Goal: Information Seeking & Learning: Learn about a topic

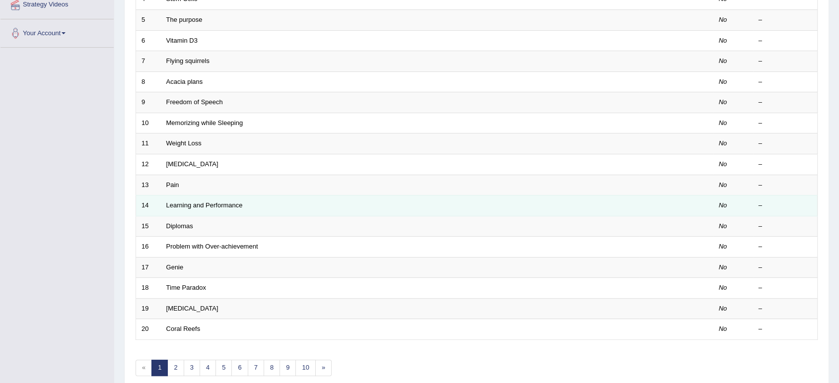
scroll to position [273, 0]
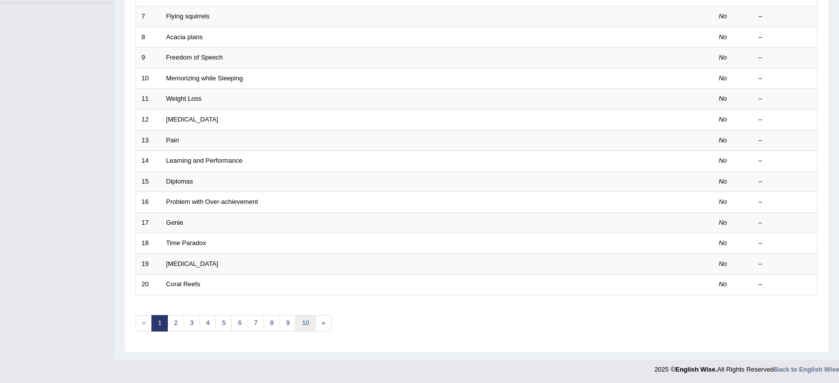
click at [305, 322] on link "10" at bounding box center [305, 323] width 20 height 16
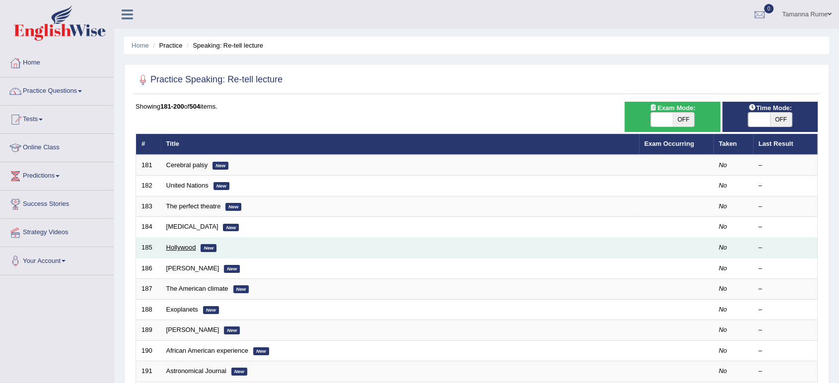
click at [172, 249] on link "Hollywood" at bounding box center [181, 247] width 30 height 7
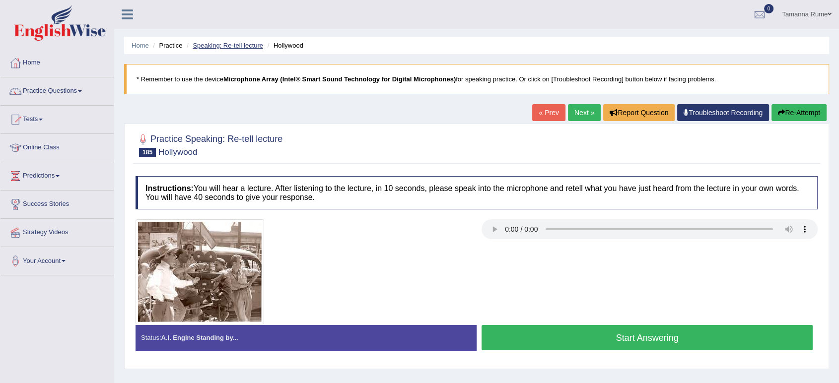
click at [203, 42] on link "Speaking: Re-tell lecture" at bounding box center [228, 45] width 71 height 7
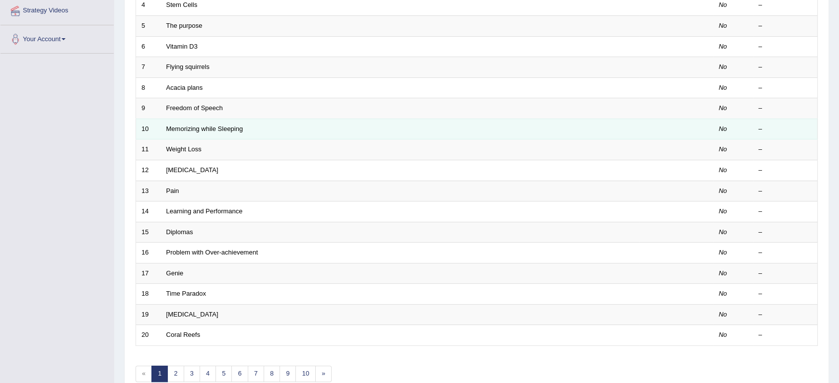
scroll to position [273, 0]
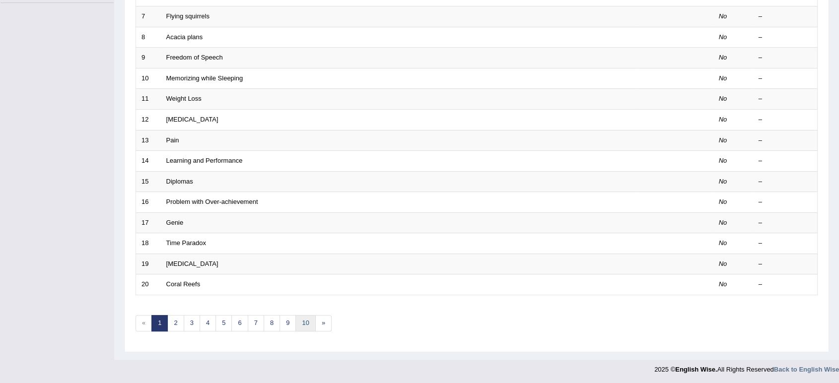
click at [300, 321] on link "10" at bounding box center [305, 323] width 20 height 16
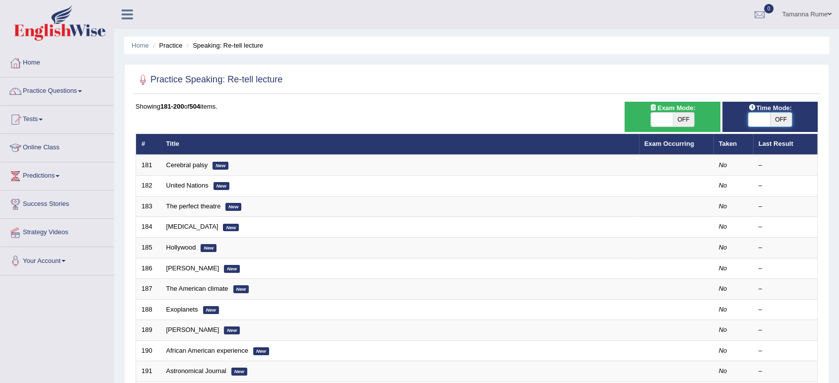
click at [766, 119] on span at bounding box center [759, 120] width 22 height 14
checkbox input "true"
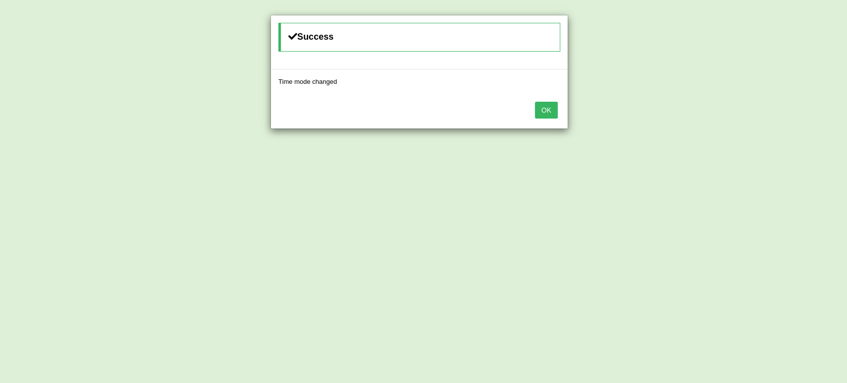
click at [544, 106] on button "OK" at bounding box center [546, 110] width 23 height 17
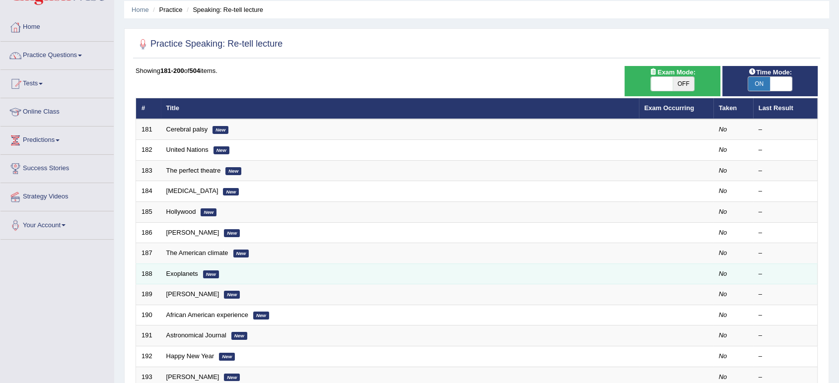
scroll to position [55, 0]
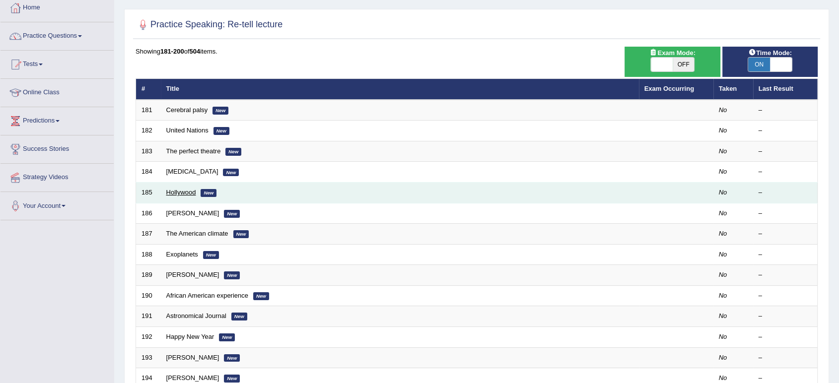
click at [175, 193] on link "Hollywood" at bounding box center [181, 192] width 30 height 7
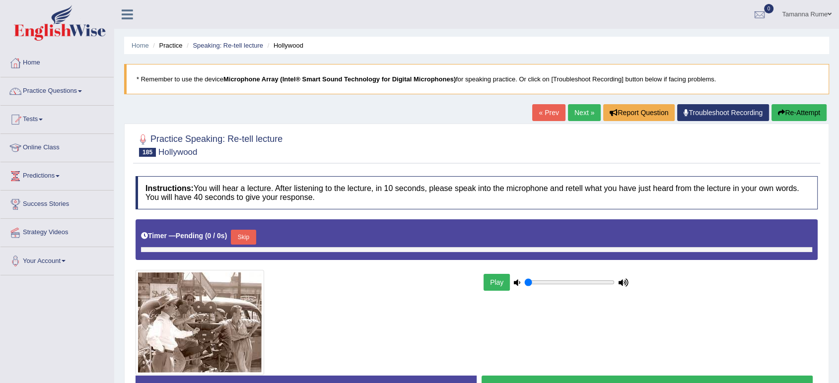
type input "0.75"
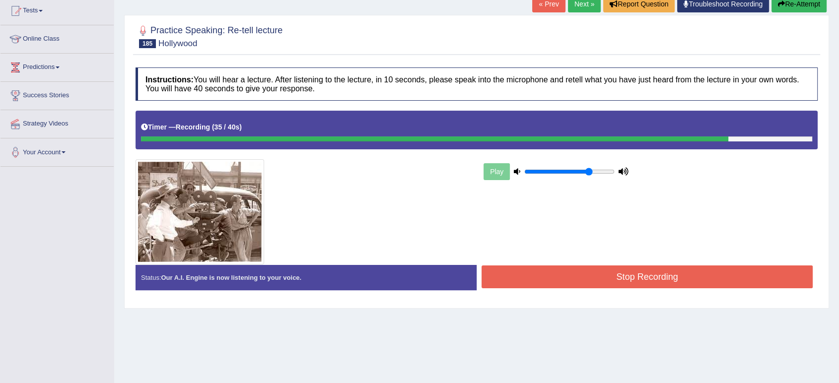
scroll to position [110, 0]
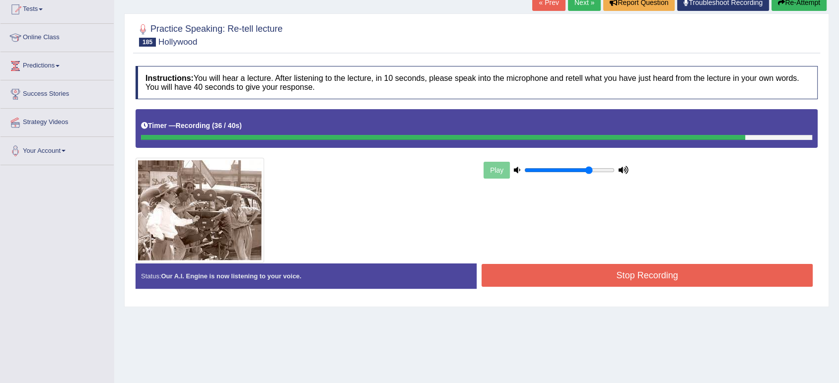
click at [667, 276] on button "Stop Recording" at bounding box center [647, 275] width 331 height 23
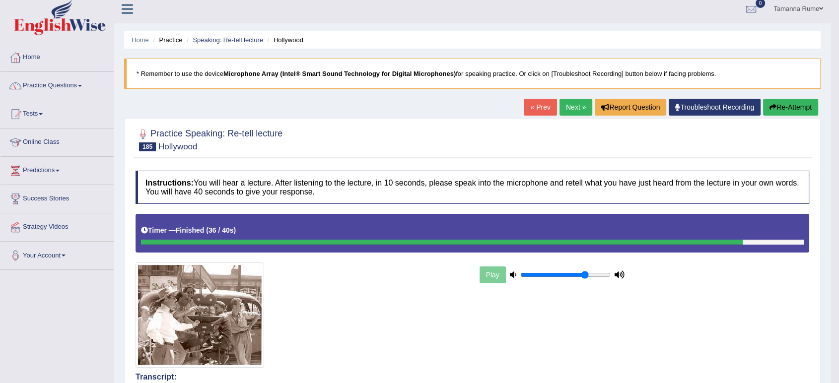
scroll to position [0, 0]
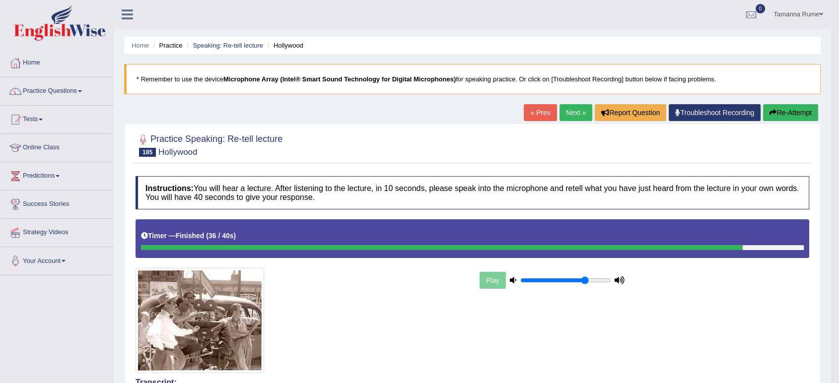
click at [531, 114] on link "« Prev" at bounding box center [540, 112] width 33 height 17
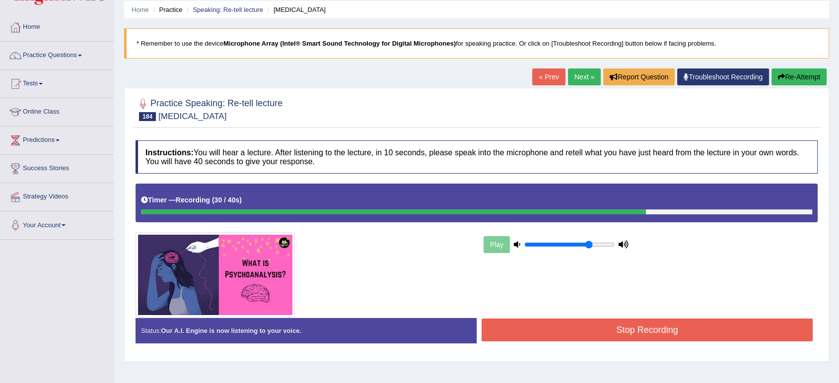
scroll to position [110, 0]
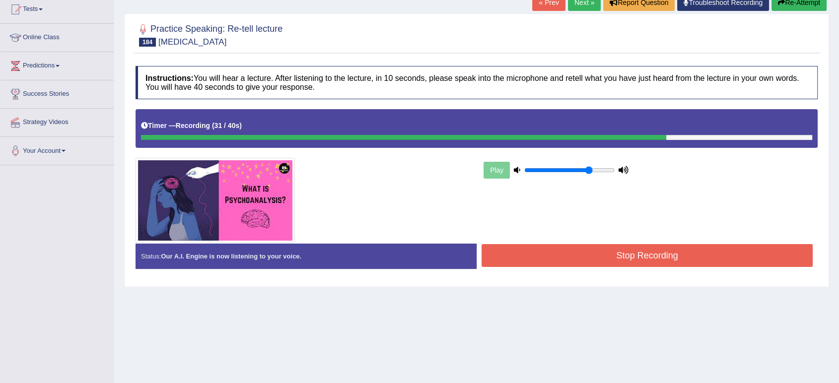
click at [655, 246] on button "Stop Recording" at bounding box center [647, 255] width 331 height 23
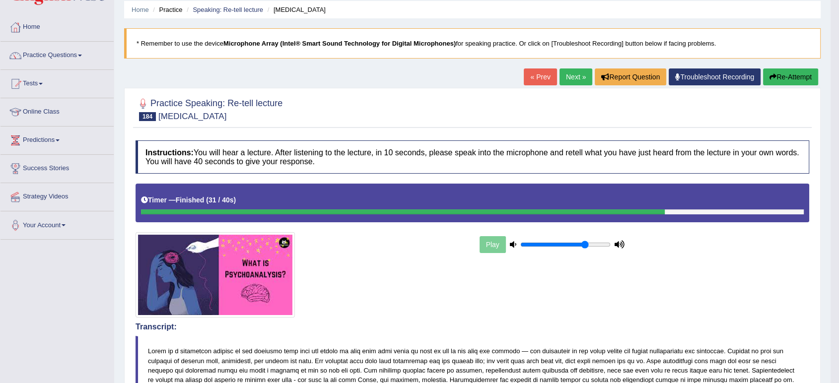
scroll to position [0, 0]
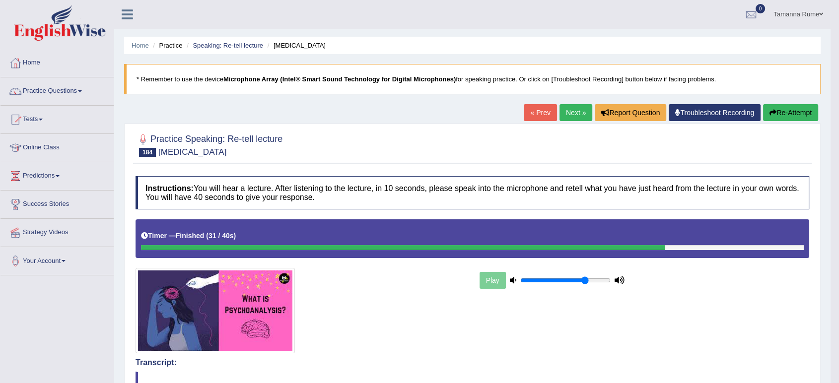
click at [569, 109] on link "Next »" at bounding box center [576, 112] width 33 height 17
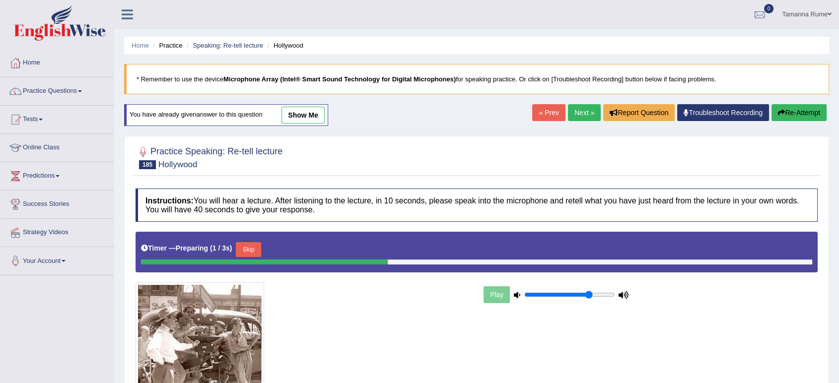
click at [549, 113] on link "« Prev" at bounding box center [548, 112] width 33 height 17
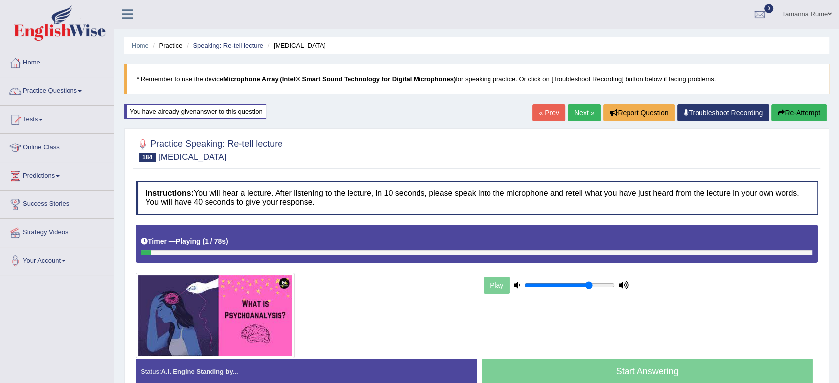
click at [544, 109] on link "« Prev" at bounding box center [548, 112] width 33 height 17
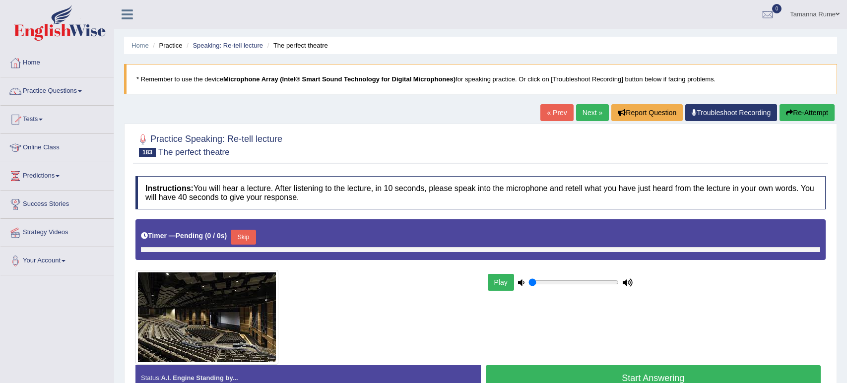
type input "0.75"
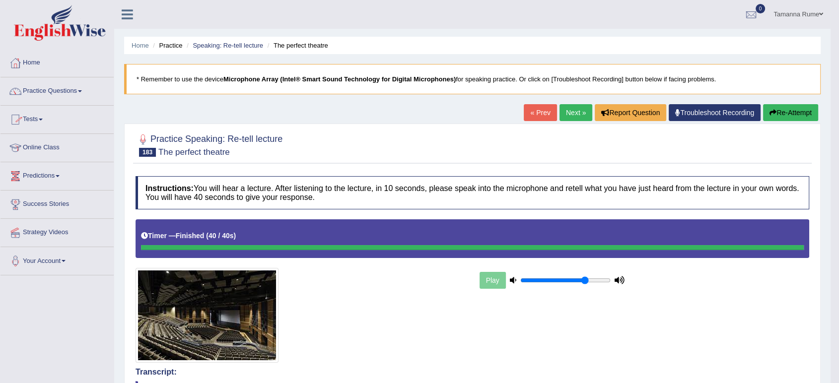
click at [529, 114] on link "« Prev" at bounding box center [540, 112] width 33 height 17
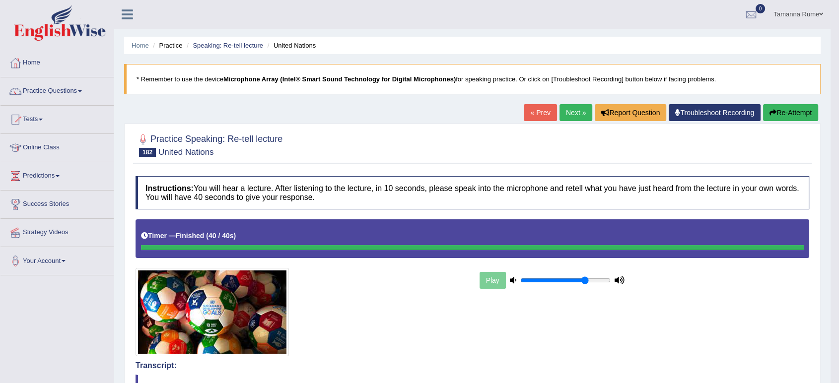
click at [541, 115] on link "« Prev" at bounding box center [540, 112] width 33 height 17
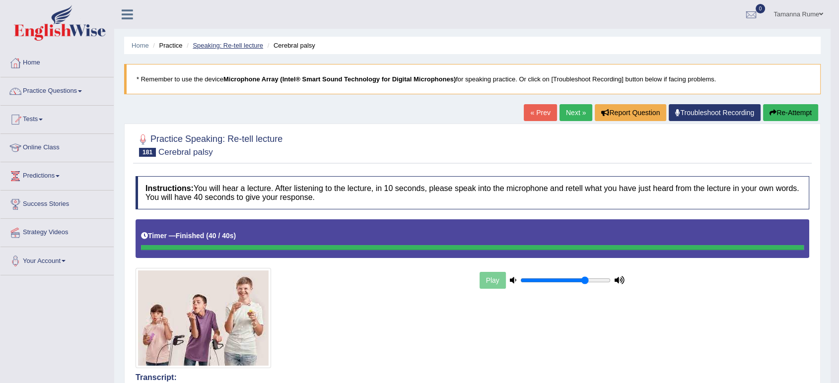
click at [233, 43] on link "Speaking: Re-tell lecture" at bounding box center [228, 45] width 71 height 7
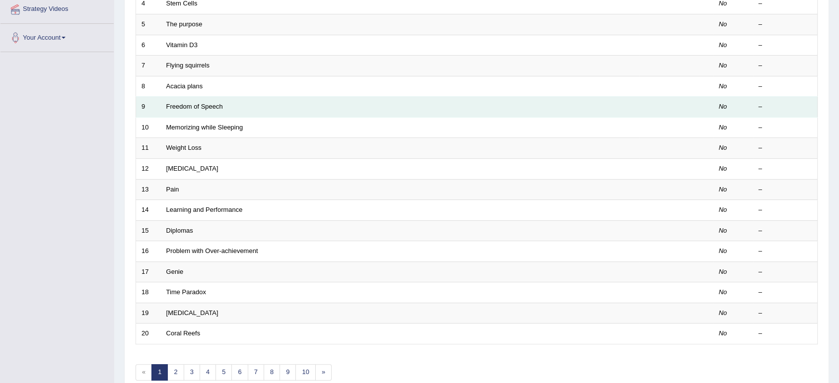
scroll to position [273, 0]
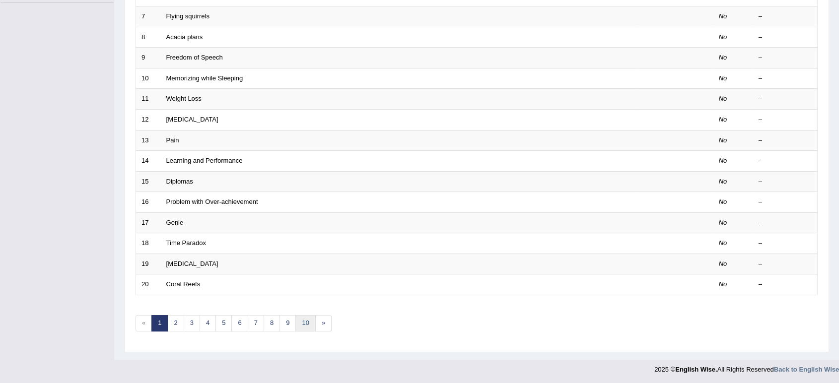
click at [306, 318] on link "10" at bounding box center [305, 323] width 20 height 16
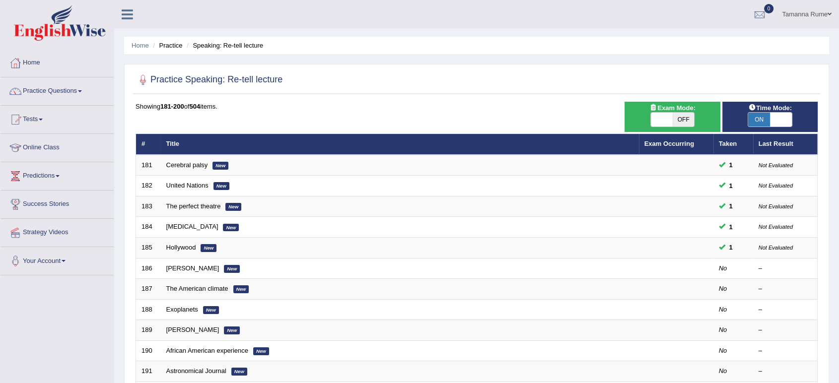
click at [50, 201] on link "Success Stories" at bounding box center [56, 203] width 113 height 25
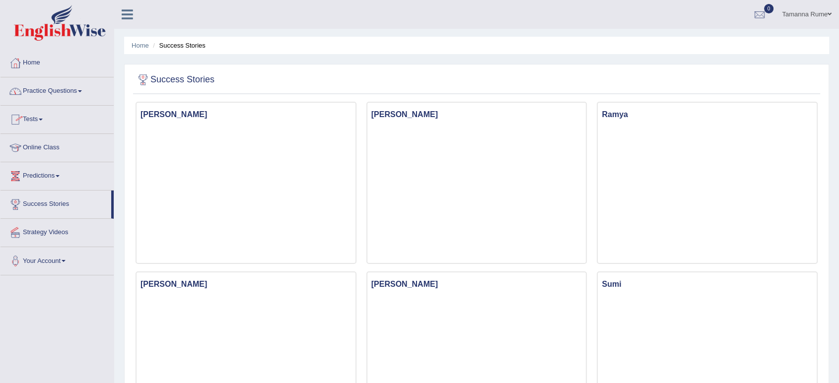
click at [68, 91] on link "Practice Questions" at bounding box center [56, 89] width 113 height 25
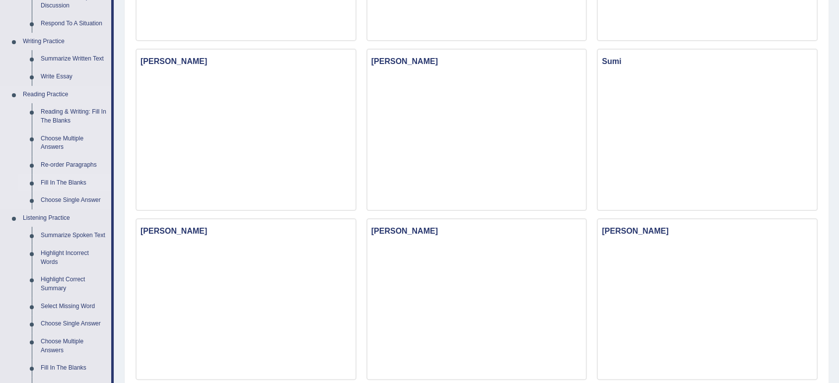
scroll to position [220, 0]
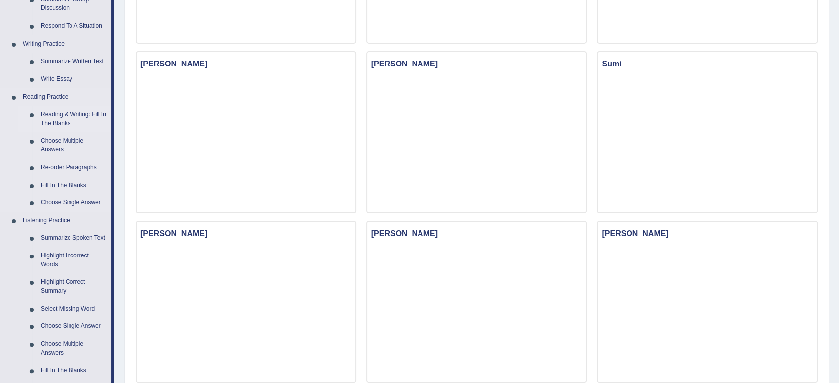
click at [62, 117] on link "Reading & Writing: Fill In The Blanks" at bounding box center [73, 119] width 75 height 26
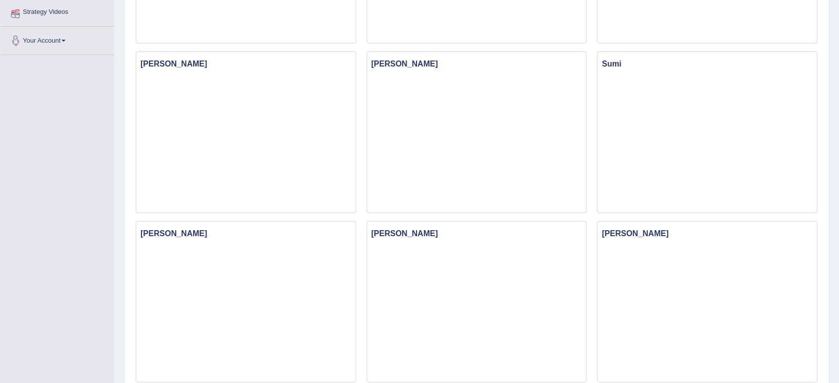
scroll to position [255, 0]
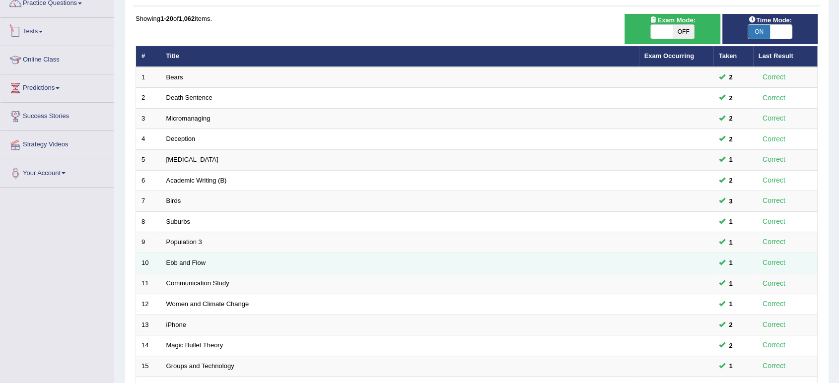
scroll to position [273, 0]
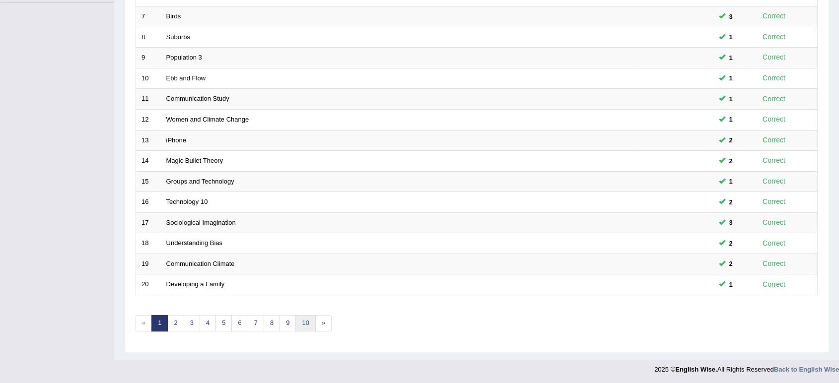
click at [307, 322] on link "10" at bounding box center [305, 323] width 20 height 16
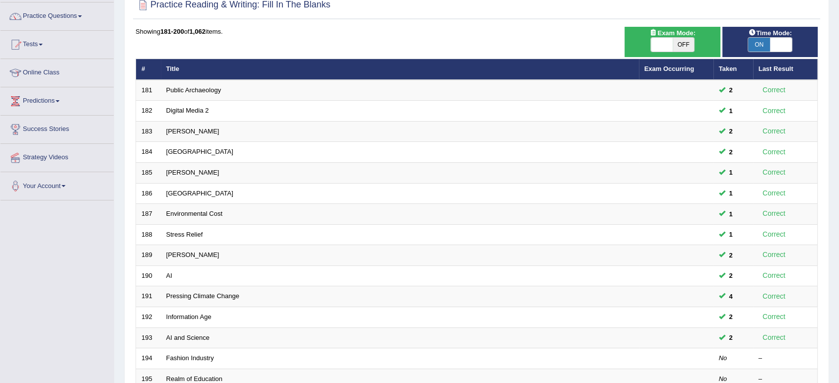
scroll to position [273, 0]
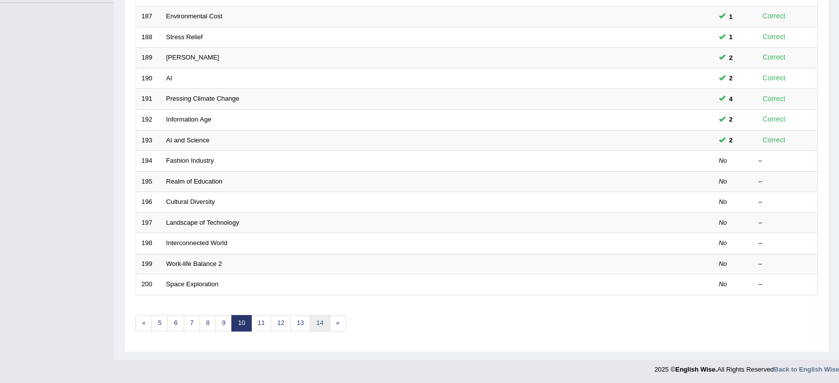
click at [315, 318] on link "14" at bounding box center [320, 323] width 20 height 16
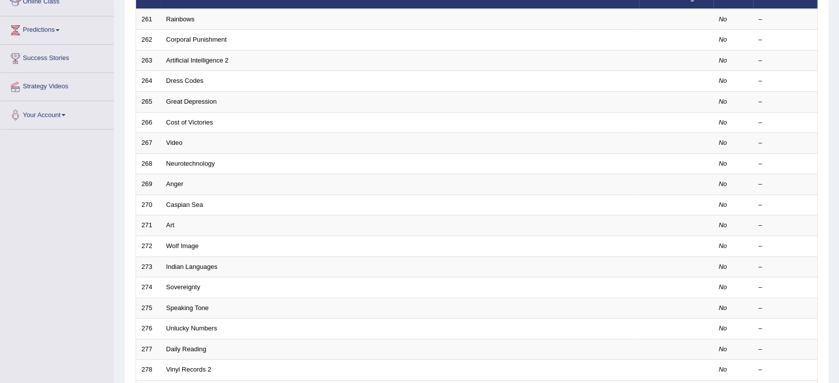
scroll to position [273, 0]
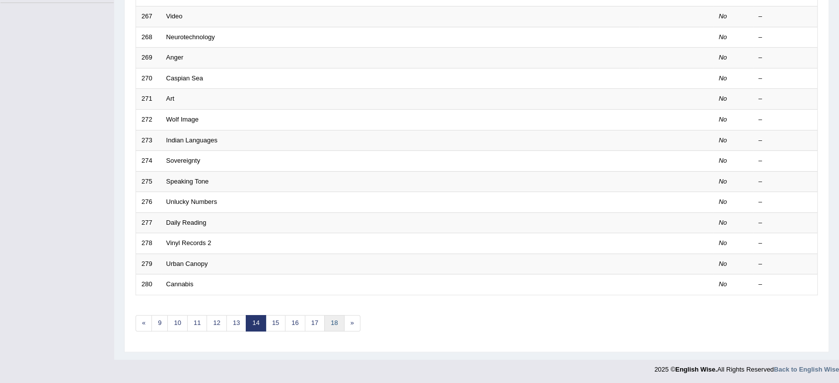
click at [333, 318] on link "18" at bounding box center [334, 323] width 20 height 16
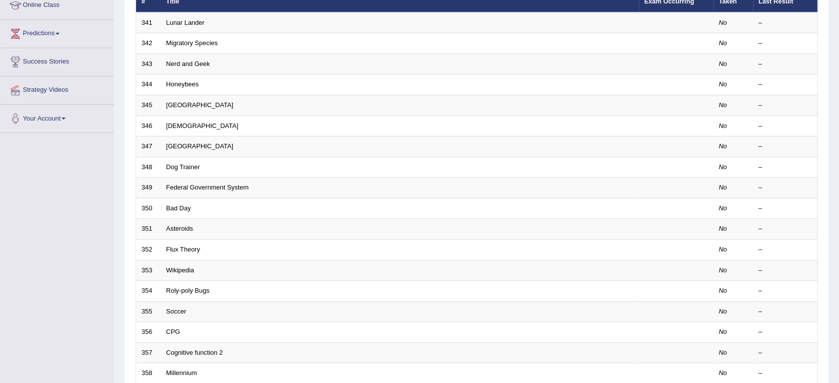
scroll to position [273, 0]
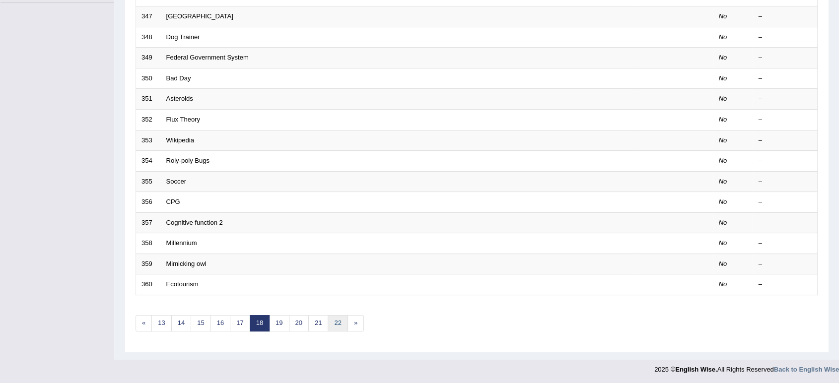
click at [328, 321] on link "22" at bounding box center [338, 323] width 20 height 16
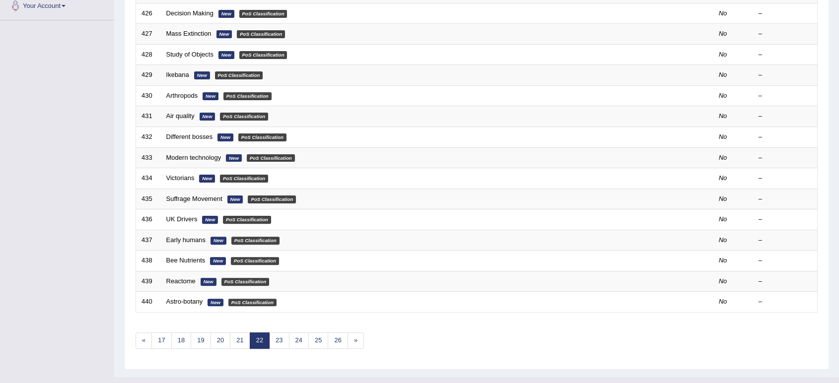
scroll to position [273, 0]
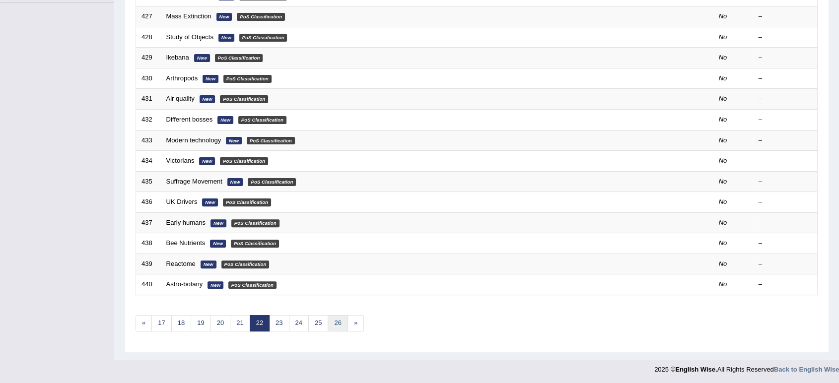
click at [334, 320] on link "26" at bounding box center [338, 323] width 20 height 16
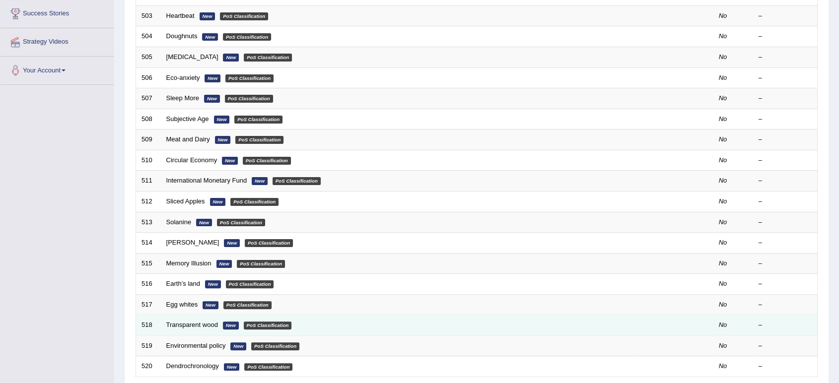
scroll to position [273, 0]
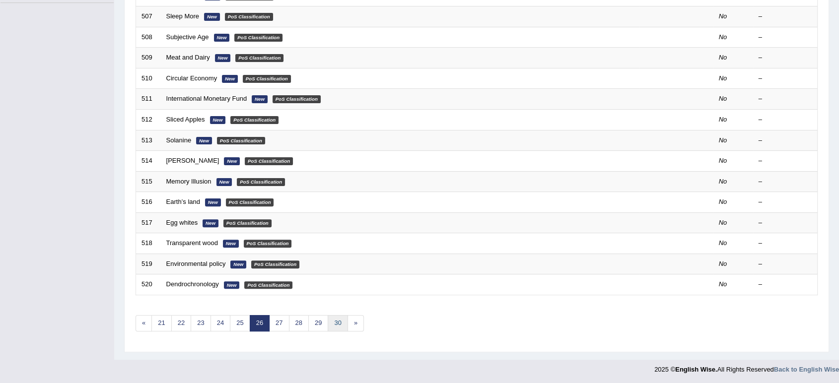
click at [335, 322] on link "30" at bounding box center [338, 323] width 20 height 16
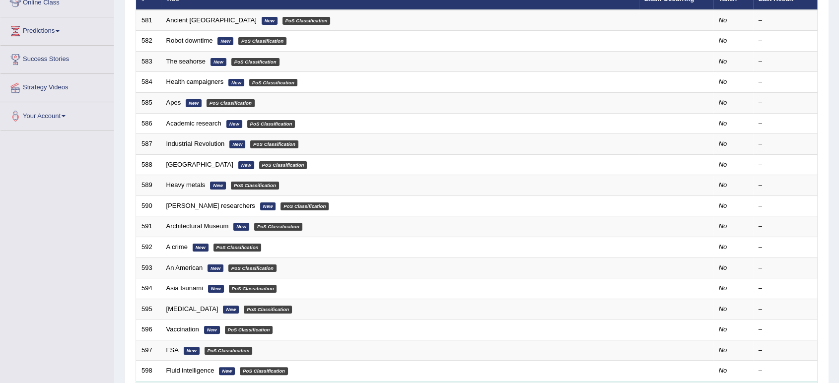
scroll to position [273, 0]
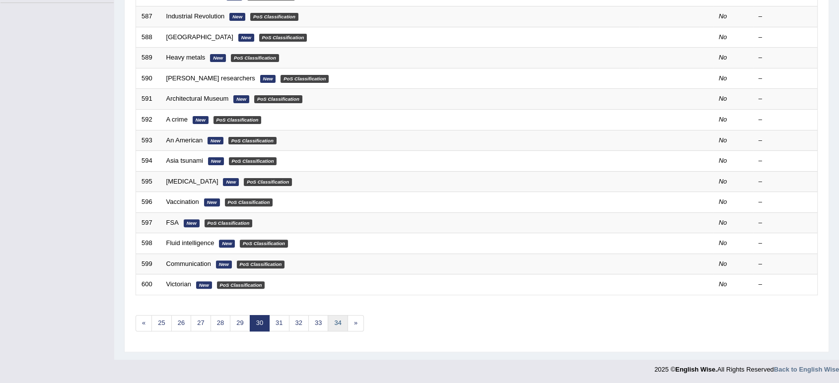
click at [330, 326] on link "34" at bounding box center [338, 323] width 20 height 16
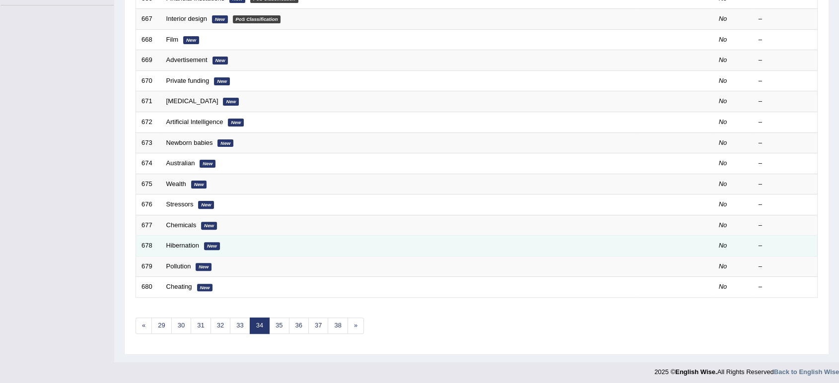
scroll to position [273, 0]
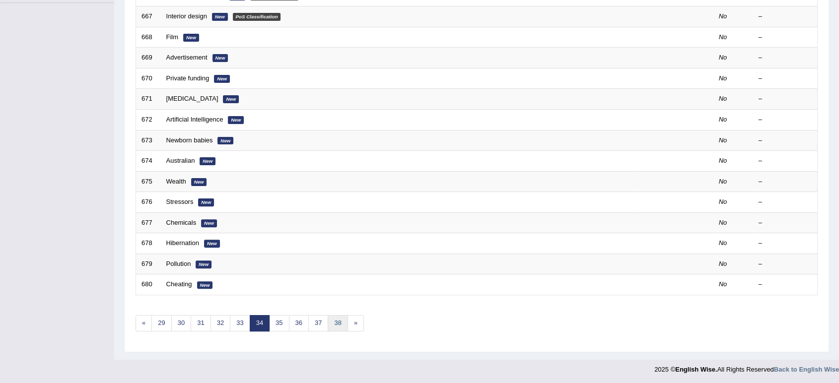
click at [334, 324] on link "38" at bounding box center [338, 323] width 20 height 16
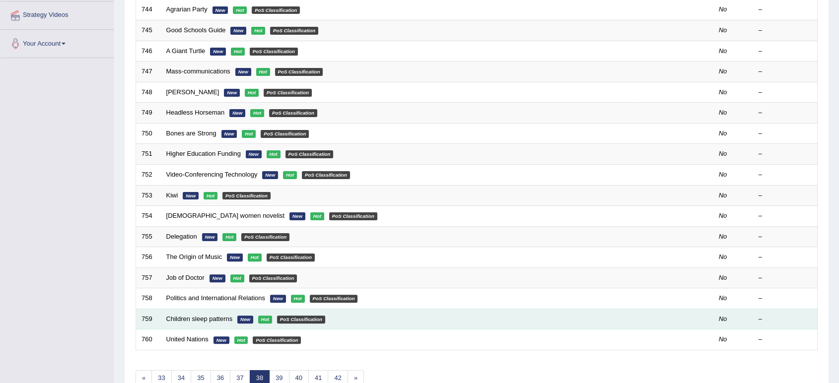
scroll to position [273, 0]
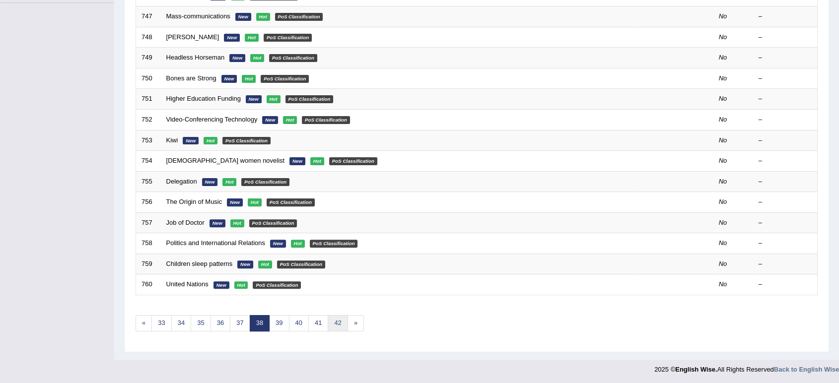
click at [337, 323] on link "42" at bounding box center [338, 323] width 20 height 16
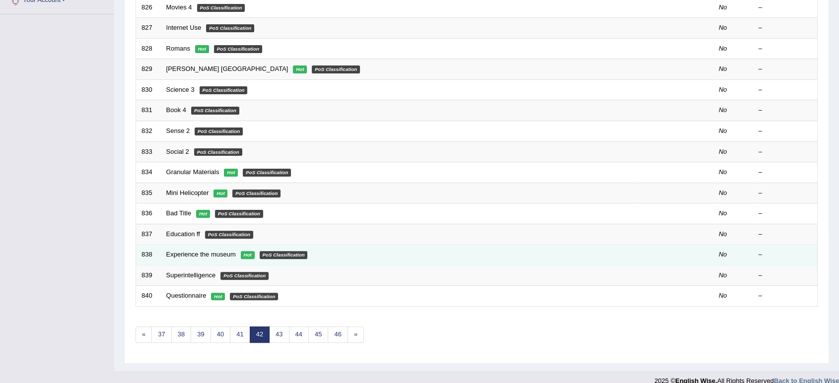
scroll to position [273, 0]
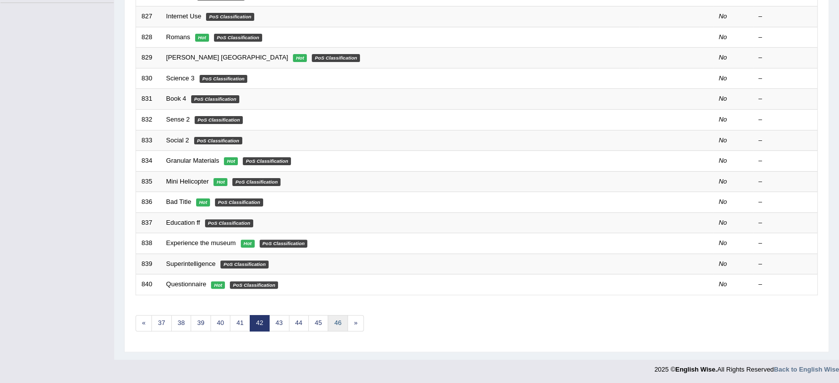
click at [334, 317] on link "46" at bounding box center [338, 323] width 20 height 16
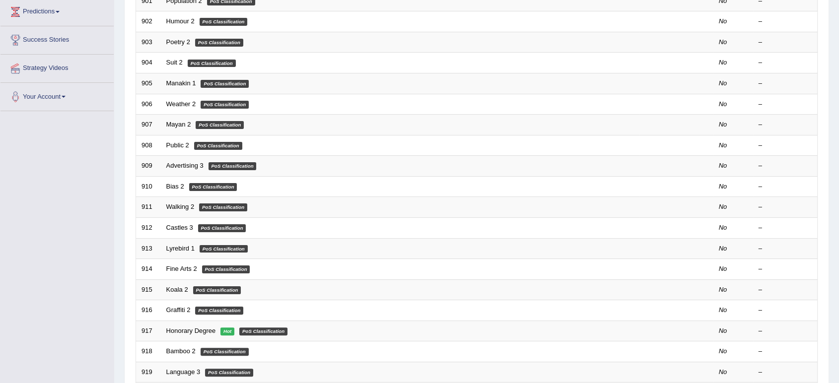
scroll to position [273, 0]
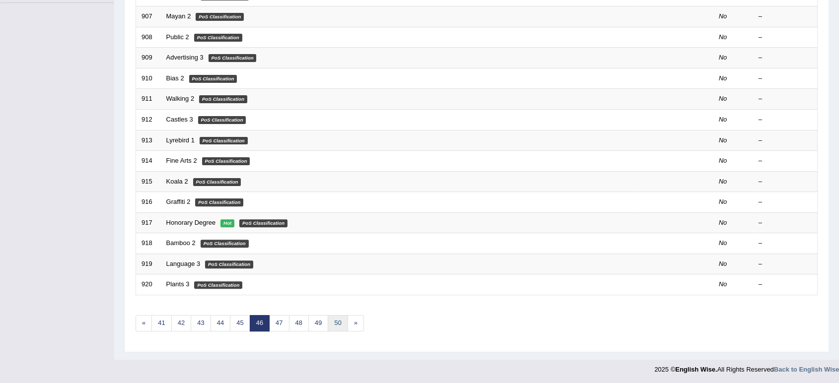
click at [331, 319] on link "50" at bounding box center [338, 323] width 20 height 16
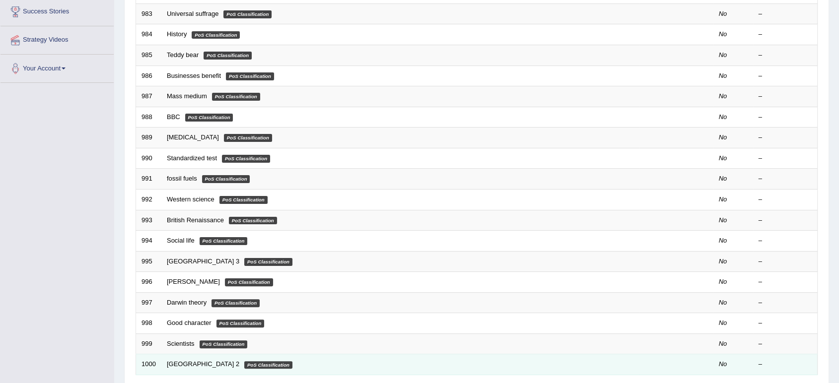
scroll to position [273, 0]
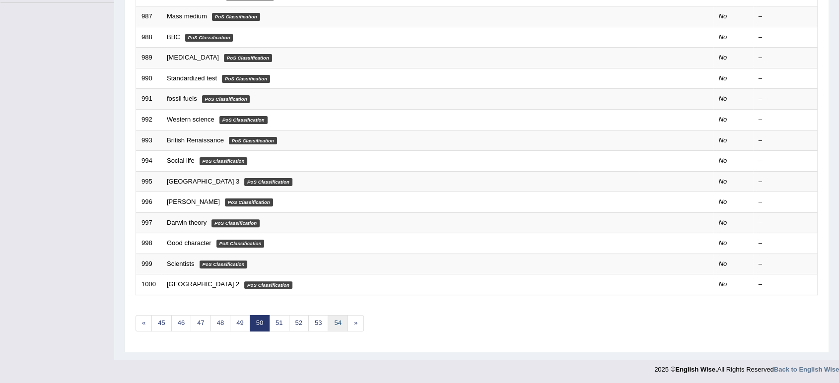
click at [331, 327] on link "54" at bounding box center [338, 323] width 20 height 16
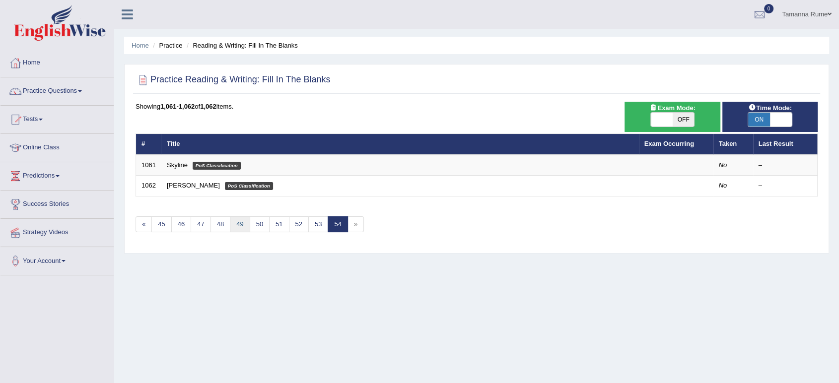
click at [234, 221] on link "49" at bounding box center [240, 224] width 20 height 16
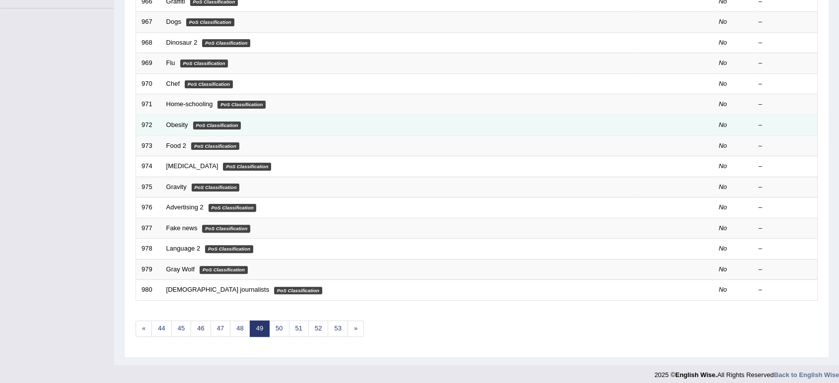
scroll to position [273, 0]
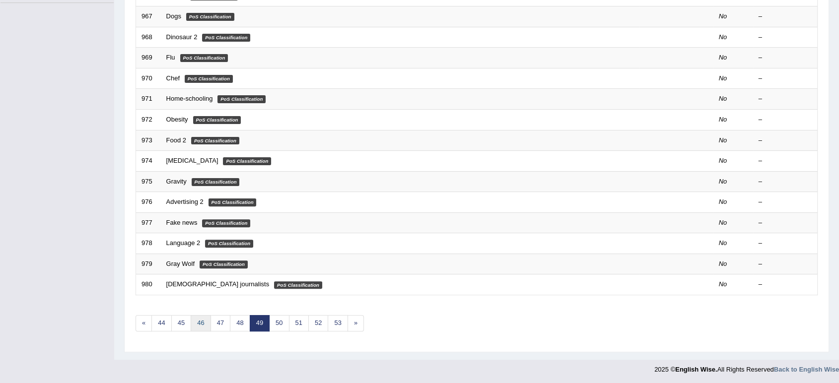
click at [209, 325] on link "46" at bounding box center [201, 323] width 20 height 16
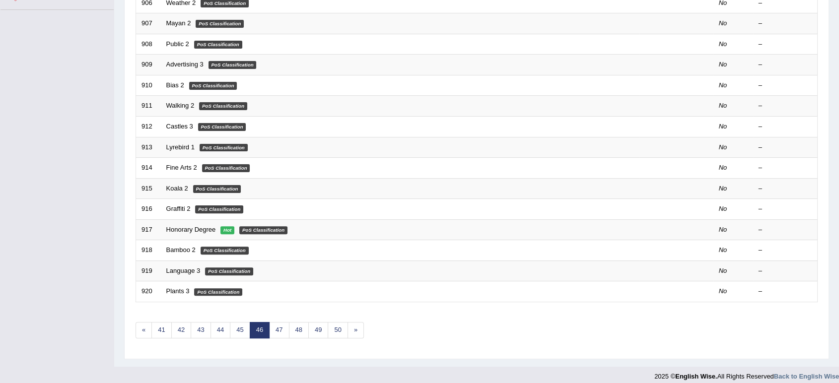
scroll to position [273, 0]
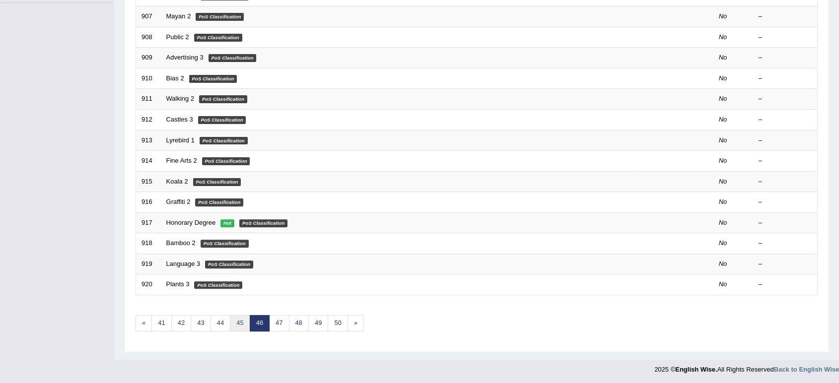
click at [244, 329] on link "45" at bounding box center [240, 323] width 20 height 16
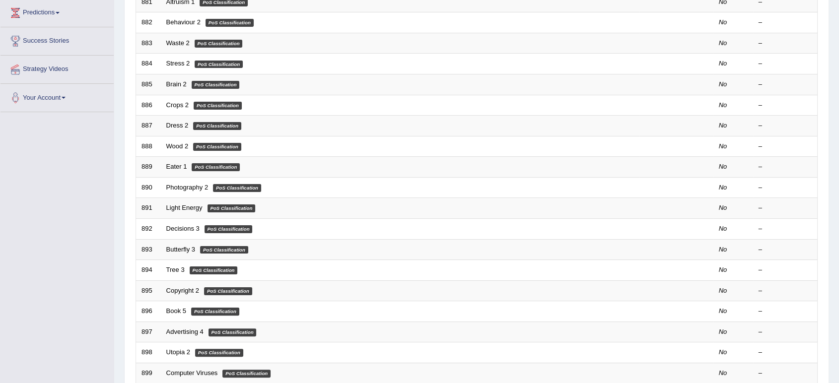
scroll to position [273, 0]
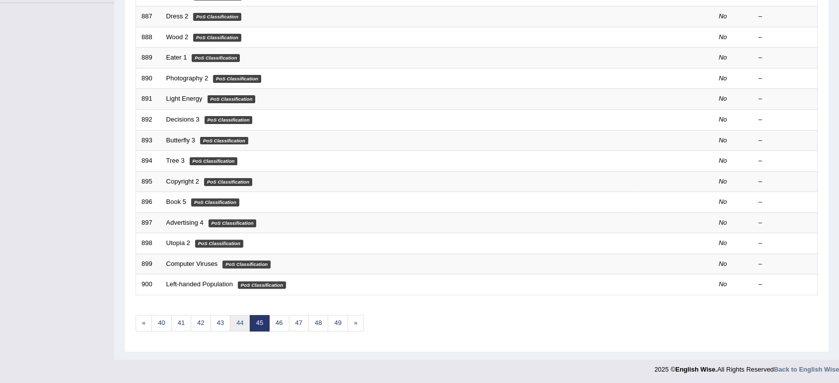
click at [237, 325] on link "44" at bounding box center [240, 323] width 20 height 16
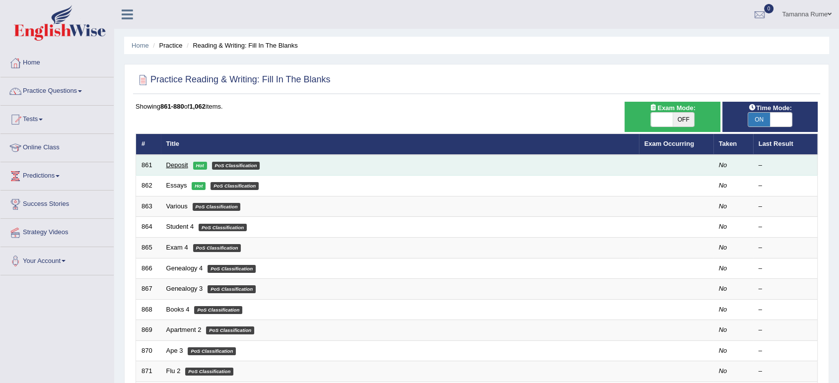
click at [170, 163] on link "Deposit" at bounding box center [177, 164] width 22 height 7
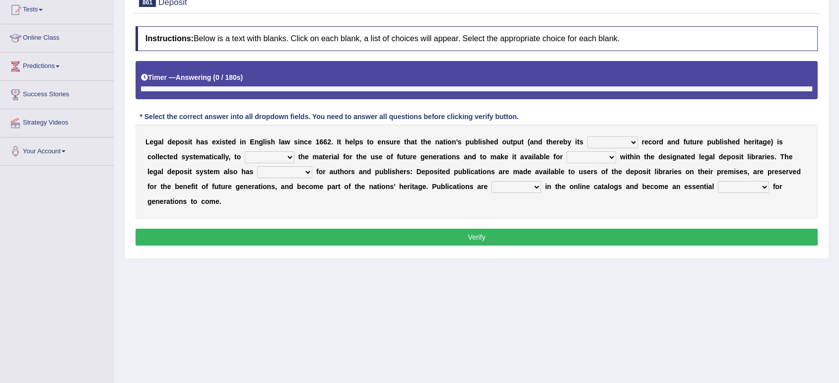
scroll to position [124, 0]
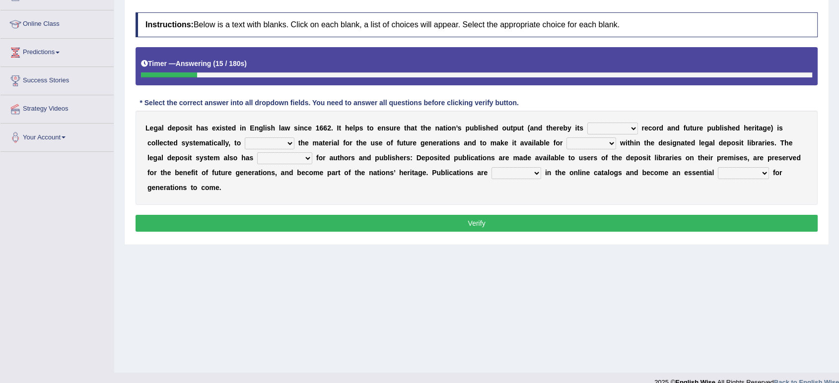
click at [631, 129] on select "world own intellectual input" at bounding box center [612, 129] width 51 height 12
select select "own"
click at [587, 123] on select "world own intellectual input" at bounding box center [612, 129] width 51 height 12
click at [283, 140] on select "reserve preserve present repeat" at bounding box center [270, 144] width 50 height 12
select select "preserve"
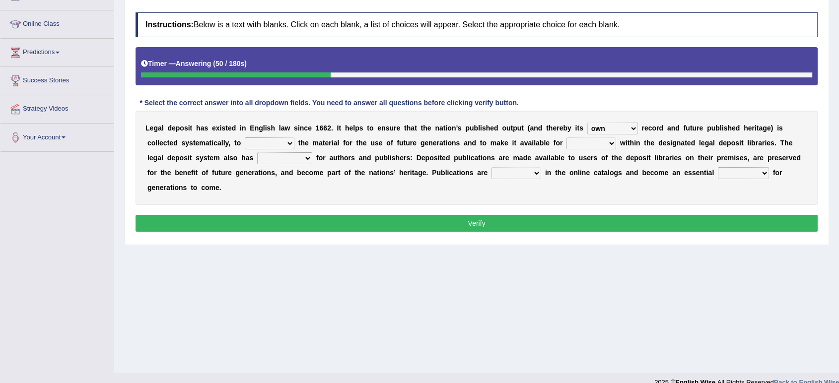
click at [245, 138] on select "reserve preserve present repeat" at bounding box center [270, 144] width 50 height 12
click at [601, 141] on select "them authors readers writers" at bounding box center [591, 144] width 50 height 12
select select "readers"
click at [566, 138] on select "them authors readers writers" at bounding box center [591, 144] width 50 height 12
click at [306, 157] on select "ideas suggestions profits benefits" at bounding box center [284, 158] width 55 height 12
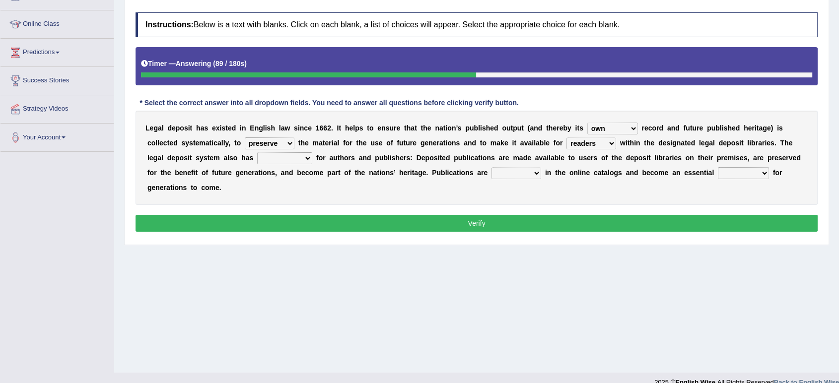
select select "benefits"
click at [257, 152] on select "ideas suggestions profits benefits" at bounding box center [284, 158] width 55 height 12
click at [604, 142] on select "them authors readers writers" at bounding box center [591, 144] width 50 height 12
select select "authors"
click at [566, 138] on select "them authors readers writers" at bounding box center [591, 144] width 50 height 12
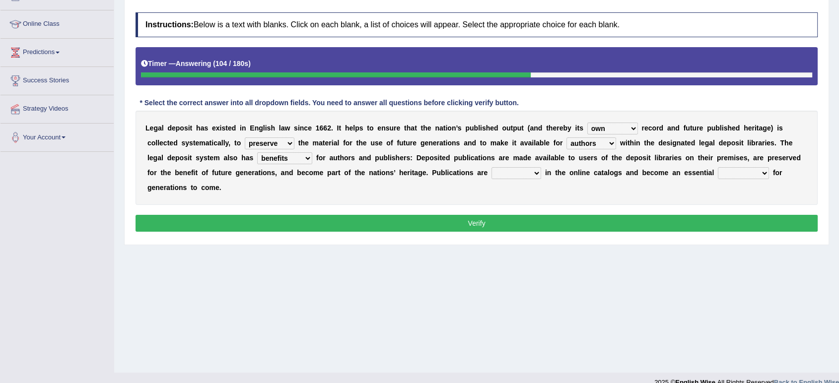
click at [533, 169] on select "recorded records recording record" at bounding box center [517, 173] width 50 height 12
select select "recorded"
click at [492, 167] on select "recorded records recording record" at bounding box center [517, 173] width 50 height 12
drag, startPoint x: 765, startPoint y: 174, endPoint x: 746, endPoint y: 178, distance: 18.8
click at [763, 174] on select "commodity resource service value" at bounding box center [743, 173] width 51 height 12
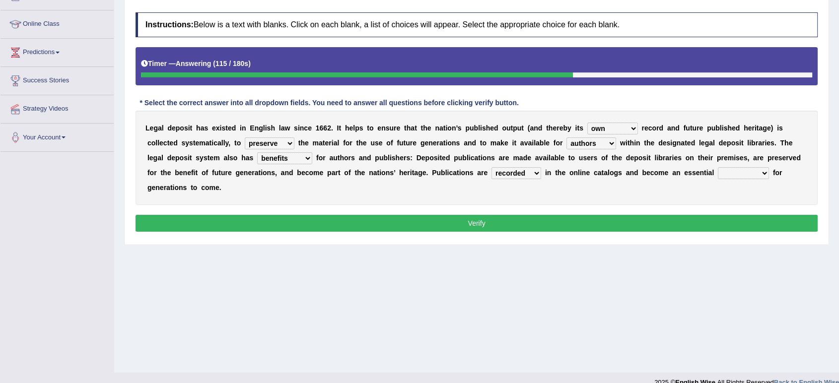
select select "resource"
click at [718, 167] on select "commodity resource service value" at bounding box center [743, 173] width 51 height 12
click at [644, 221] on button "Verify" at bounding box center [477, 223] width 682 height 17
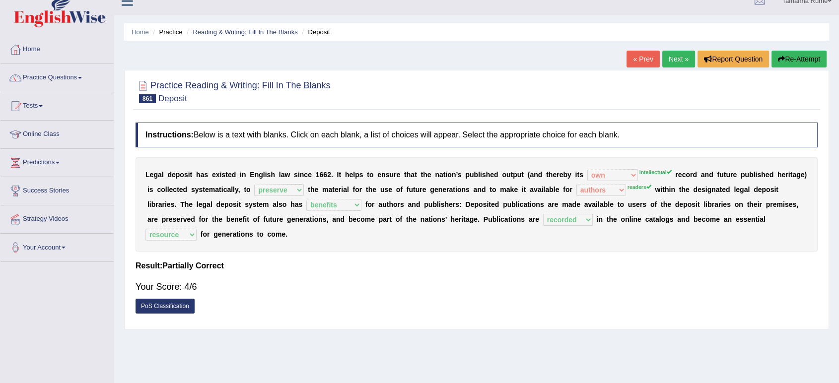
scroll to position [0, 0]
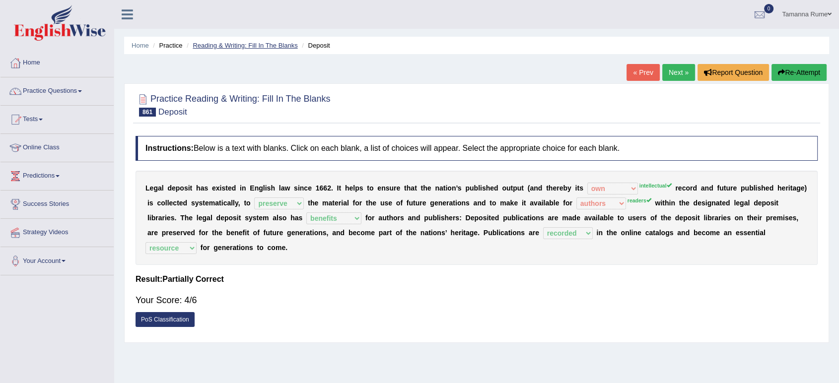
click at [218, 44] on link "Reading & Writing: Fill In The Blanks" at bounding box center [245, 45] width 105 height 7
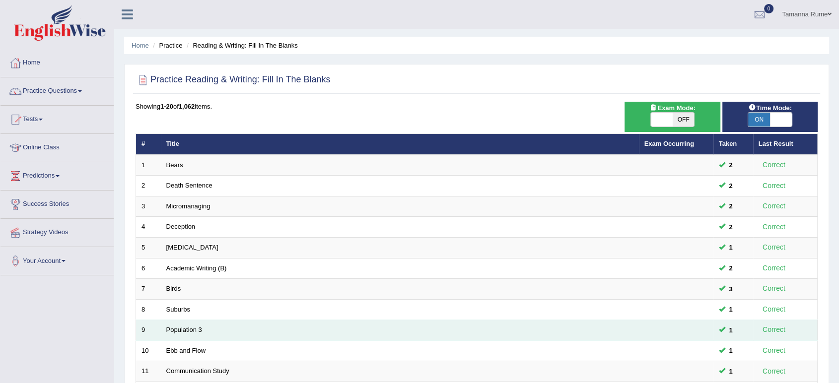
scroll to position [273, 0]
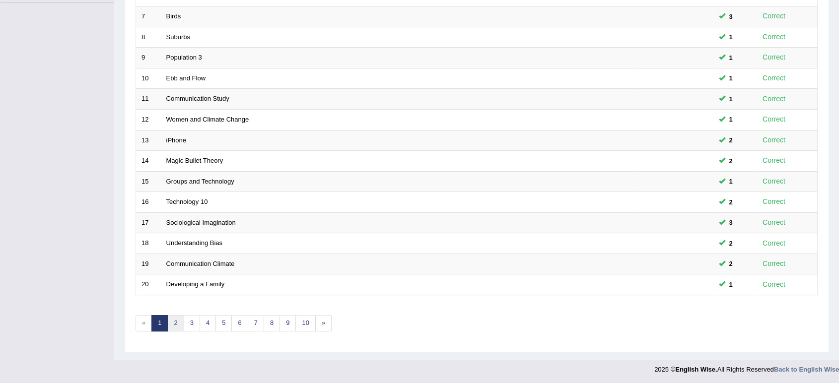
click at [175, 321] on link "2" at bounding box center [175, 323] width 16 height 16
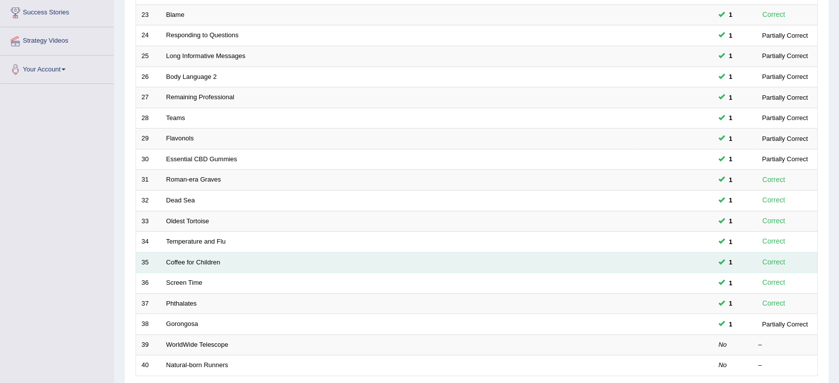
scroll to position [273, 0]
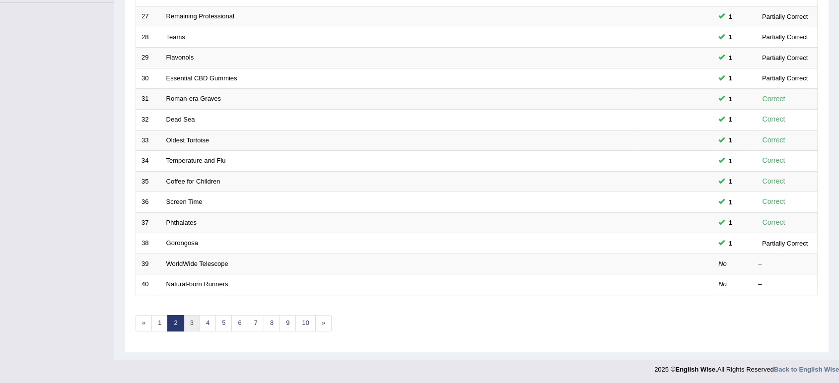
click at [185, 317] on link "3" at bounding box center [192, 323] width 16 height 16
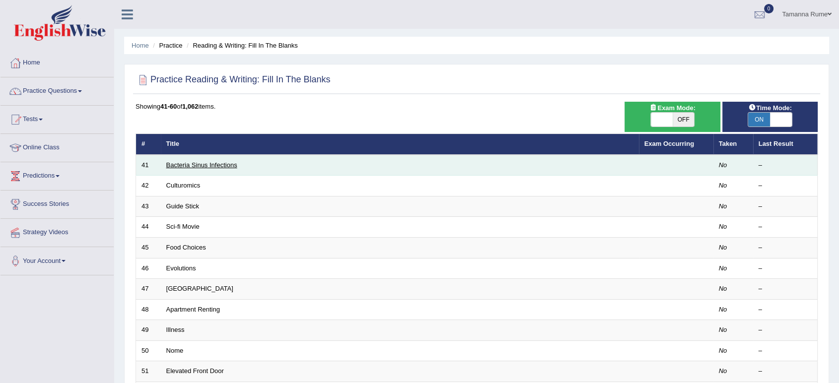
click at [179, 162] on link "Bacteria Sinus Infections" at bounding box center [201, 164] width 71 height 7
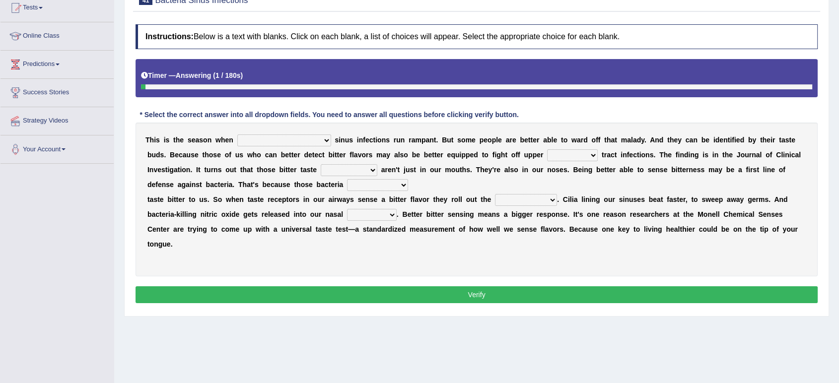
scroll to position [138, 0]
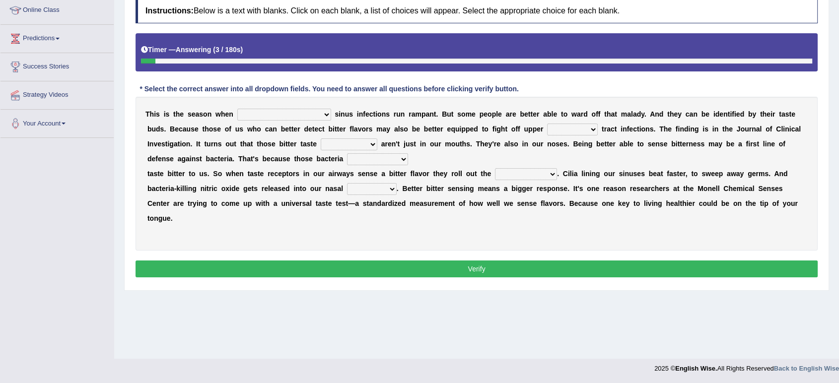
click at [285, 115] on select "conventicle [DEMOGRAPHIC_DATA] bacterial prissier" at bounding box center [284, 115] width 94 height 12
select select "bacterial"
click at [237, 109] on select "conventicle [DEMOGRAPHIC_DATA] bacterial prissier" at bounding box center [284, 115] width 94 height 12
click at [561, 128] on select "faulty respiratory togae gawky" at bounding box center [572, 130] width 51 height 12
select select "respiratory"
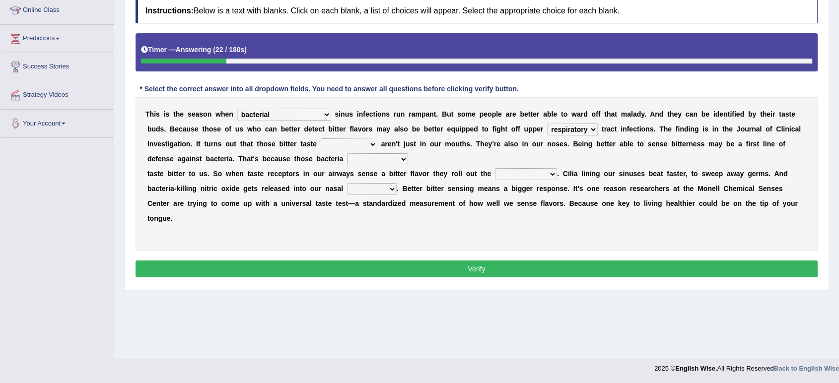
click at [547, 124] on select "faulty respiratory togae gawky" at bounding box center [572, 130] width 51 height 12
click at [368, 142] on select "depressions dinners submissions receptors" at bounding box center [349, 145] width 57 height 12
select select "receptors"
click at [321, 139] on select "depressions dinners submissions receptors" at bounding box center [349, 145] width 57 height 12
click at [401, 159] on select "purposelessly actually diagonally providently" at bounding box center [377, 159] width 61 height 12
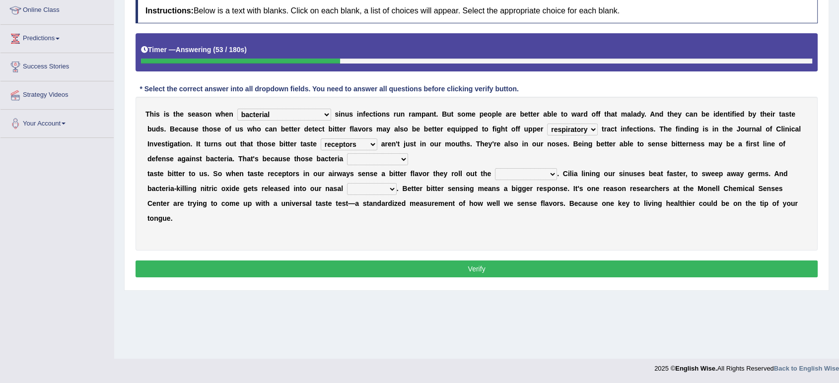
select select "actually"
click at [347, 153] on select "purposelessly actually diagonally providently" at bounding box center [377, 159] width 61 height 12
click at [396, 158] on select "purposelessly actually diagonally providently" at bounding box center [377, 159] width 61 height 12
click at [347, 153] on select "purposelessly actually diagonally providently" at bounding box center [377, 159] width 61 height 12
click at [547, 172] on select "defenses contradictions chestnuts pelvis" at bounding box center [526, 174] width 62 height 12
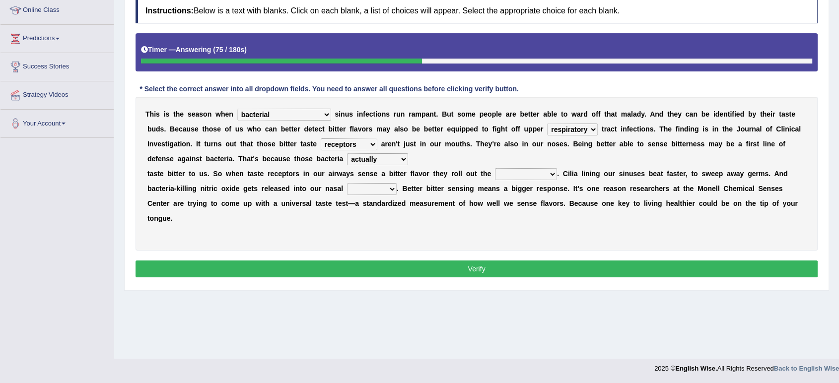
select select "defenses"
click at [495, 168] on select "defenses contradictions chestnuts pelvis" at bounding box center [526, 174] width 62 height 12
click at [381, 188] on select "causalities localities infirmities cavities" at bounding box center [372, 189] width 50 height 12
select select "cavities"
click at [347, 183] on select "causalities localities infirmities cavities" at bounding box center [372, 189] width 50 height 12
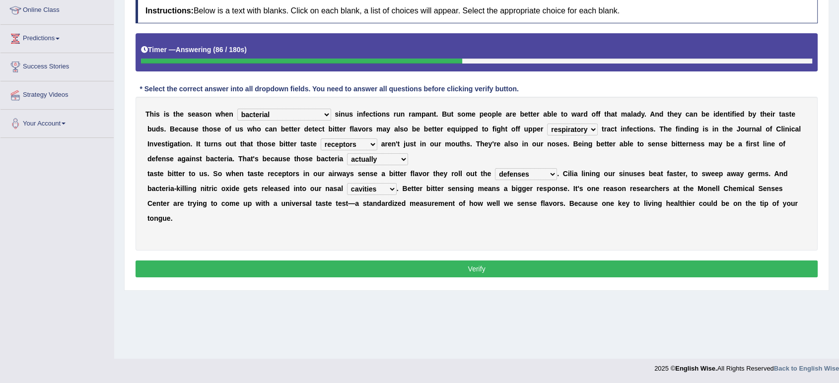
click at [358, 264] on button "Verify" at bounding box center [477, 269] width 682 height 17
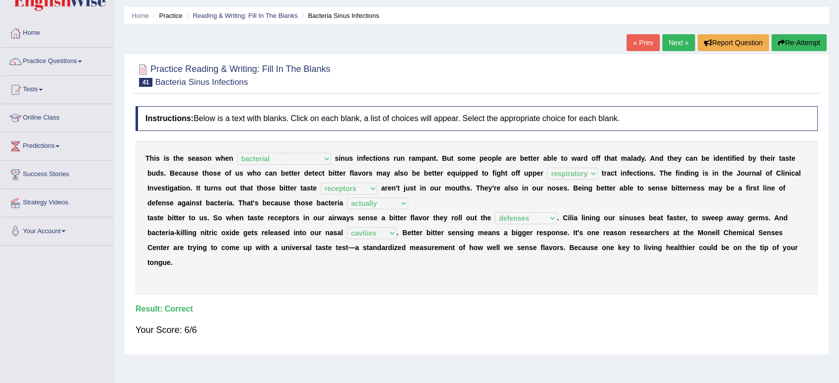
scroll to position [27, 0]
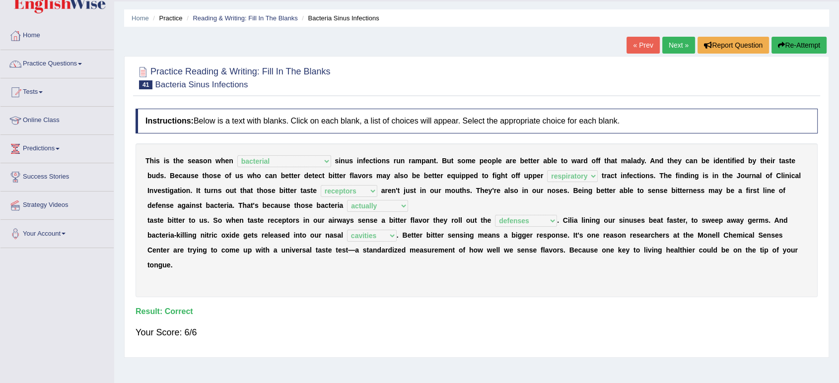
click at [672, 44] on link "Next »" at bounding box center [678, 45] width 33 height 17
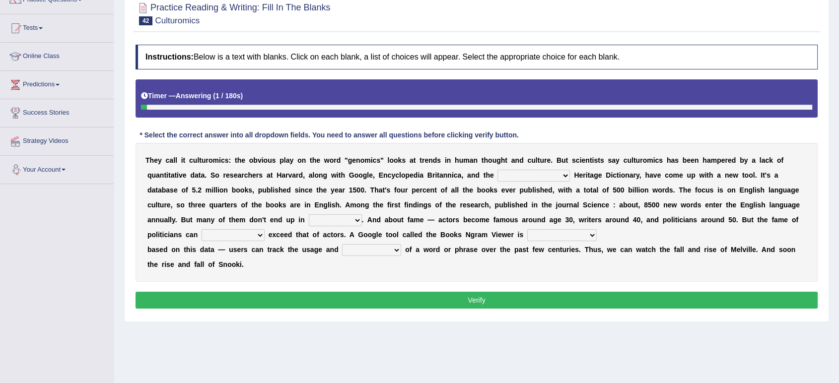
scroll to position [110, 0]
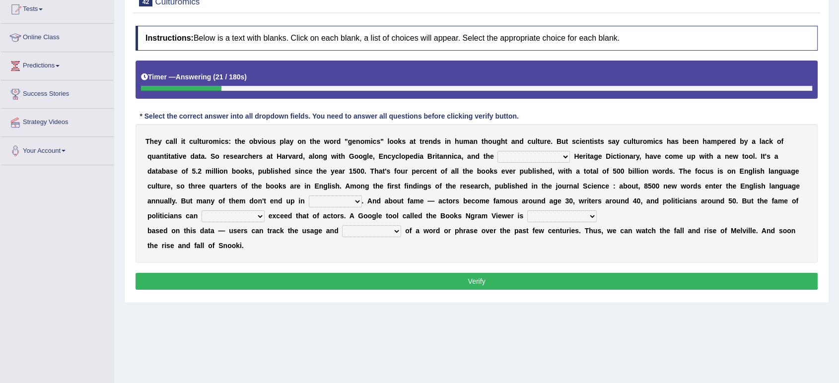
click at [552, 157] on select "Mettlesome Silicon Acetaminophen American" at bounding box center [533, 157] width 72 height 12
select select "American"
click at [497, 151] on select "Mettlesome Silicon Acetaminophen American" at bounding box center [533, 157] width 72 height 12
click at [309, 202] on select "veterinaries fairies dictionaries smithies" at bounding box center [335, 202] width 53 height 12
select select "dictionaries"
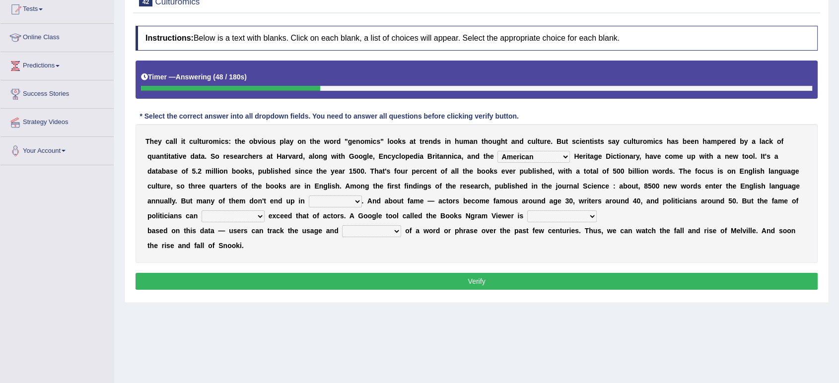
click at [309, 196] on select "veterinaries fairies dictionaries smithies" at bounding box center [335, 202] width 53 height 12
click at [203, 215] on select "intelligibly eventually venturesomely preferably" at bounding box center [233, 217] width 63 height 12
select select "eventually"
click at [202, 211] on select "intelligibly eventually venturesomely preferably" at bounding box center [233, 217] width 63 height 12
click at [530, 213] on select "nonoccupational nonbreakable trainable available" at bounding box center [562, 217] width 70 height 12
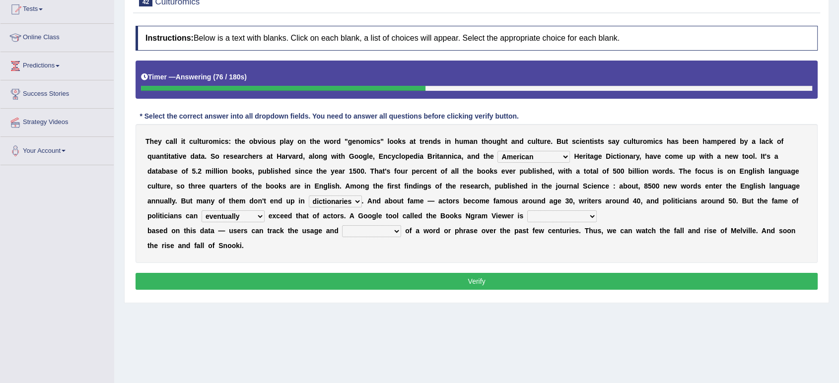
select select "available"
click at [527, 211] on select "nonoccupational nonbreakable trainable available" at bounding box center [562, 217] width 70 height 12
click at [390, 229] on select "frequency derisory drearily inappreciably" at bounding box center [371, 231] width 59 height 12
select select "frequency"
click at [342, 225] on select "frequency derisory drearily inappreciably" at bounding box center [371, 231] width 59 height 12
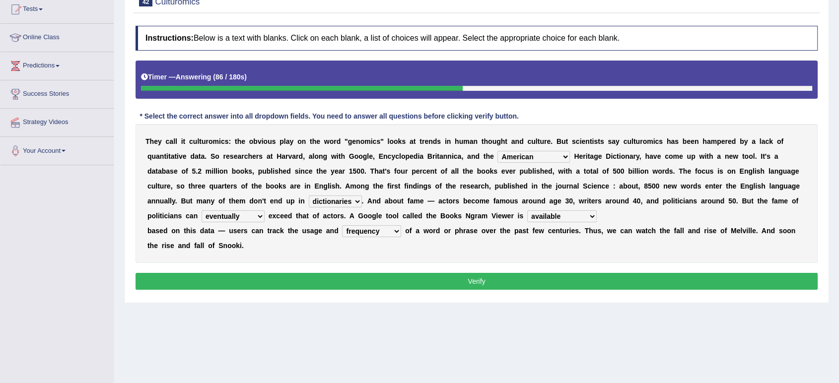
click at [369, 277] on button "Verify" at bounding box center [477, 281] width 682 height 17
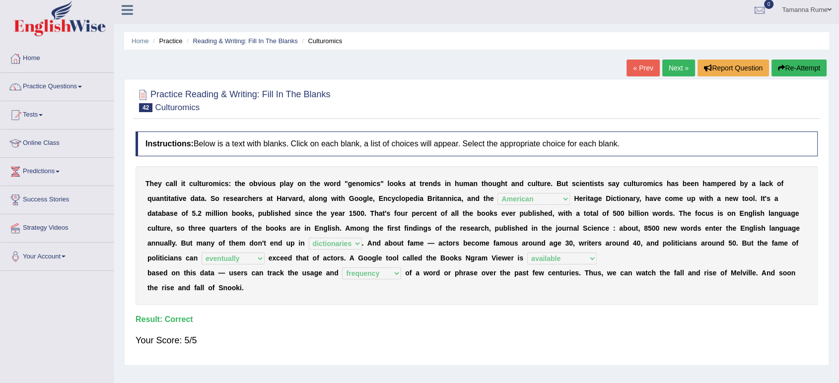
scroll to position [0, 0]
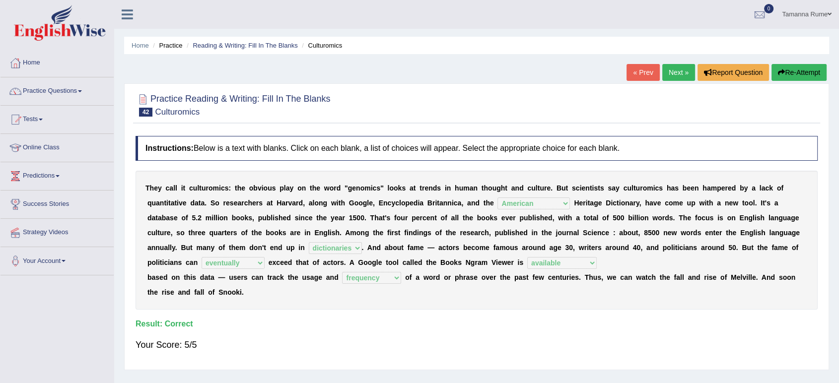
click at [671, 75] on link "Next »" at bounding box center [678, 72] width 33 height 17
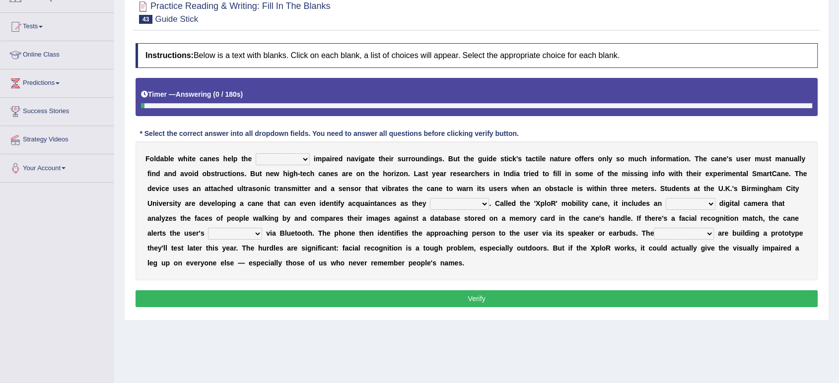
scroll to position [110, 0]
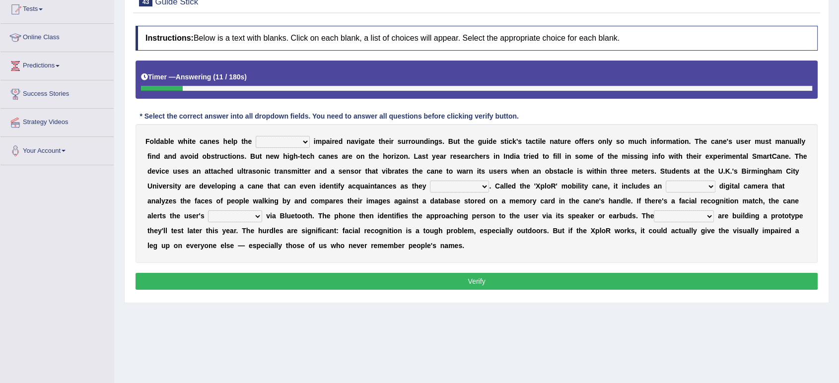
click at [298, 142] on select "felicity insensitivity visually malleability" at bounding box center [283, 142] width 54 height 12
select select "visually"
click at [256, 136] on select "felicity insensitivity visually malleability" at bounding box center [283, 142] width 54 height 12
click at [477, 187] on select "likelihood throat northernmost approach" at bounding box center [459, 187] width 59 height 12
select select "approach"
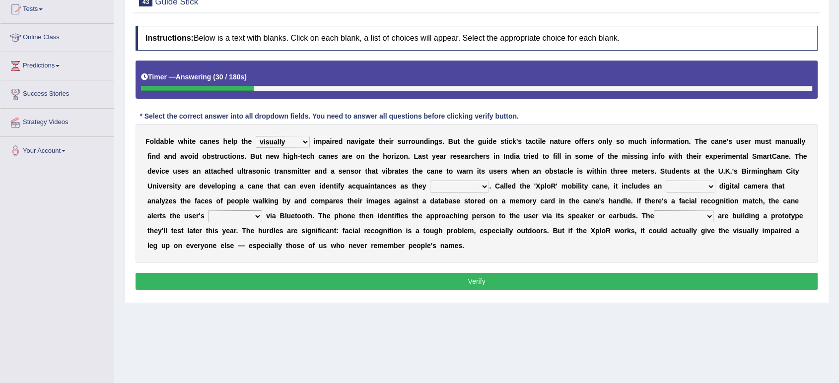
click at [430, 181] on select "likelihood throat northernmost approach" at bounding box center [459, 187] width 59 height 12
click at [711, 184] on select "untested embedded deadest skinhead" at bounding box center [691, 187] width 50 height 12
select select "embedded"
click at [666, 181] on select "untested embedded deadest skinhead" at bounding box center [691, 187] width 50 height 12
click at [252, 216] on select "waterborne alone smartphone postpone" at bounding box center [235, 217] width 54 height 12
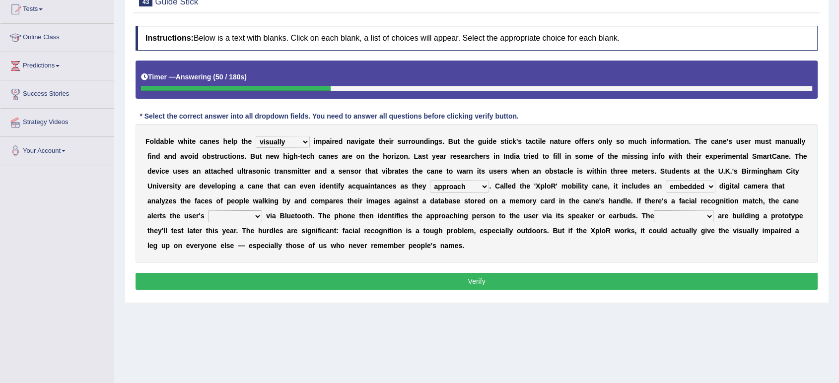
select select "smartphone"
click at [208, 211] on select "waterborne alone smartphone postpone" at bounding box center [235, 217] width 54 height 12
click at [707, 215] on select "jurisprudence bootless students jukebox" at bounding box center [684, 217] width 60 height 12
select select "students"
click at [654, 211] on select "jurisprudence bootless students jukebox" at bounding box center [684, 217] width 60 height 12
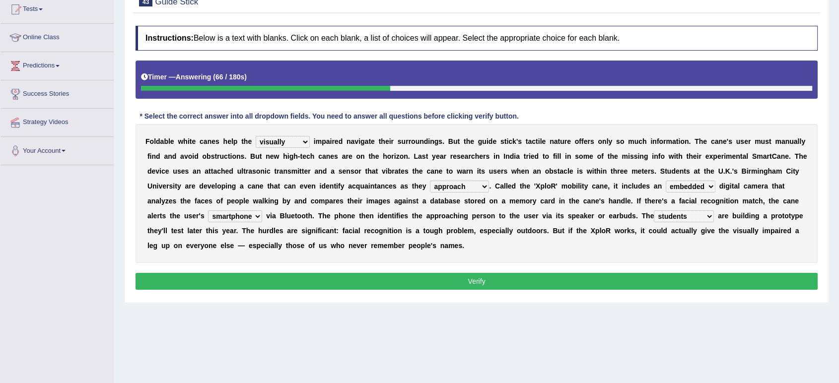
click at [595, 277] on button "Verify" at bounding box center [477, 281] width 682 height 17
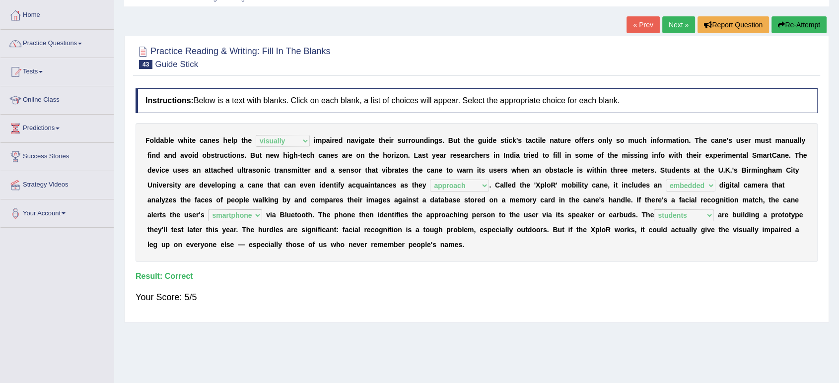
scroll to position [0, 0]
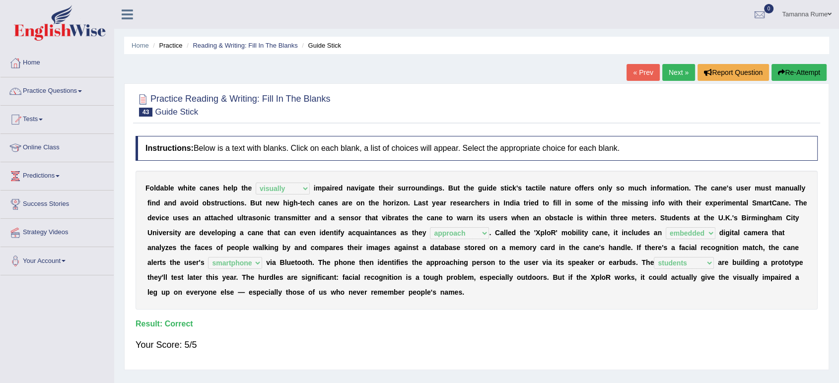
click at [672, 67] on link "Next »" at bounding box center [678, 72] width 33 height 17
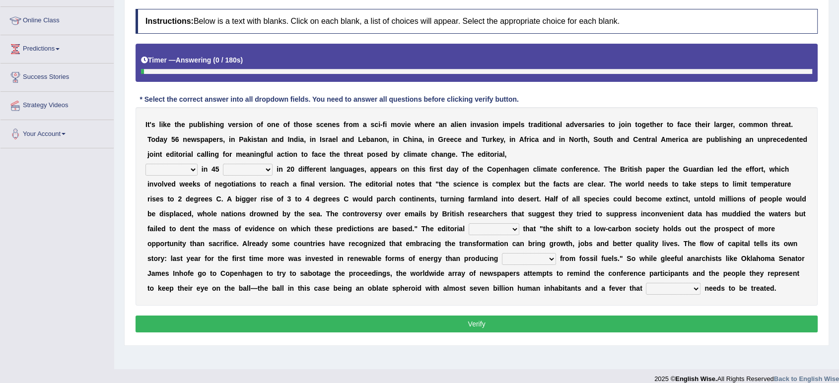
scroll to position [138, 0]
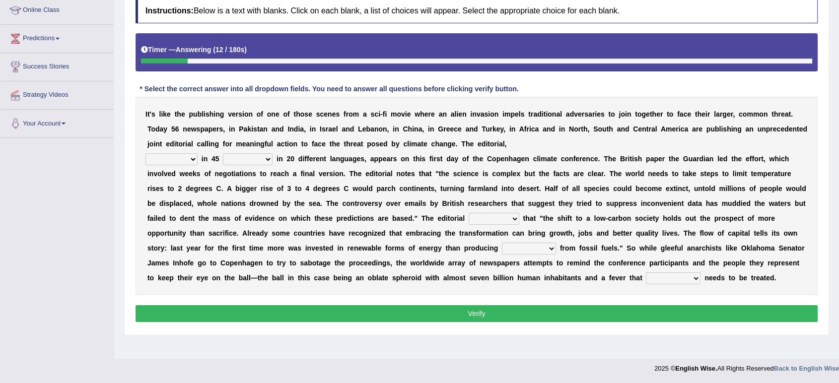
click at [192, 159] on select "published publicized burnished transmitted" at bounding box center [171, 159] width 52 height 12
select select "published"
click at [145, 153] on select "published publicized burnished transmitted" at bounding box center [171, 159] width 52 height 12
click at [260, 158] on select "clans countries continents terraces" at bounding box center [248, 159] width 50 height 12
select select "countries"
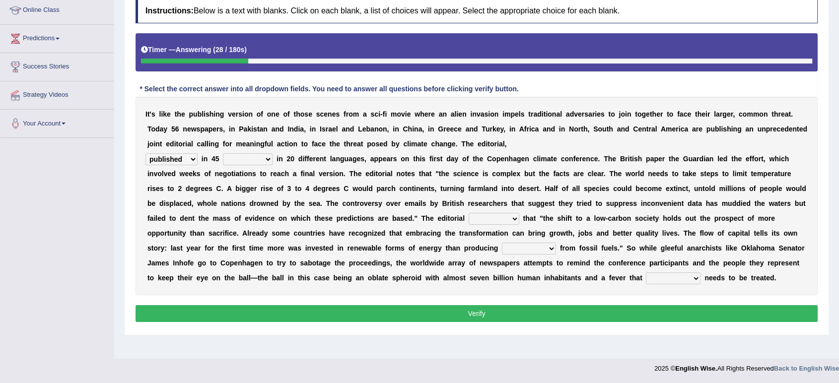
click at [223, 153] on select "clans countries continents terraces" at bounding box center [248, 159] width 50 height 12
click at [510, 218] on select "modified protested recognized declined" at bounding box center [494, 219] width 51 height 12
select select "recognized"
click at [469, 213] on select "modified protested recognized declined" at bounding box center [494, 219] width 51 height 12
click at [548, 248] on select "electricity indivisibility negativity significance" at bounding box center [529, 249] width 54 height 12
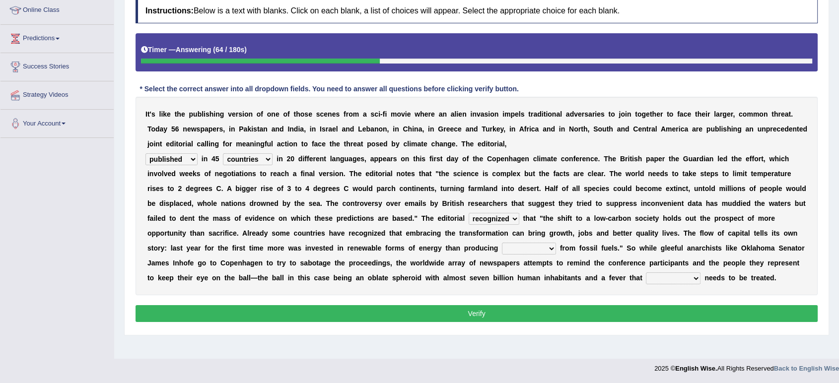
select select "electricity"
click at [502, 243] on select "electricity indivisibility negativity significance" at bounding box center [529, 249] width 54 height 12
click at [467, 310] on button "Verify" at bounding box center [477, 313] width 682 height 17
click at [692, 279] on select "solicitously desperately ephemerally peripherally" at bounding box center [673, 279] width 55 height 12
select select "desperately"
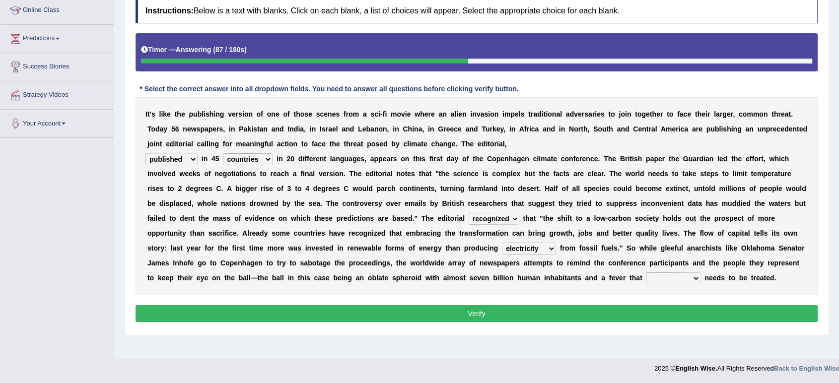
click at [646, 273] on select "solicitously desperately ephemerally peripherally" at bounding box center [673, 279] width 55 height 12
click at [600, 317] on button "Verify" at bounding box center [477, 313] width 682 height 17
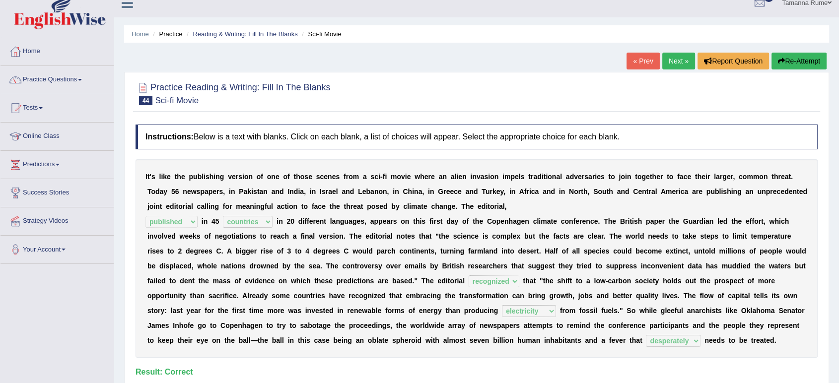
scroll to position [0, 0]
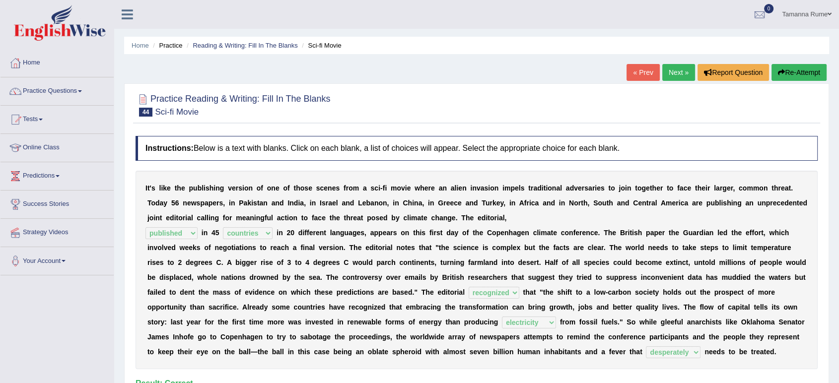
click at [679, 71] on link "Next »" at bounding box center [678, 72] width 33 height 17
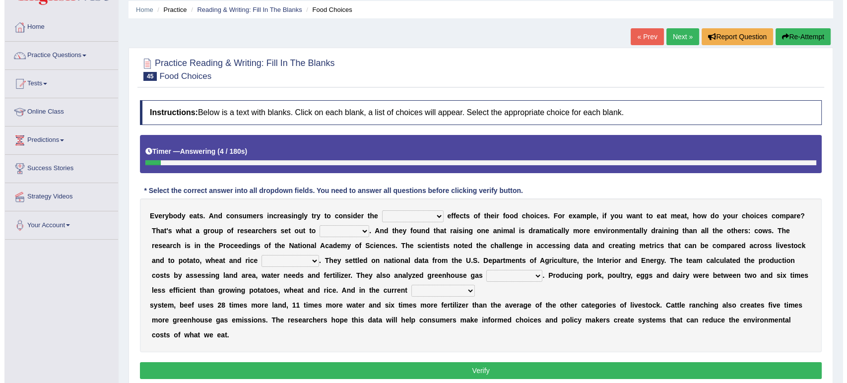
scroll to position [55, 0]
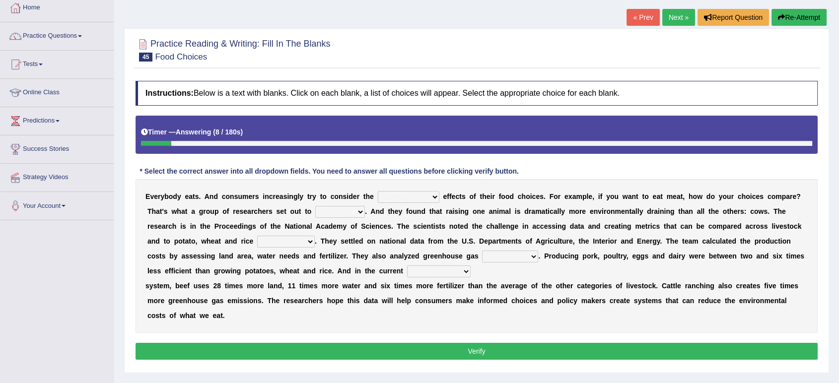
click at [428, 194] on select "spiritual economic environmental material" at bounding box center [409, 197] width 62 height 12
click at [378, 191] on select "spiritual economic environmental material" at bounding box center [409, 197] width 62 height 12
click at [427, 194] on select "spiritual economic environmental material" at bounding box center [409, 197] width 62 height 12
select select "environmental"
click at [378, 191] on select "spiritual economic environmental material" at bounding box center [409, 197] width 62 height 12
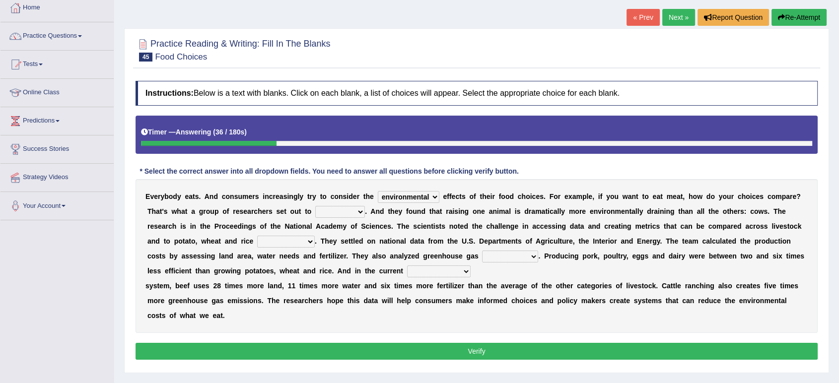
click at [355, 210] on select "exemplify squander discover purchase" at bounding box center [340, 212] width 50 height 12
select select "discover"
click at [315, 206] on select "exemplify squander discover purchase" at bounding box center [340, 212] width 50 height 12
click at [302, 241] on select "production corruption consumption inventory" at bounding box center [286, 242] width 58 height 12
click at [257, 236] on select "production corruption consumption inventory" at bounding box center [286, 242] width 58 height 12
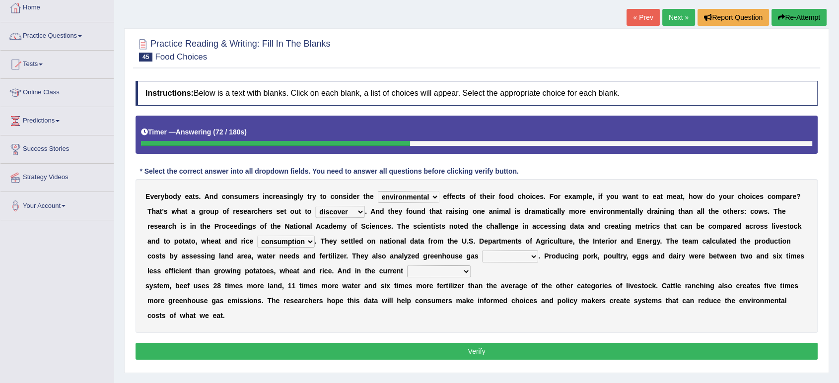
click at [306, 241] on select "production corruption consumption inventory" at bounding box center [286, 242] width 58 height 12
select select "production"
click at [257, 236] on select "production corruption consumption inventory" at bounding box center [286, 242] width 58 height 12
click at [532, 253] on select "conjectures manufacture emissions purification" at bounding box center [510, 257] width 56 height 12
select select "emissions"
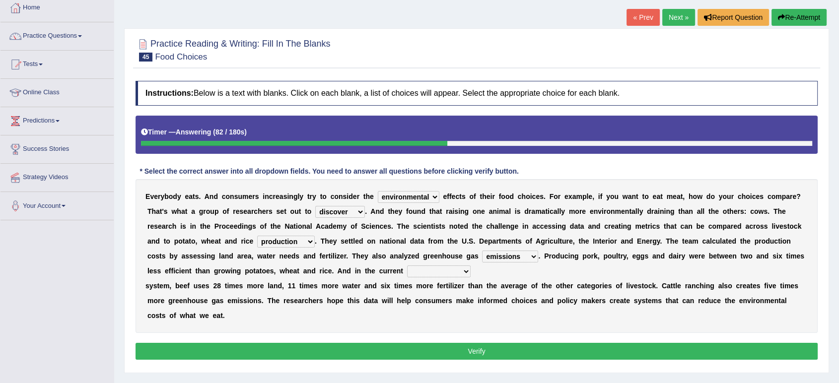
click at [482, 251] on select "conjectures manufacture emissions purification" at bounding box center [510, 257] width 56 height 12
click at [455, 271] on select "agricultural impalpable ungrammatical terminal" at bounding box center [439, 272] width 64 height 12
select select "agricultural"
click at [407, 266] on select "agricultural impalpable ungrammatical terminal" at bounding box center [439, 272] width 64 height 12
click at [413, 351] on button "Verify" at bounding box center [477, 351] width 682 height 17
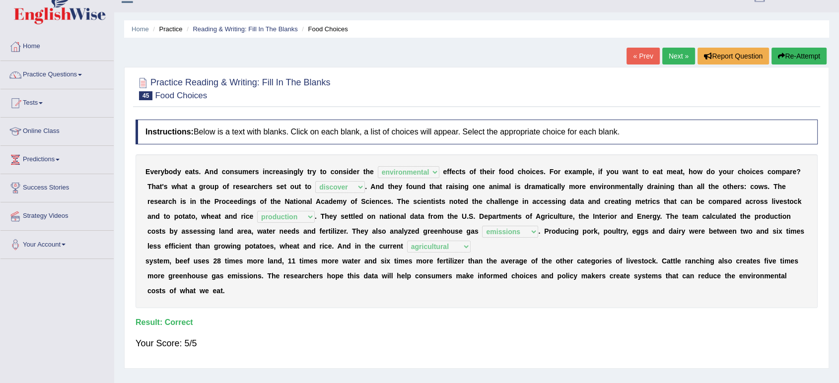
scroll to position [0, 0]
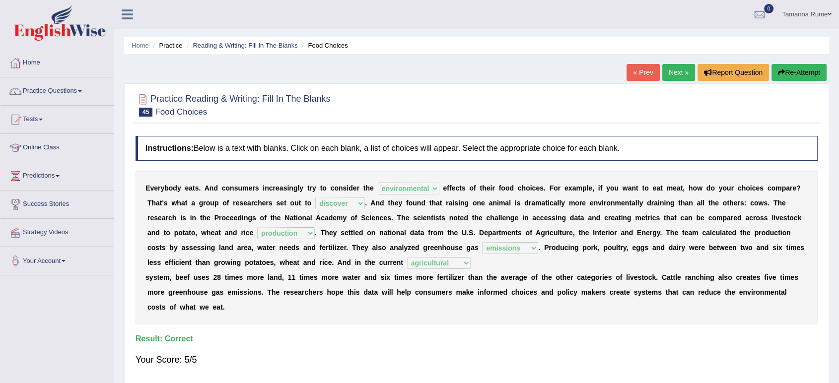
click at [675, 71] on link "Next »" at bounding box center [678, 72] width 33 height 17
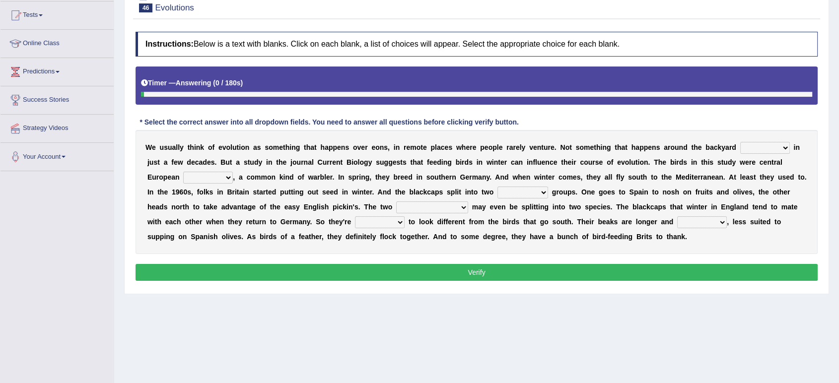
scroll to position [138, 0]
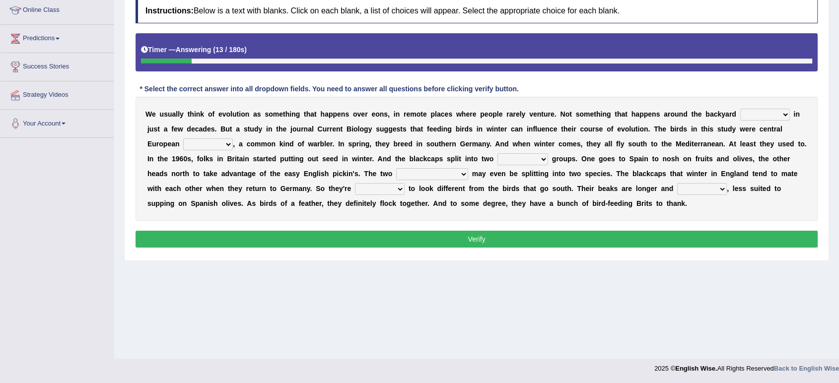
click at [778, 112] on select "beaver believer birdfeeder phonier" at bounding box center [765, 115] width 50 height 12
select select "birdfeeder"
click at [740, 109] on select "beaver believer birdfeeder phonier" at bounding box center [765, 115] width 50 height 12
click at [222, 142] on select "blackcaps pox flaps chats" at bounding box center [208, 145] width 50 height 12
select select "blackcaps"
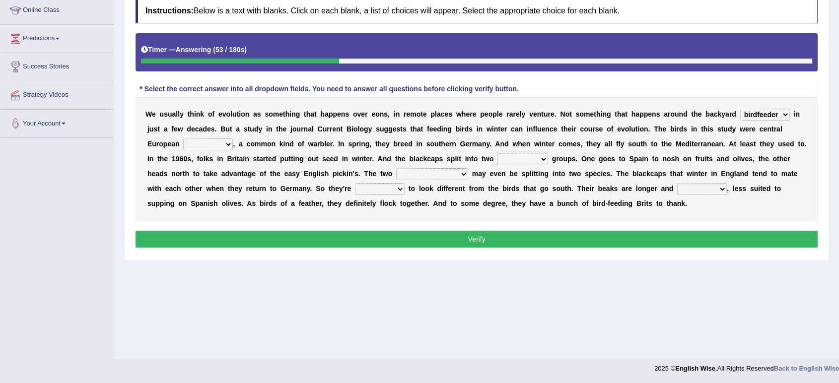
click at [183, 139] on select "blackcaps pox flaps chats" at bounding box center [208, 145] width 50 height 12
click at [534, 159] on select "distinct bit disconnect split" at bounding box center [522, 159] width 51 height 12
select select "distinct"
click at [497, 153] on select "distinct bit disconnect split" at bounding box center [522, 159] width 51 height 12
click at [456, 173] on select "elevators populations breakers contraindications" at bounding box center [432, 174] width 72 height 12
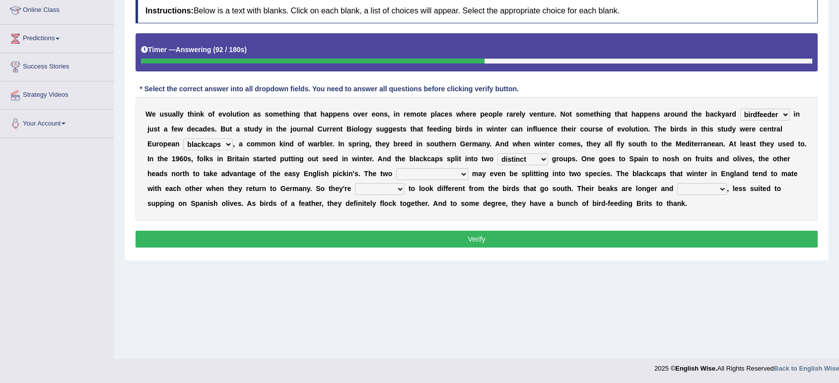
select select "populations"
click at [396, 168] on select "elevators populations breakers contraindications" at bounding box center [432, 174] width 72 height 12
click at [397, 190] on select "starting blotting wanting padding" at bounding box center [380, 189] width 50 height 12
select select "starting"
click at [355, 183] on select "starting blotting wanting padding" at bounding box center [380, 189] width 50 height 12
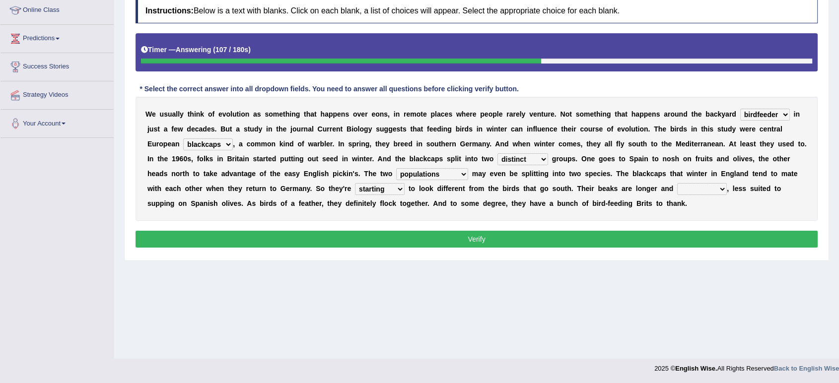
click at [716, 191] on select "freshwater spillover scheduler narrower" at bounding box center [702, 189] width 50 height 12
select select "narrower"
click at [677, 183] on select "freshwater spillover scheduler narrower" at bounding box center [702, 189] width 50 height 12
click at [572, 240] on button "Verify" at bounding box center [477, 239] width 682 height 17
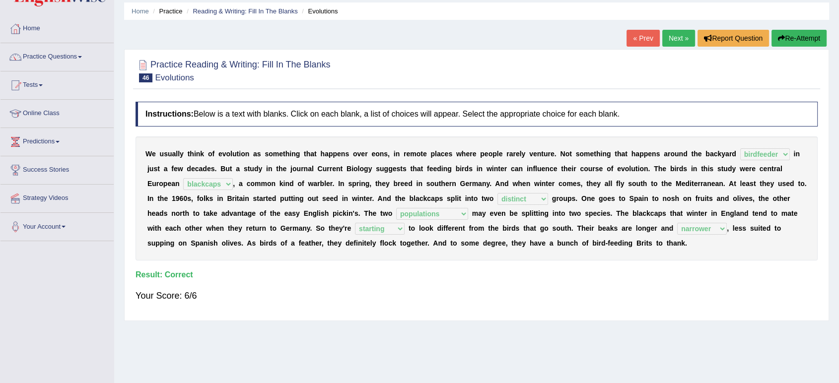
scroll to position [0, 0]
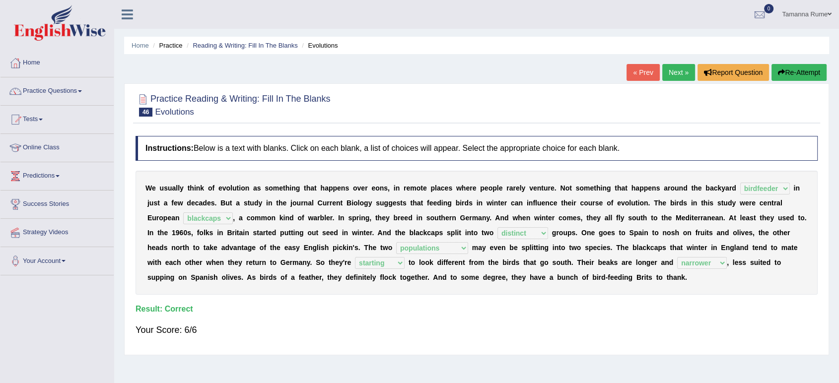
click at [662, 74] on link "Next »" at bounding box center [678, 72] width 33 height 17
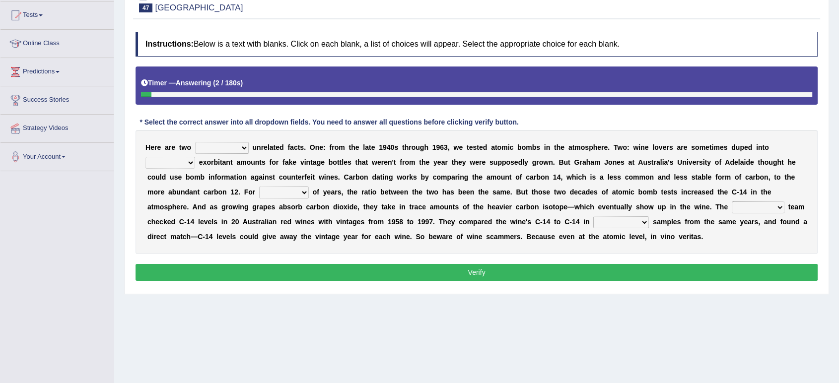
scroll to position [110, 0]
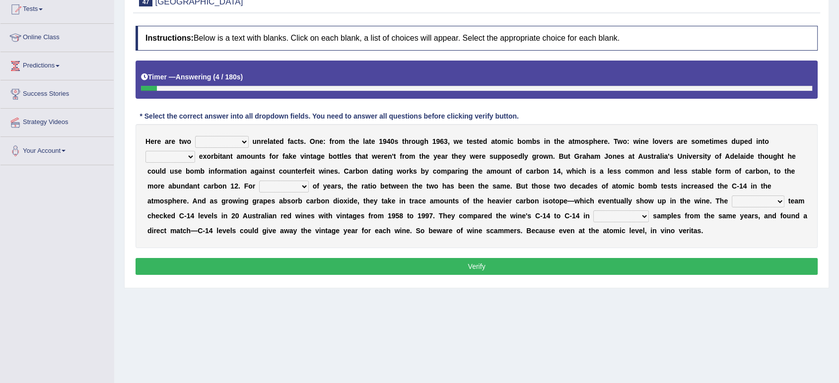
click at [240, 139] on select "seemingly feelingly endearingly entreatingly" at bounding box center [222, 142] width 54 height 12
select select "seemingly"
click at [195, 136] on select "seemingly feelingly endearingly entreatingly" at bounding box center [222, 142] width 54 height 12
click at [181, 155] on select "dipping trekking spending swinging" at bounding box center [170, 157] width 50 height 12
select select "spending"
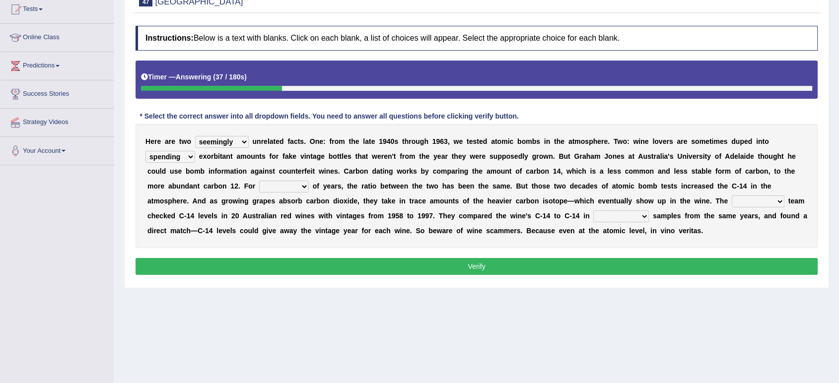
click at [145, 151] on select "dipping trekking spending swinging" at bounding box center [170, 157] width 50 height 12
click at [301, 186] on select "couples much thousands numerous" at bounding box center [284, 187] width 50 height 12
select select "thousands"
click at [259, 181] on select "couples much thousands numerous" at bounding box center [284, 187] width 50 height 12
click at [775, 202] on select "research individual preparation strange" at bounding box center [758, 202] width 53 height 12
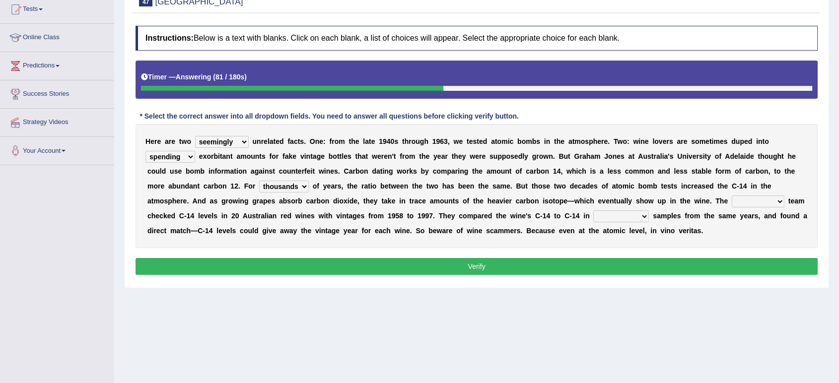
select select "research"
click at [732, 196] on select "research individual preparation strange" at bounding box center [758, 202] width 53 height 12
click at [640, 214] on select "physical atmospheric fluid solid" at bounding box center [621, 217] width 56 height 12
select select "fluid"
click at [593, 211] on select "physical atmospheric fluid solid" at bounding box center [621, 217] width 56 height 12
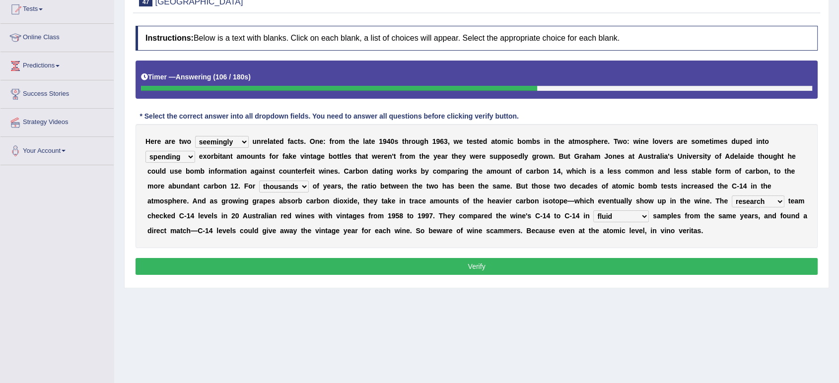
click at [292, 182] on select "couples much thousands numerous" at bounding box center [284, 187] width 50 height 12
click at [259, 181] on select "couples much thousands numerous" at bounding box center [284, 187] width 50 height 12
click at [302, 263] on button "Verify" at bounding box center [477, 266] width 682 height 17
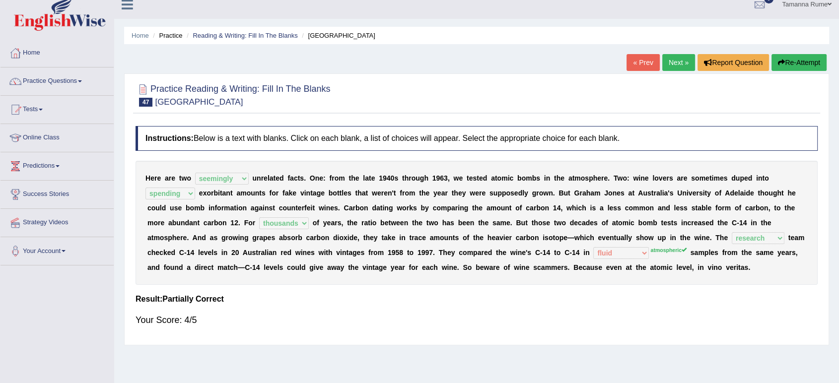
scroll to position [0, 0]
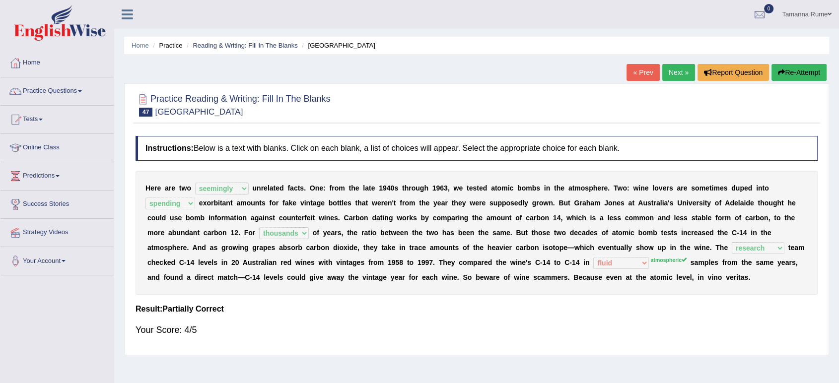
click at [669, 71] on link "Next »" at bounding box center [678, 72] width 33 height 17
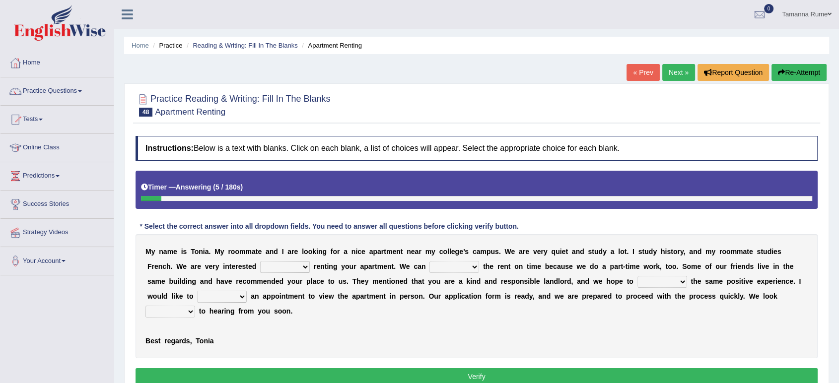
click at [298, 266] on select "for about at in" at bounding box center [285, 267] width 50 height 12
select select "in"
click at [260, 261] on select "for about at in" at bounding box center [285, 267] width 50 height 12
click at [464, 262] on select "afford get pay bring" at bounding box center [454, 267] width 50 height 12
select select "pay"
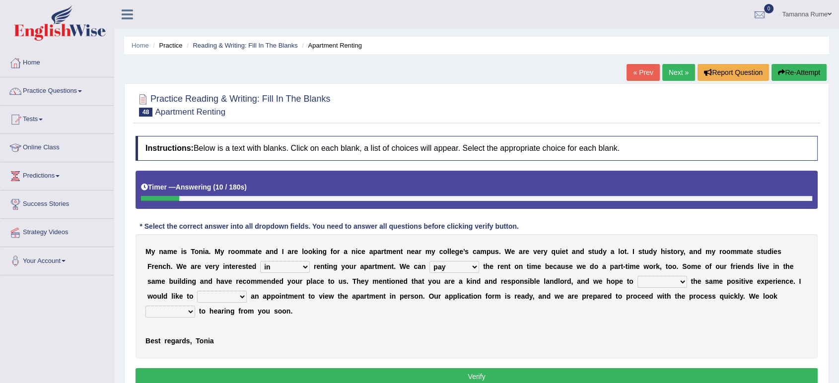
click at [429, 261] on select "afford get pay bring" at bounding box center [454, 267] width 50 height 12
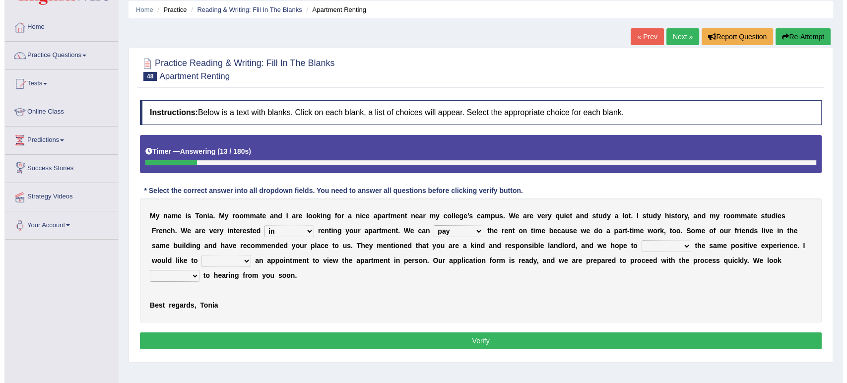
scroll to position [110, 0]
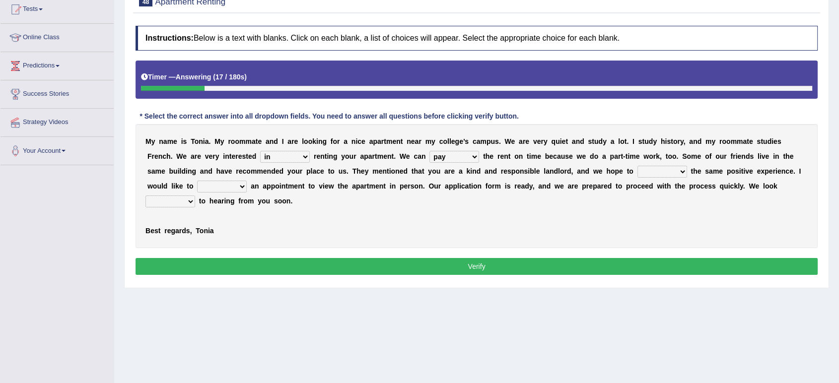
click at [669, 170] on select "form meet have decide" at bounding box center [662, 172] width 50 height 12
select select "have"
click at [637, 166] on select "form meet have decide" at bounding box center [662, 172] width 50 height 12
click at [230, 186] on select "own recall revise make" at bounding box center [222, 187] width 50 height 12
select select "make"
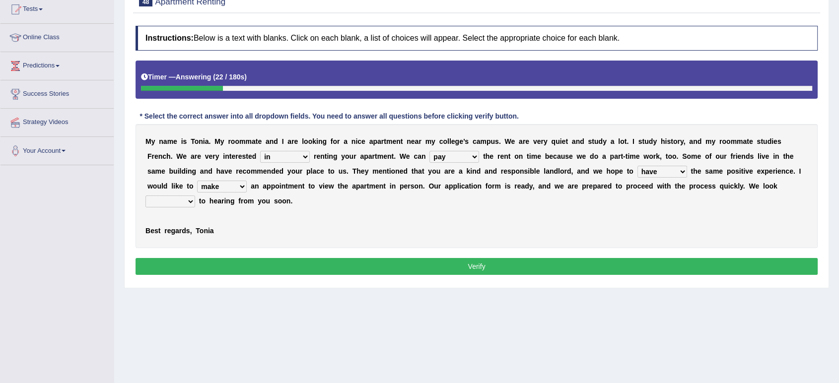
click at [197, 181] on select "own recall revise make" at bounding box center [222, 187] width 50 height 12
click at [179, 201] on select "around out in forward" at bounding box center [170, 202] width 50 height 12
select select "forward"
click at [145, 196] on select "around out in forward" at bounding box center [170, 202] width 50 height 12
click at [255, 265] on button "Verify" at bounding box center [477, 266] width 682 height 17
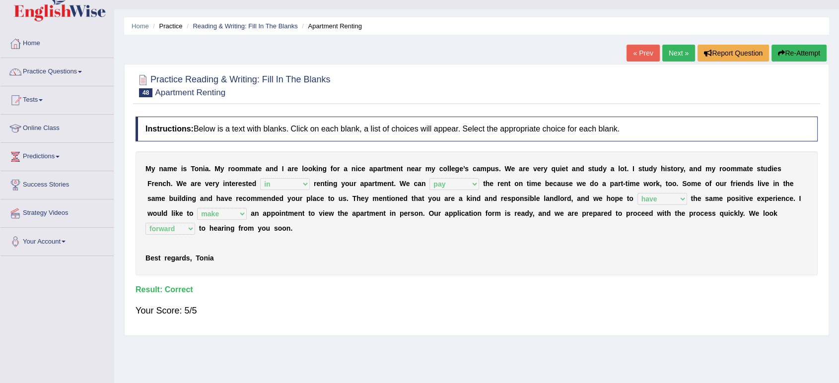
scroll to position [0, 0]
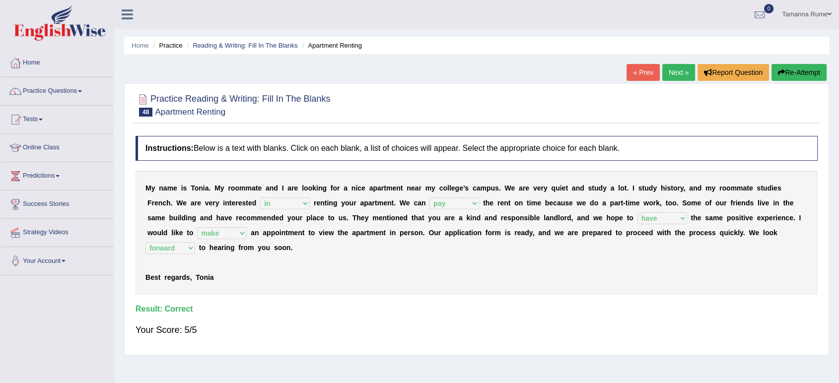
click at [674, 70] on link "Next »" at bounding box center [678, 72] width 33 height 17
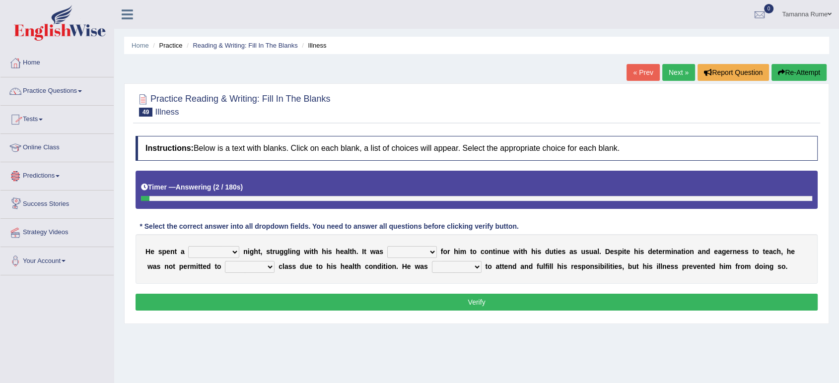
click at [229, 251] on select "cheerful restful meaningful painful" at bounding box center [213, 252] width 51 height 12
select select "painful"
click at [188, 246] on select "cheerful restful meaningful painful" at bounding box center [213, 252] width 51 height 12
click at [430, 250] on select "enjoyable simple difficult natural" at bounding box center [412, 252] width 50 height 12
select select "difficult"
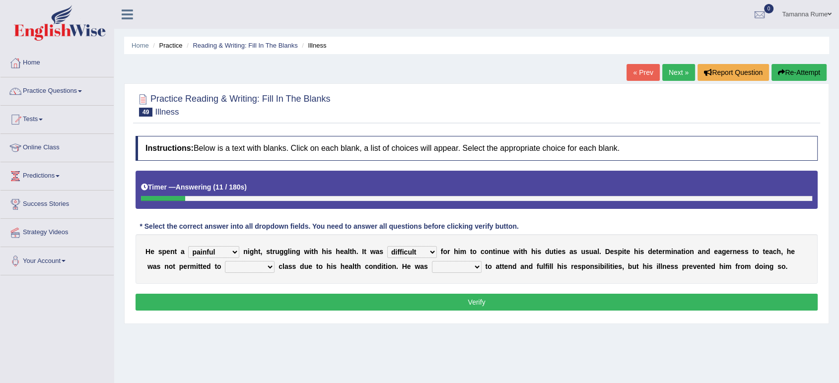
click at [387, 246] on select "enjoyable simple difficult natural" at bounding box center [412, 252] width 50 height 12
click at [250, 266] on select "teach leave cancel attend" at bounding box center [250, 267] width 50 height 12
select select "attend"
click at [225, 261] on select "teach leave cancel attend" at bounding box center [250, 267] width 50 height 12
click at [466, 266] on select "anxious forced lazy happy" at bounding box center [457, 267] width 50 height 12
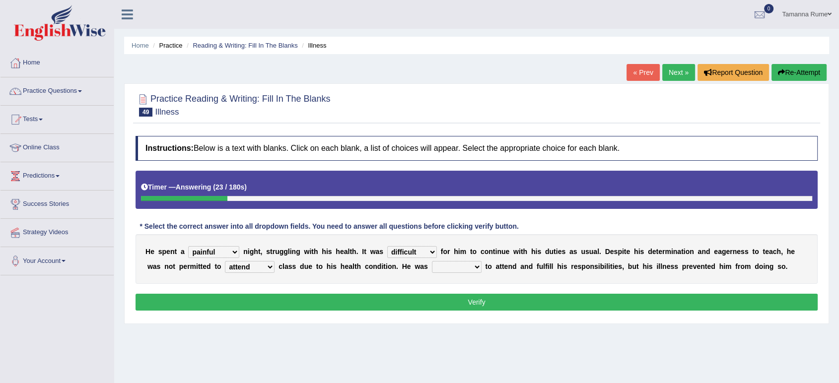
select select "happy"
click at [432, 261] on select "anxious forced lazy happy" at bounding box center [457, 267] width 50 height 12
click at [402, 297] on button "Verify" at bounding box center [477, 302] width 682 height 17
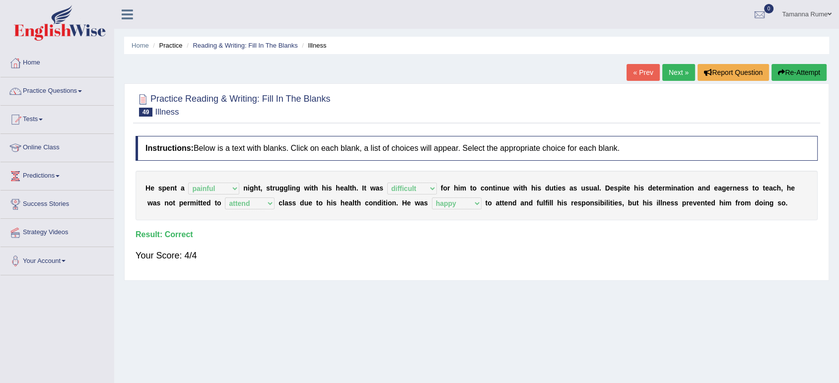
click at [679, 70] on link "Next »" at bounding box center [678, 72] width 33 height 17
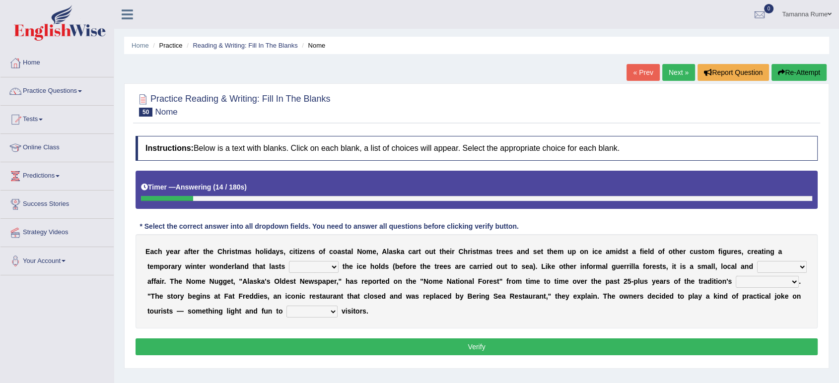
click at [331, 267] on select "as long as before after although" at bounding box center [314, 267] width 50 height 12
select select "as long as"
click at [289, 261] on select "as long as before after although" at bounding box center [314, 267] width 50 height 12
click at [785, 267] on select "nasty fuzzy cozy greasy" at bounding box center [782, 267] width 50 height 12
select select "cozy"
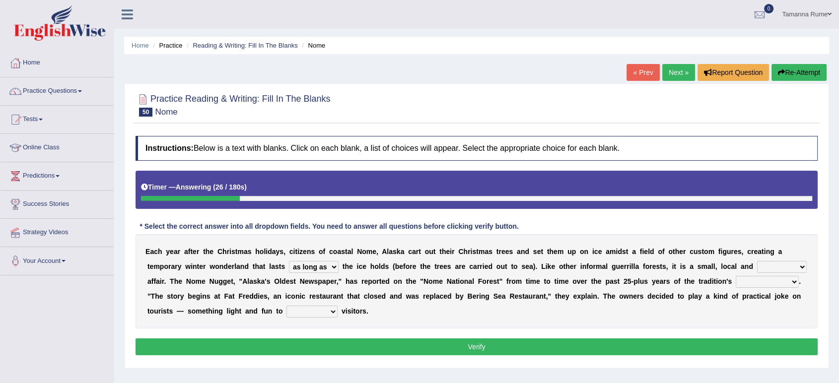
click at [757, 261] on select "nasty fuzzy cozy greasy" at bounding box center [782, 267] width 50 height 12
click at [787, 282] on select "life existence disappearance emotions" at bounding box center [767, 282] width 63 height 12
select select "existence"
click at [736, 276] on select "life existence disappearance emotions" at bounding box center [767, 282] width 63 height 12
click at [326, 312] on select "purchase confound distinguish repel" at bounding box center [311, 312] width 51 height 12
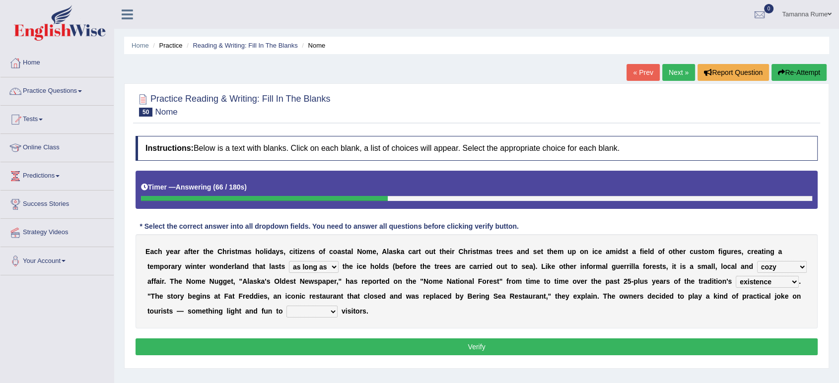
select select "confound"
click at [286, 306] on select "purchase confound distinguish repel" at bounding box center [311, 312] width 51 height 12
click at [314, 342] on button "Verify" at bounding box center [477, 347] width 682 height 17
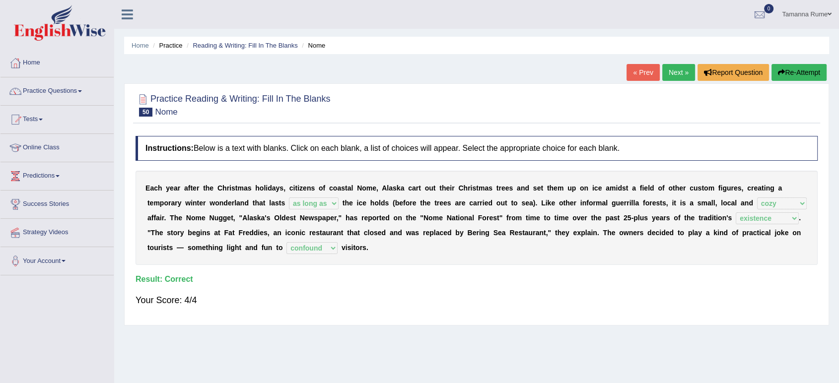
click at [669, 70] on link "Next »" at bounding box center [678, 72] width 33 height 17
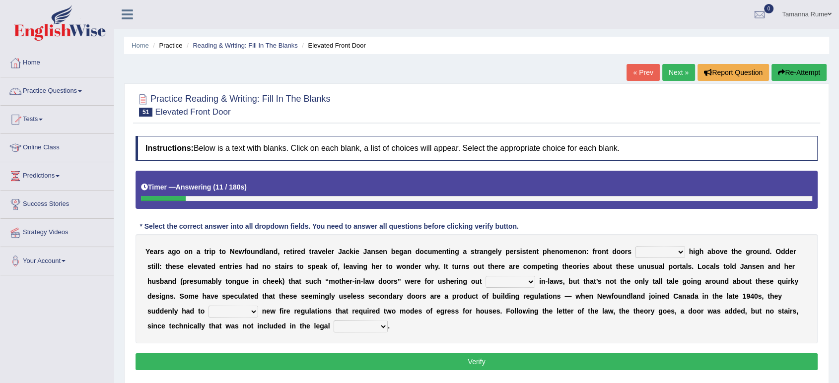
click at [669, 251] on select "raised visited painted lowered" at bounding box center [660, 252] width 50 height 12
select select "raised"
click at [635, 246] on select "raised visited painted lowered" at bounding box center [660, 252] width 50 height 12
click at [528, 285] on select "unbiased underlined unwanted united" at bounding box center [511, 282] width 50 height 12
select select "unwanted"
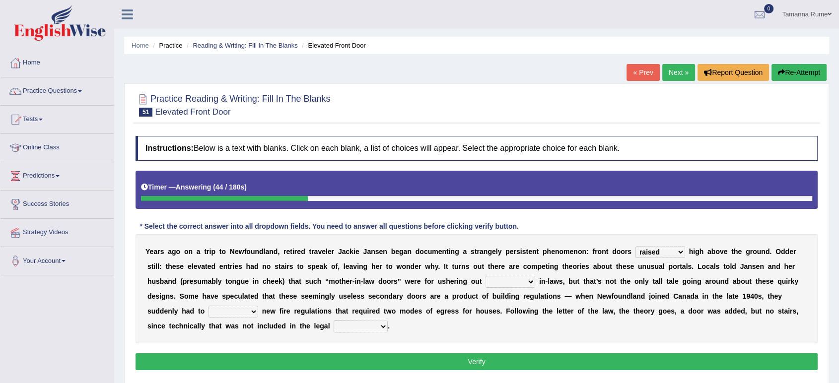
click at [486, 276] on select "unbiased underlined unwanted united" at bounding box center [511, 282] width 50 height 12
click at [255, 308] on select "illuminate appreciate match disobey" at bounding box center [234, 312] width 50 height 12
click at [375, 327] on select "religion paces manager requirement" at bounding box center [361, 327] width 54 height 12
select select "requirement"
click at [334, 321] on select "religion paces manager requirement" at bounding box center [361, 327] width 54 height 12
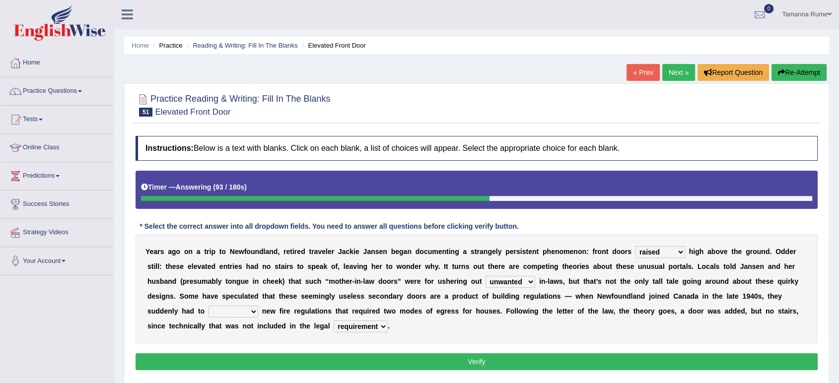
click at [245, 307] on select "illuminate appreciate match disobey" at bounding box center [234, 312] width 50 height 12
select select "match"
click at [209, 306] on select "illuminate appreciate match disobey" at bounding box center [234, 312] width 50 height 12
click at [258, 357] on button "Verify" at bounding box center [477, 361] width 682 height 17
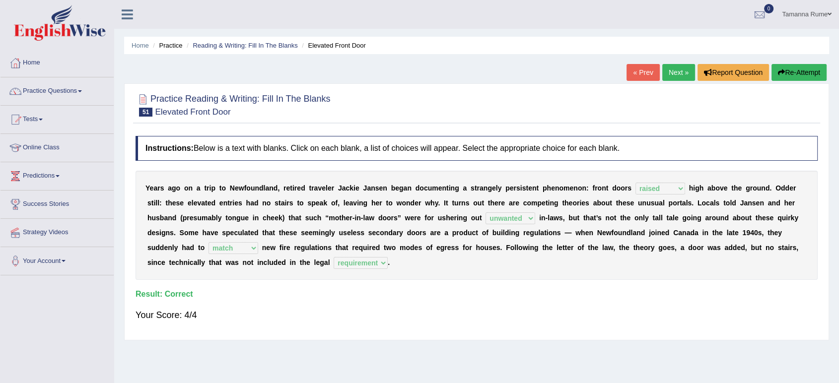
click at [671, 73] on link "Next »" at bounding box center [678, 72] width 33 height 17
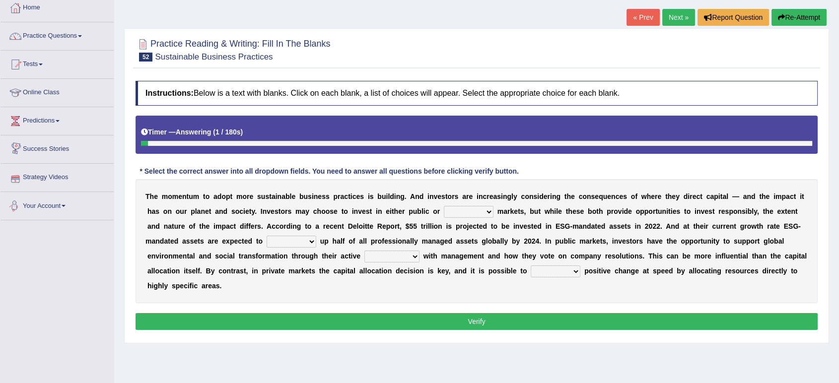
scroll to position [110, 0]
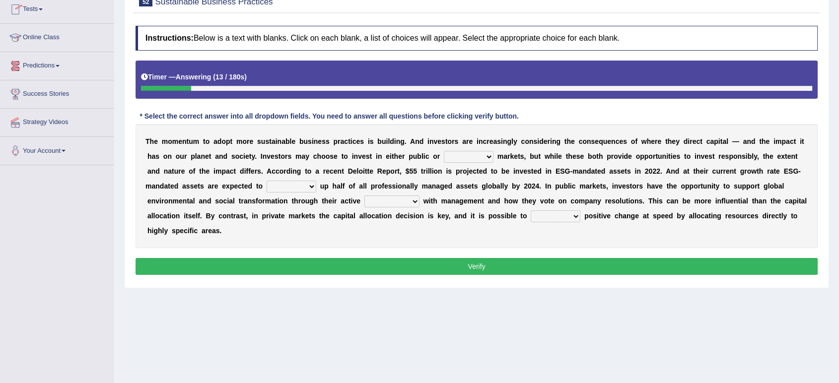
click at [485, 161] on select "financial material written private" at bounding box center [469, 157] width 50 height 12
select select "private"
click at [444, 151] on select "financial material written private" at bounding box center [469, 157] width 50 height 12
click at [307, 186] on select "build use make add" at bounding box center [292, 187] width 50 height 12
select select "build"
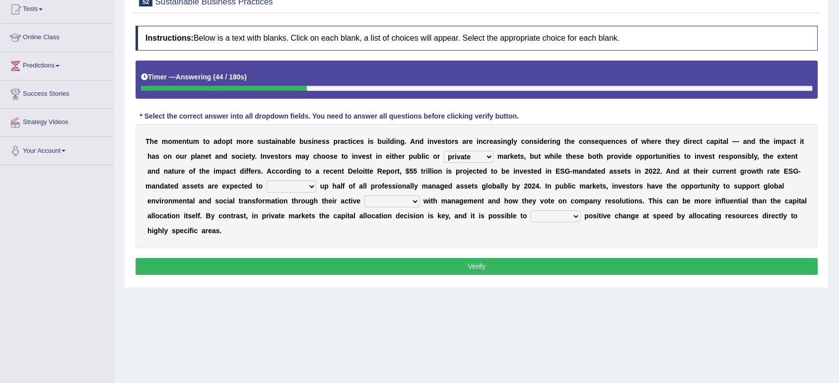
click at [267, 181] on select "build use make add" at bounding box center [292, 187] width 50 height 12
click at [412, 201] on select "engagement service squabble investment" at bounding box center [391, 202] width 55 height 12
select select "engagement"
click at [364, 196] on select "engagement service squabble investment" at bounding box center [391, 202] width 55 height 12
click at [414, 202] on select "engagement service squabble investment" at bounding box center [391, 202] width 55 height 12
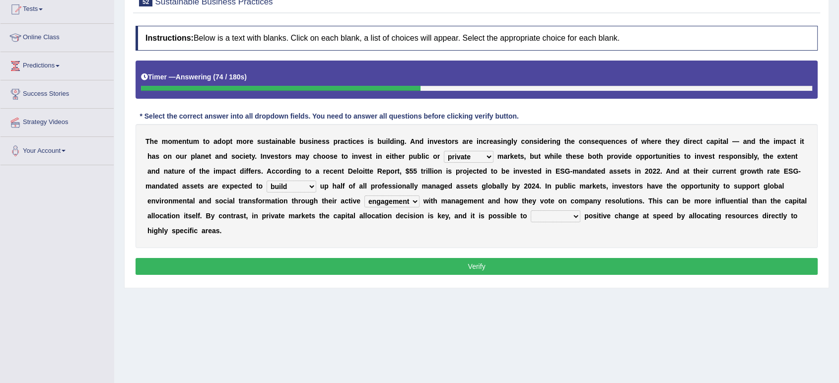
click at [364, 196] on select "engagement service squabble investment" at bounding box center [391, 202] width 55 height 12
click at [576, 217] on select "prove collapse drive restore" at bounding box center [556, 217] width 50 height 12
select select "prove"
click at [531, 211] on select "prove collapse drive restore" at bounding box center [556, 217] width 50 height 12
click at [414, 201] on select "engagement service squabble investment" at bounding box center [391, 202] width 55 height 12
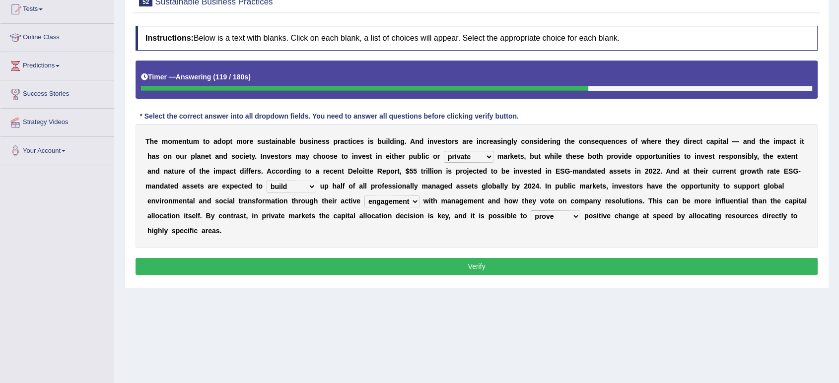
select select "investment"
click at [364, 196] on select "engagement service squabble investment" at bounding box center [391, 202] width 55 height 12
click at [335, 261] on button "Verify" at bounding box center [477, 266] width 682 height 17
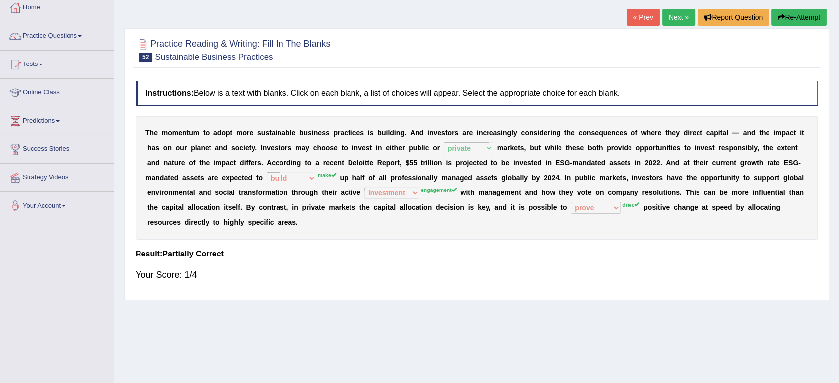
scroll to position [0, 0]
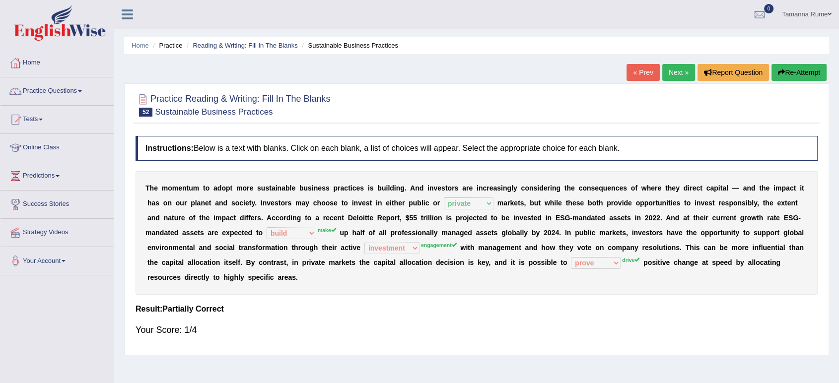
click at [683, 72] on link "Next »" at bounding box center [678, 72] width 33 height 17
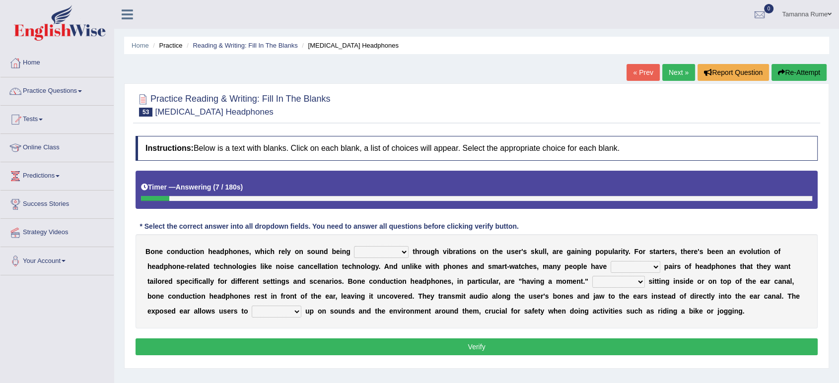
click at [401, 254] on select "formed counted transformed transmitted" at bounding box center [381, 252] width 55 height 12
click at [354, 246] on select "formed counted transformed transmitted" at bounding box center [381, 252] width 55 height 12
click at [400, 255] on select "formed counted transformed transmitted" at bounding box center [381, 252] width 55 height 12
select select "transformed"
click at [354, 246] on select "formed counted transformed transmitted" at bounding box center [381, 252] width 55 height 12
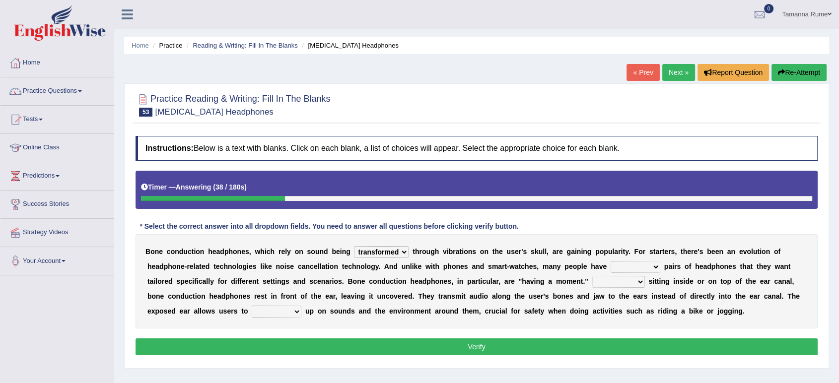
click at [649, 269] on select "composite multiple imperfect integral" at bounding box center [636, 267] width 50 height 12
select select "multiple"
click at [611, 261] on select "composite multiple imperfect integral" at bounding box center [636, 267] width 50 height 12
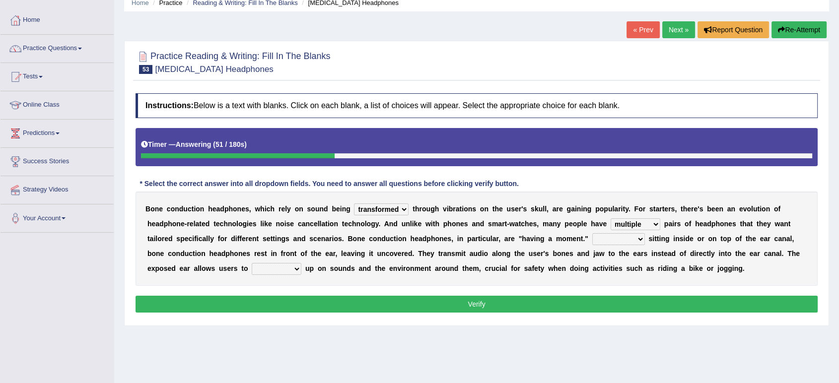
scroll to position [55, 0]
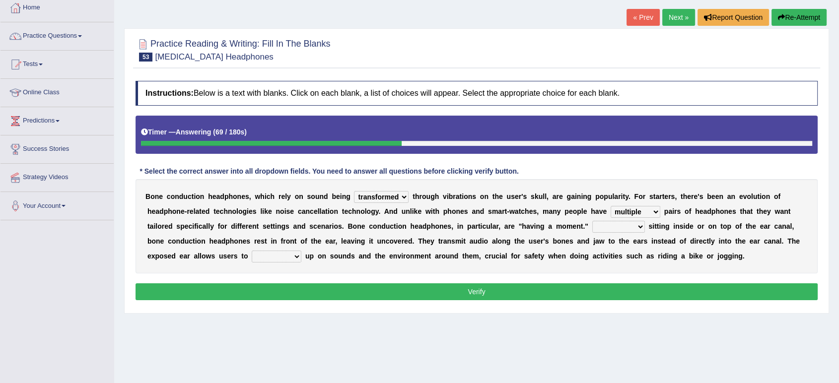
click at [636, 227] on select "More than Despite of Less than Rather than" at bounding box center [618, 227] width 53 height 12
select select "Rather than"
click at [592, 221] on select "More than Despite of Less than Rather than" at bounding box center [618, 227] width 53 height 12
click at [628, 222] on select "More than Despite of Less than Rather than" at bounding box center [618, 227] width 53 height 12
click at [592, 221] on select "More than Despite of Less than Rather than" at bounding box center [618, 227] width 53 height 12
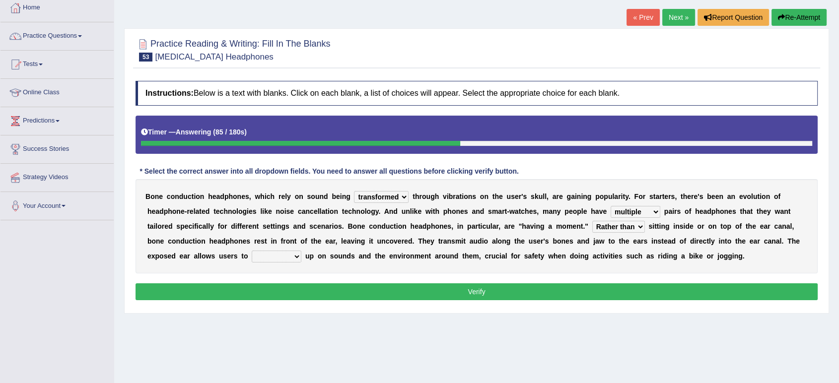
click at [397, 199] on select "formed counted transformed transmitted" at bounding box center [381, 197] width 55 height 12
select select "transmitted"
click at [354, 191] on select "formed counted transformed transmitted" at bounding box center [381, 197] width 55 height 12
click at [290, 255] on select "level take make pick" at bounding box center [277, 257] width 50 height 12
select select "pick"
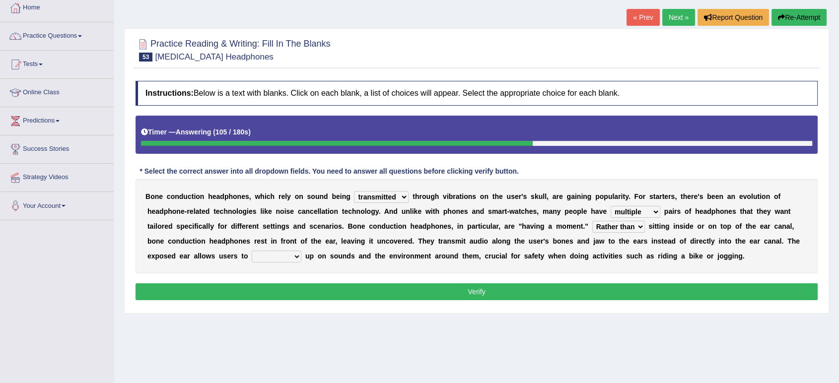
click at [252, 251] on select "level take make pick" at bounding box center [277, 257] width 50 height 12
click at [289, 295] on button "Verify" at bounding box center [477, 291] width 682 height 17
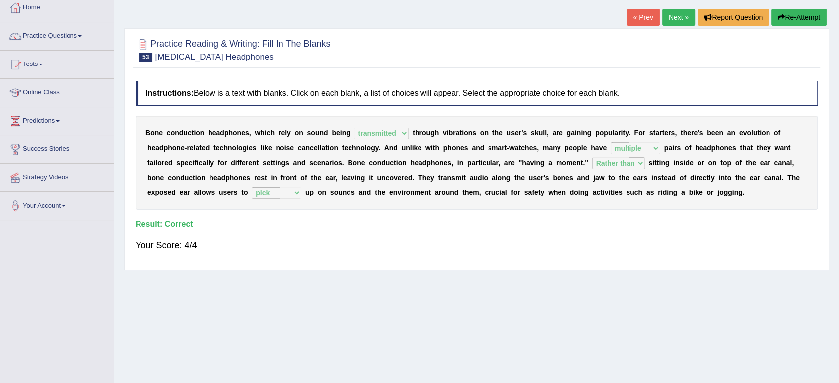
click at [679, 15] on link "Next »" at bounding box center [678, 17] width 33 height 17
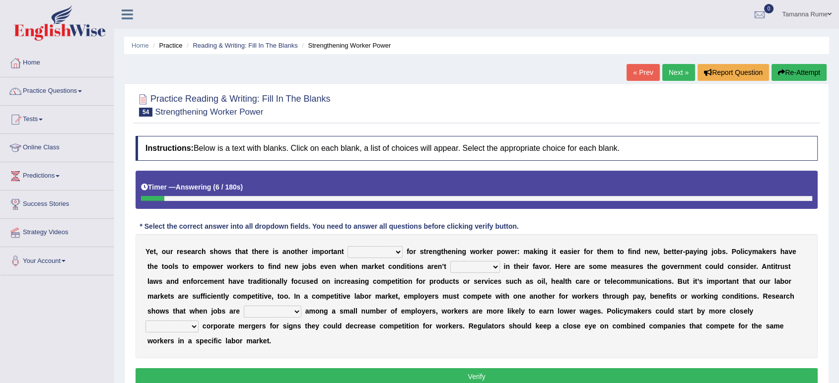
click at [398, 251] on select "avail engagement avenue annual" at bounding box center [375, 252] width 55 height 12
select select "avenue"
click at [348, 246] on select "avail engagement avenue annual" at bounding box center [375, 252] width 55 height 12
click at [494, 268] on select "profitable titchy temperate tilted" at bounding box center [475, 267] width 50 height 12
select select "tilted"
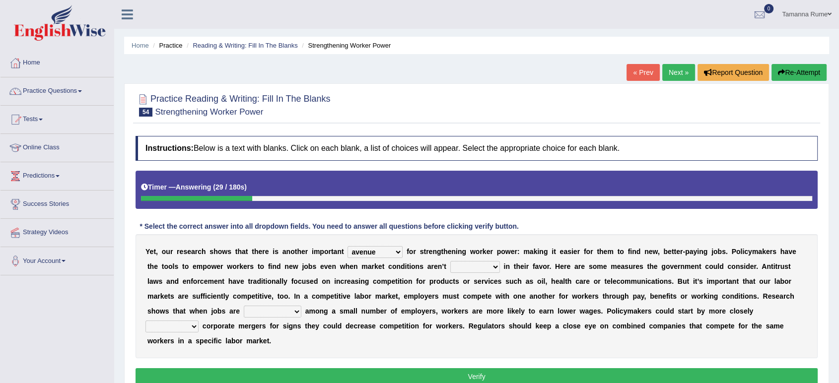
click at [450, 261] on select "profitable titchy temperate tilted" at bounding box center [475, 267] width 50 height 12
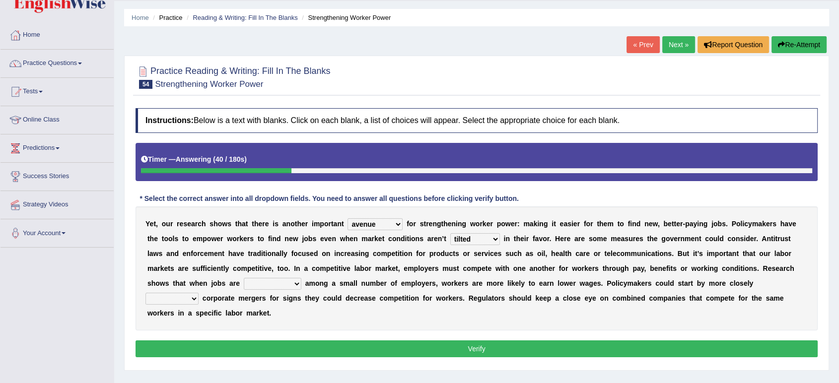
scroll to position [55, 0]
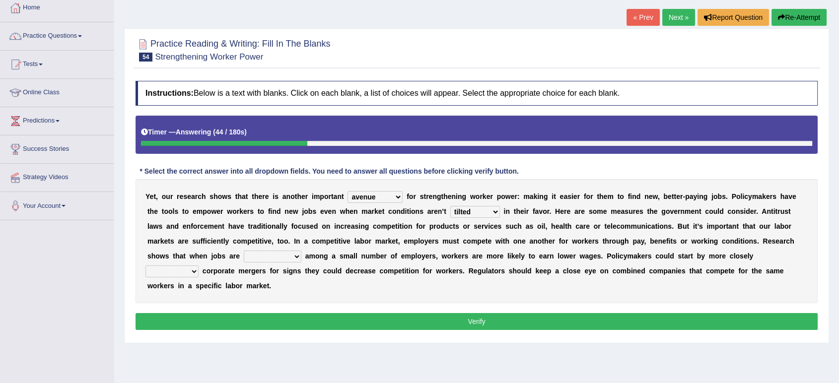
click at [290, 256] on select "constrained tremendous concentric concentrated" at bounding box center [273, 257] width 58 height 12
select select "constrained"
click at [244, 251] on select "constrained tremendous concentric concentrated" at bounding box center [273, 257] width 58 height 12
click at [189, 271] on select "scrutinizing originating scripting emulating" at bounding box center [171, 272] width 53 height 12
select select "scrutinizing"
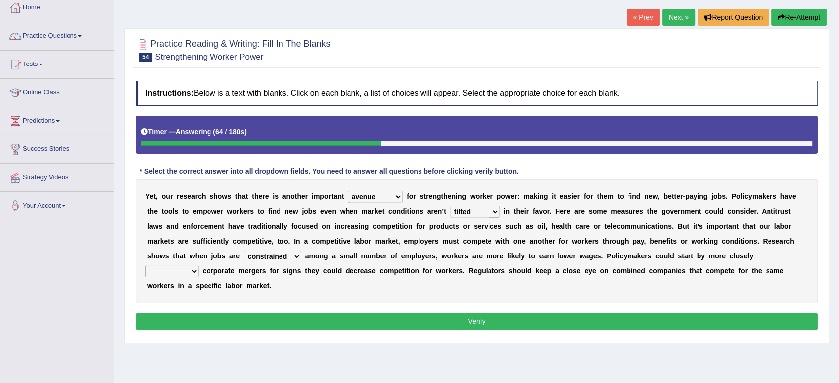
click at [145, 266] on select "scrutinizing originating scripting emulating" at bounding box center [171, 272] width 53 height 12
click at [236, 319] on button "Verify" at bounding box center [477, 321] width 682 height 17
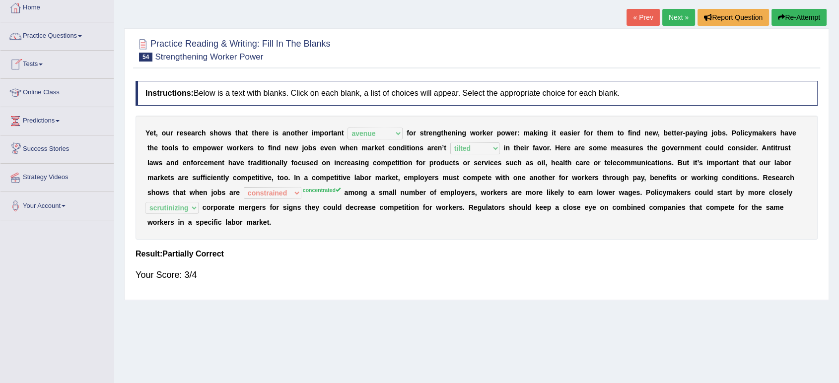
click at [670, 17] on link "Next »" at bounding box center [678, 17] width 33 height 17
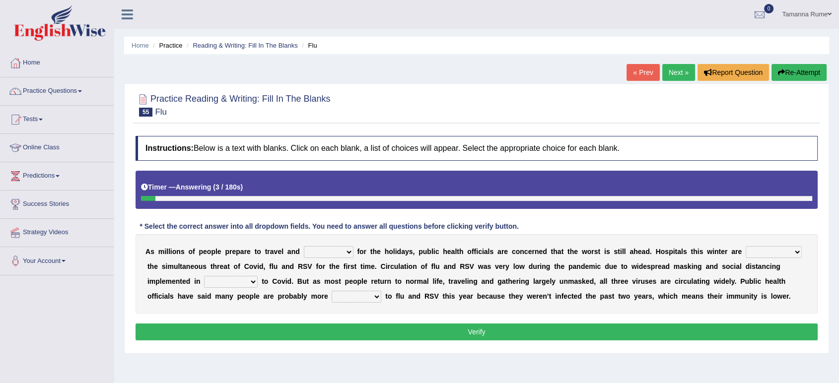
click at [347, 251] on select "gather hide slumber migrate" at bounding box center [329, 252] width 50 height 12
select select "gather"
click at [304, 246] on select "gather hide slumber migrate" at bounding box center [329, 252] width 50 height 12
click at [786, 249] on select "facing accounting challenging constructing" at bounding box center [774, 252] width 56 height 12
select select "facing"
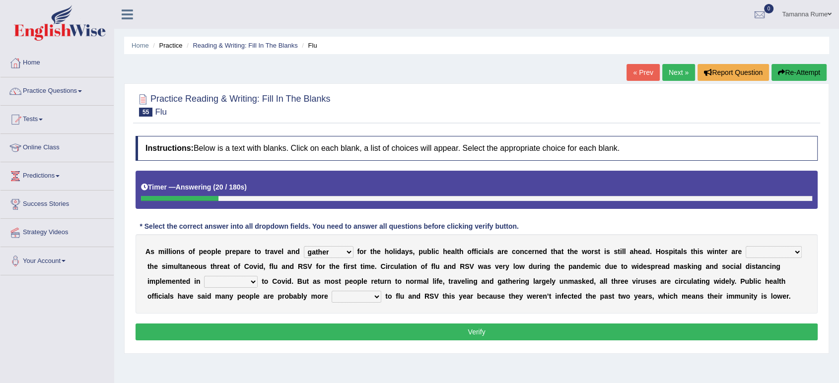
click at [746, 246] on select "facing accounting challenging constructing" at bounding box center [774, 252] width 56 height 12
click at [243, 280] on select "comparison response place order" at bounding box center [231, 282] width 54 height 12
select select "response"
click at [204, 276] on select "comparison response place order" at bounding box center [231, 282] width 54 height 12
click at [370, 297] on select "attainable sensible vulnerable accessible" at bounding box center [357, 297] width 50 height 12
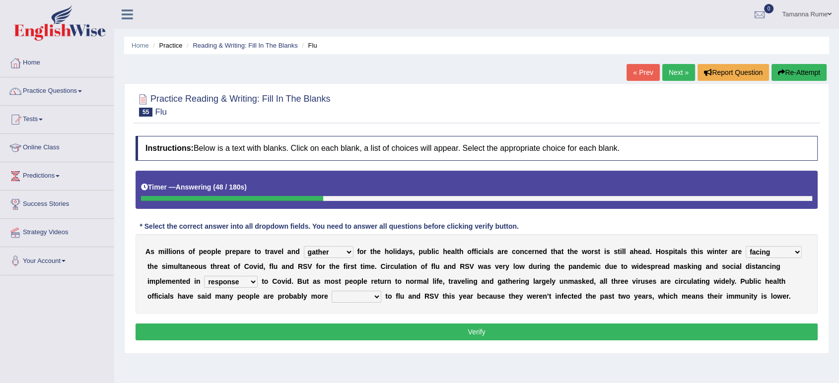
select select "vulnerable"
click at [332, 291] on select "attainable sensible vulnerable accessible" at bounding box center [357, 297] width 50 height 12
click at [369, 299] on select "attainable sensible vulnerable accessible" at bounding box center [357, 297] width 50 height 12
click at [332, 291] on select "attainable sensible vulnerable accessible" at bounding box center [357, 297] width 50 height 12
click at [358, 331] on button "Verify" at bounding box center [477, 332] width 682 height 17
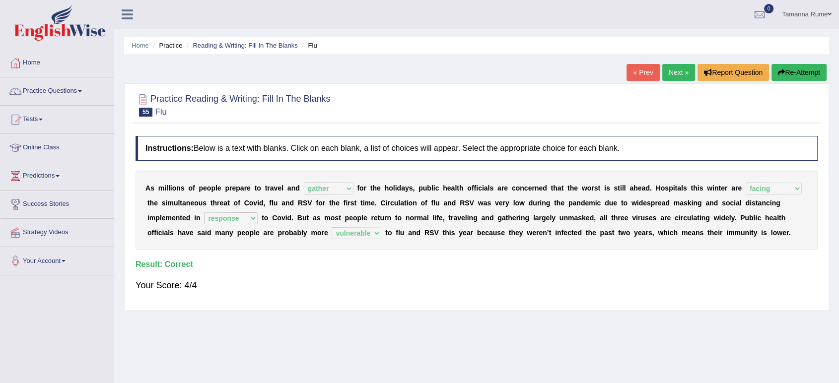
click at [678, 74] on link "Next »" at bounding box center [678, 72] width 33 height 17
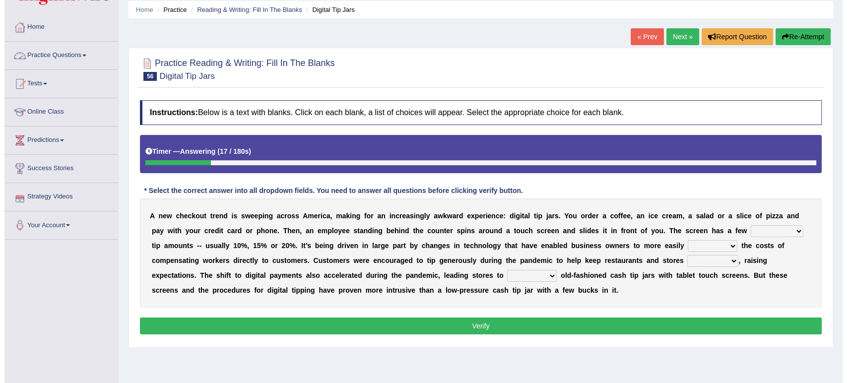
scroll to position [55, 0]
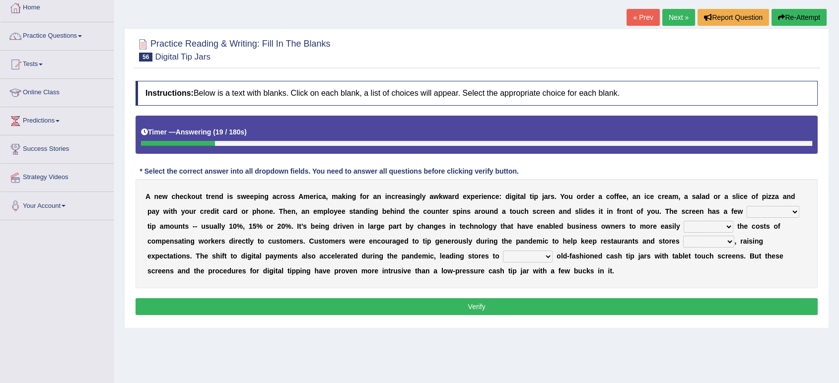
click at [793, 211] on select "suggested combined exceptional rigorous" at bounding box center [773, 212] width 53 height 12
select select "suggested"
click at [747, 206] on select "suggested combined exceptional rigorous" at bounding box center [773, 212] width 53 height 12
click at [729, 225] on select "abide covet diverge shift" at bounding box center [709, 227] width 50 height 12
select select "shift"
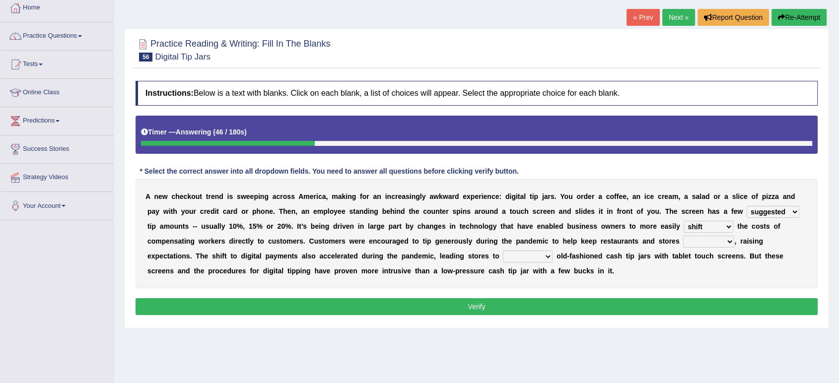
click at [684, 221] on select "abide covet diverge shift" at bounding box center [709, 227] width 50 height 12
click at [721, 238] on select "afloat overlapped affable concise" at bounding box center [708, 242] width 51 height 12
select select "afloat"
click at [683, 236] on select "afloat overlapped affable concise" at bounding box center [708, 242] width 51 height 12
click at [547, 255] on select "replace exchange occupy retrieve" at bounding box center [528, 257] width 50 height 12
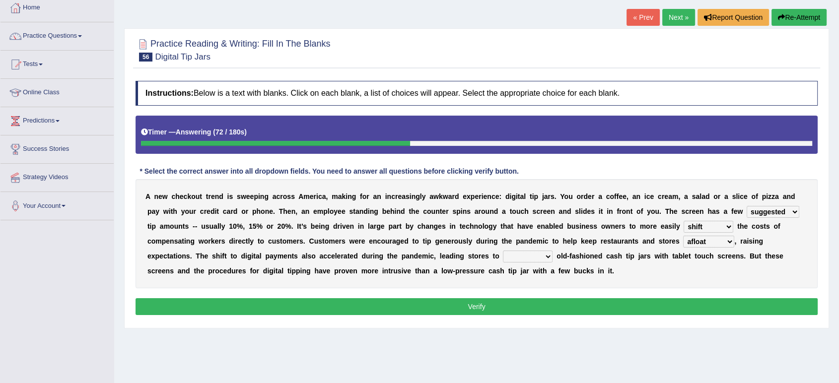
select select "replace"
click at [503, 251] on select "replace exchange occupy retrieve" at bounding box center [528, 257] width 50 height 12
click at [511, 306] on button "Verify" at bounding box center [477, 306] width 682 height 17
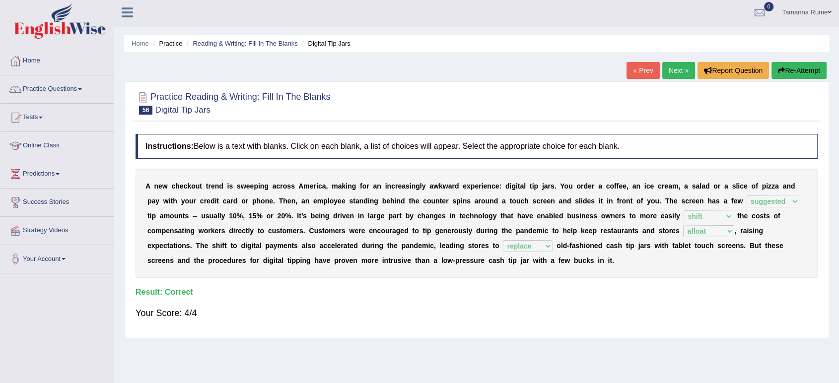
scroll to position [0, 0]
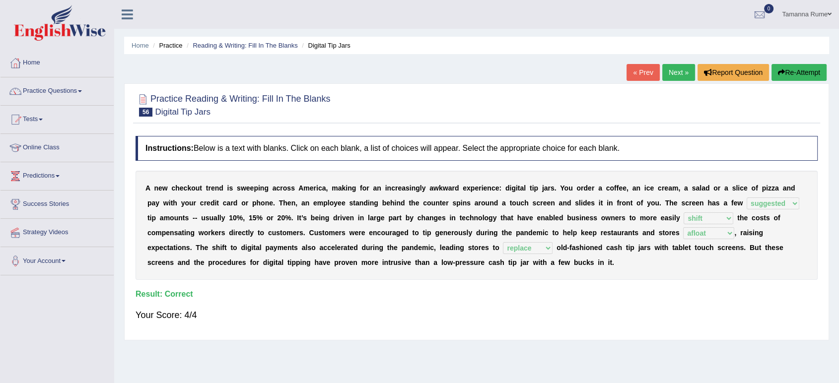
click at [671, 74] on link "Next »" at bounding box center [678, 72] width 33 height 17
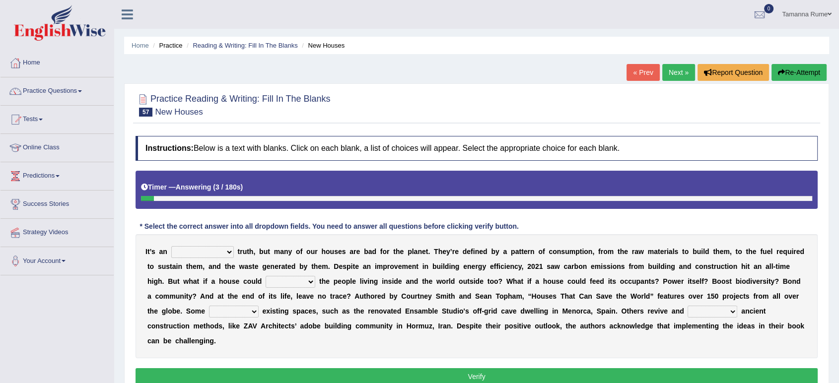
click at [226, 253] on select "unrivaled unstable uncomfortable uncapped" at bounding box center [202, 252] width 63 height 12
select select "uncomfortable"
click at [171, 246] on select "unrivaled unstable uncomfortable uncapped" at bounding box center [202, 252] width 63 height 12
click at [309, 281] on select "survive mimic dominate nurture" at bounding box center [291, 282] width 50 height 12
select select "nurture"
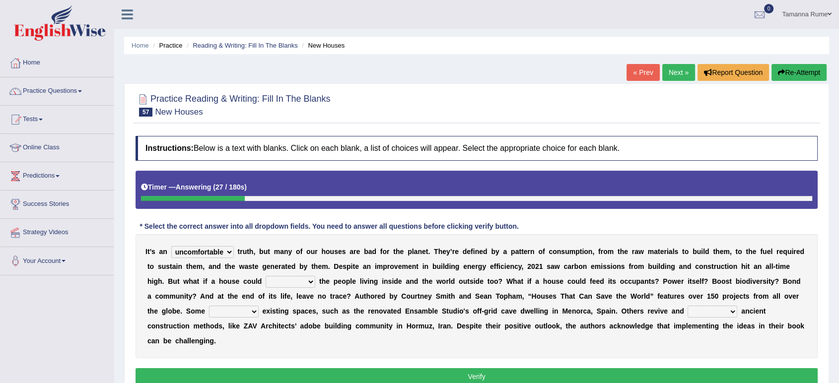
click at [266, 276] on select "survive mimic dominate nurture" at bounding box center [291, 282] width 50 height 12
click at [305, 284] on select "survive mimic dominate nurture" at bounding box center [291, 282] width 50 height 12
click at [266, 276] on select "survive mimic dominate nurture" at bounding box center [291, 282] width 50 height 12
click at [247, 309] on select "delve automate repurpose reckon" at bounding box center [234, 312] width 50 height 12
select select "reckon"
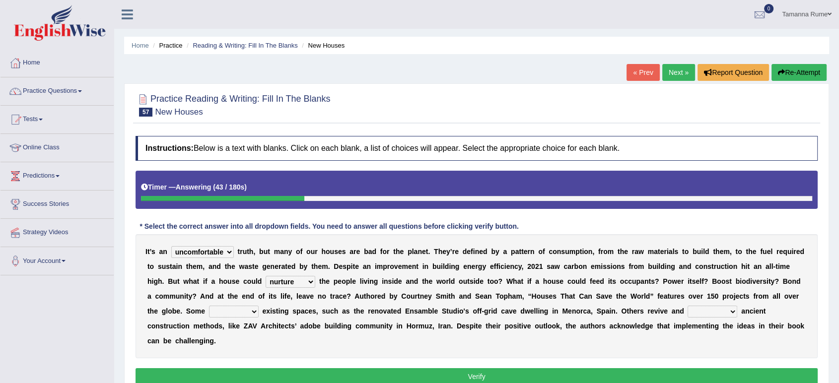
click at [209, 306] on select "delve automate repurpose reckon" at bounding box center [234, 312] width 50 height 12
click at [722, 309] on select "produce relate update change" at bounding box center [713, 312] width 50 height 12
select select "change"
click at [688, 306] on select "produce relate update change" at bounding box center [713, 312] width 50 height 12
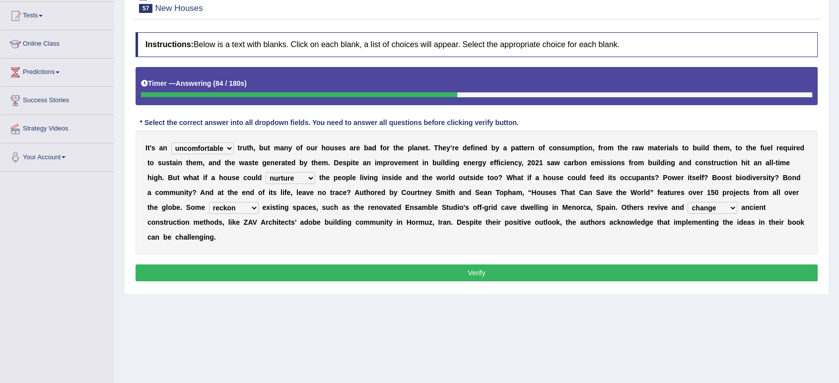
scroll to position [110, 0]
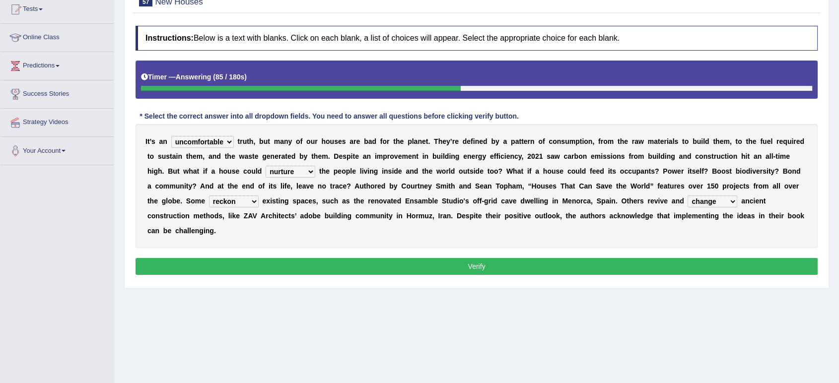
click at [430, 266] on button "Verify" at bounding box center [477, 266] width 682 height 17
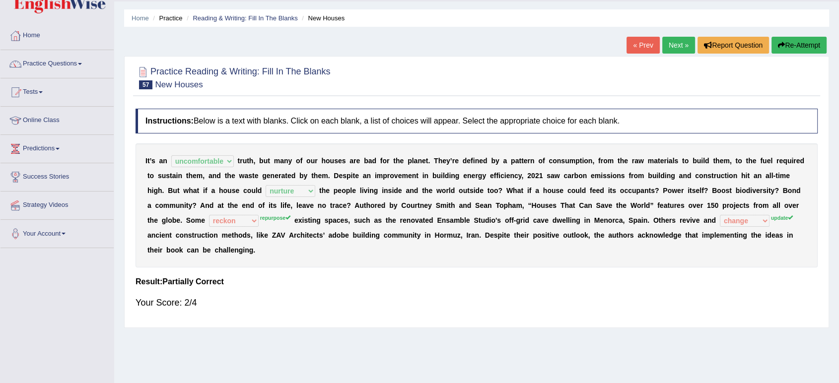
scroll to position [0, 0]
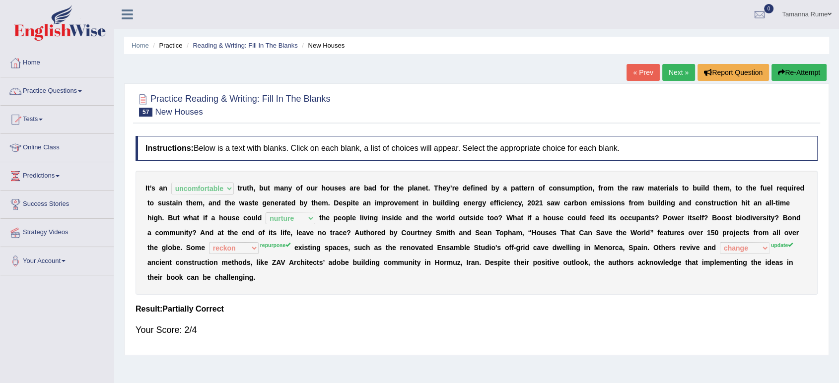
click at [670, 76] on link "Next »" at bounding box center [678, 72] width 33 height 17
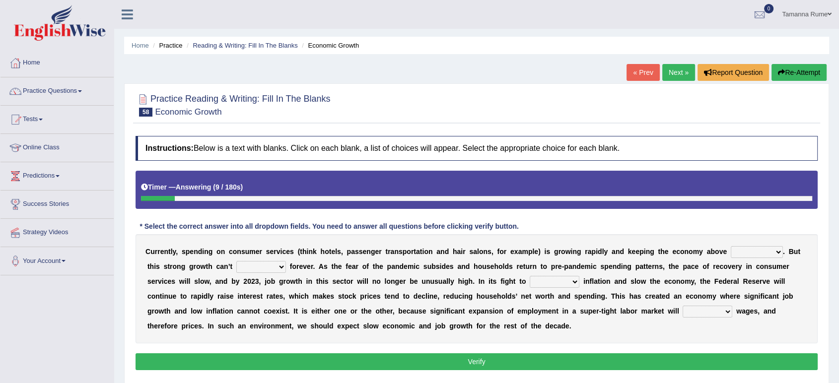
click at [768, 253] on select "board water all themselves" at bounding box center [757, 252] width 52 height 12
select select "water"
click at [731, 246] on select "board water all themselves" at bounding box center [757, 252] width 52 height 12
click at [279, 263] on select "perceive persist stride underlie" at bounding box center [261, 267] width 50 height 12
select select "persist"
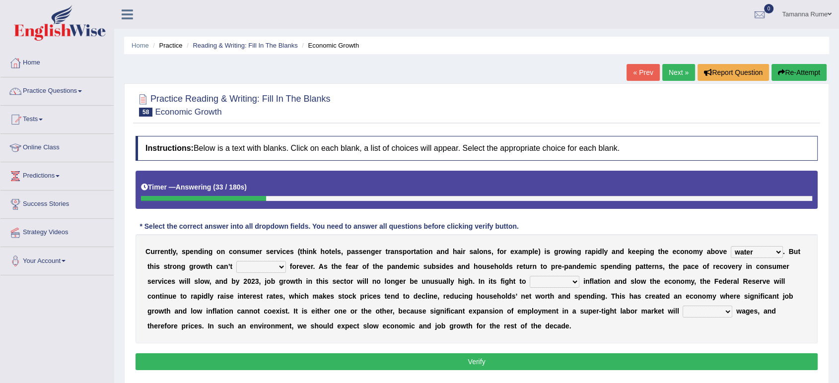
click at [236, 261] on select "perceive persist stride underlie" at bounding box center [261, 267] width 50 height 12
click at [573, 282] on select "inflow disarm tame distaste" at bounding box center [555, 282] width 50 height 12
select select "tame"
click at [530, 276] on select "inflow disarm tame distaste" at bounding box center [555, 282] width 50 height 12
click at [719, 312] on select "precede rupture accede accelerate" at bounding box center [708, 312] width 50 height 12
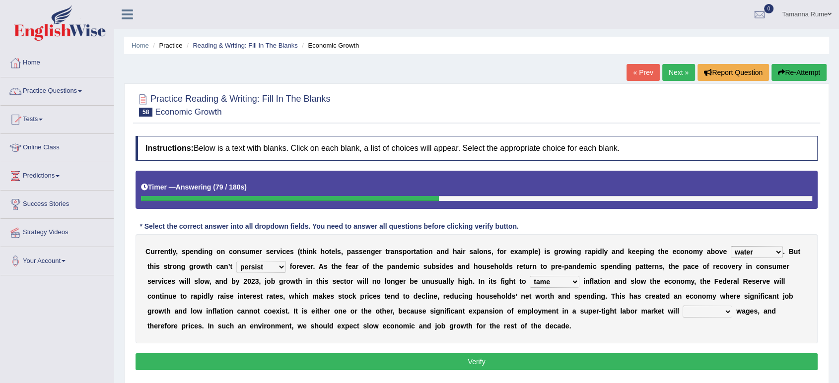
select select "accelerate"
click at [683, 306] on select "precede rupture accede accelerate" at bounding box center [708, 312] width 50 height 12
click at [503, 360] on button "Verify" at bounding box center [477, 361] width 682 height 17
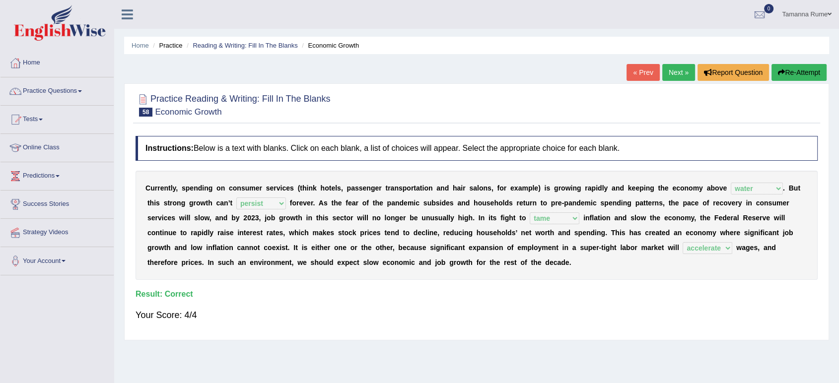
click at [669, 71] on link "Next »" at bounding box center [678, 72] width 33 height 17
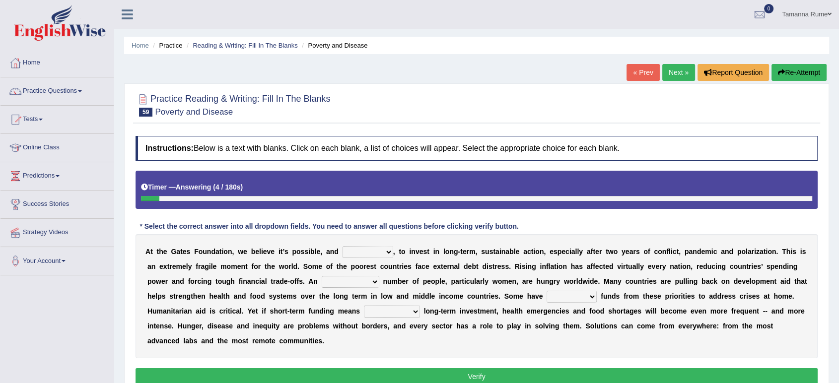
click at [381, 251] on select "impaired impalpable imperative impressive" at bounding box center [368, 252] width 51 height 12
select select "imperative"
click at [343, 246] on select "impaired impalpable imperative impressive" at bounding box center [368, 252] width 51 height 12
click at [374, 280] on select "alarming unintentional implicit absolute" at bounding box center [351, 282] width 58 height 12
select select "alarming"
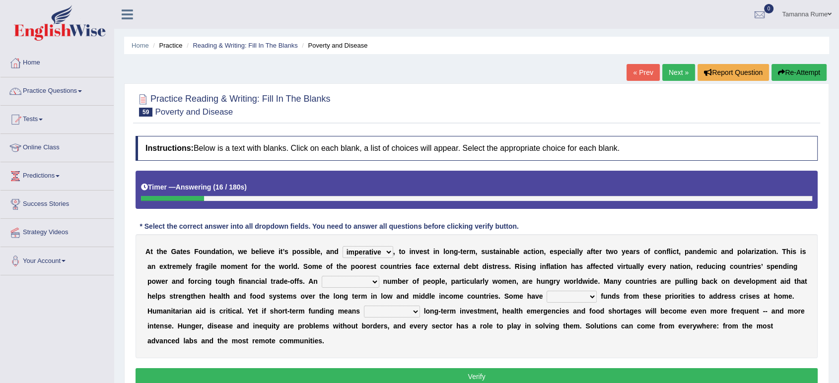
click at [322, 276] on select "alarming unintentional implicit absolute" at bounding box center [351, 282] width 58 height 12
click at [591, 297] on select "rebounded expended recouped redirected" at bounding box center [572, 297] width 50 height 12
select select "redirected"
click at [547, 291] on select "rebounded expended recouped redirected" at bounding box center [572, 297] width 50 height 12
click at [408, 312] on select "emphasizing alerting covening neglecting" at bounding box center [392, 312] width 56 height 12
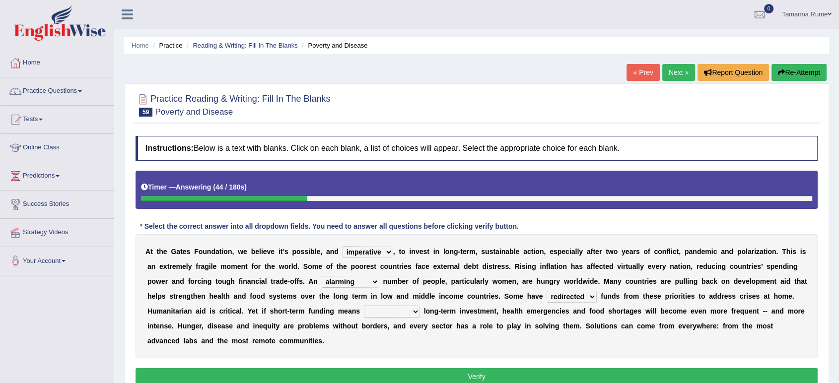
select select "neglecting"
click at [364, 306] on select "emphasizing alerting covening neglecting" at bounding box center [392, 312] width 56 height 12
click at [345, 376] on button "Verify" at bounding box center [477, 376] width 682 height 17
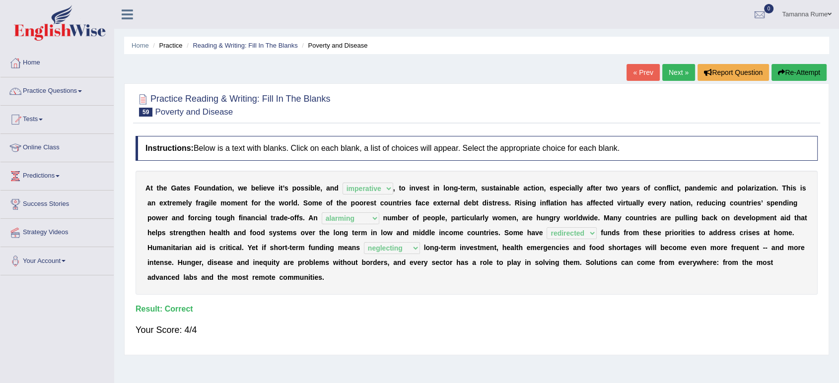
click at [668, 74] on link "Next »" at bounding box center [678, 72] width 33 height 17
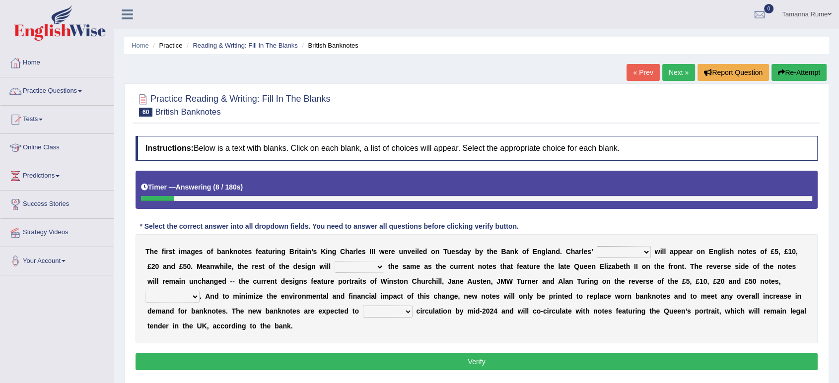
click at [643, 251] on select "cornerstone portion plagiarism portrait" at bounding box center [624, 252] width 54 height 12
select select "portrait"
click at [597, 246] on select "cornerstone portion plagiarism portrait" at bounding box center [624, 252] width 54 height 12
click at [376, 265] on select "remain surpass signify replicate" at bounding box center [360, 267] width 50 height 12
select select "remain"
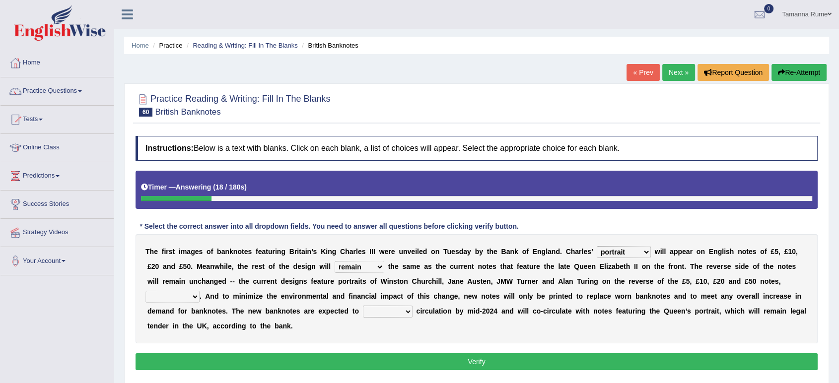
click at [335, 261] on select "remain surpass signify replicate" at bounding box center [360, 267] width 50 height 12
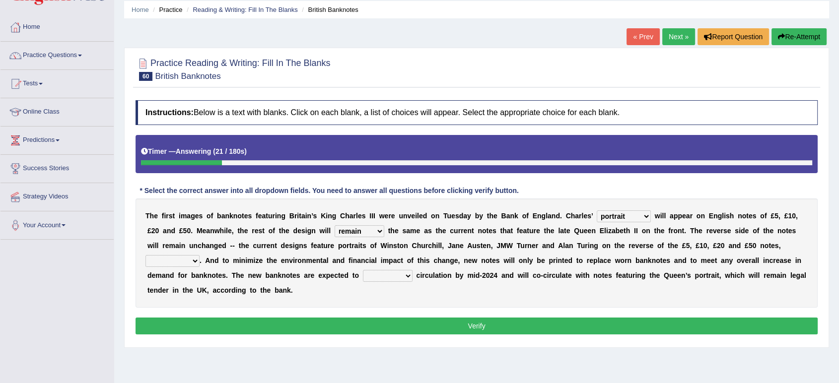
scroll to position [55, 0]
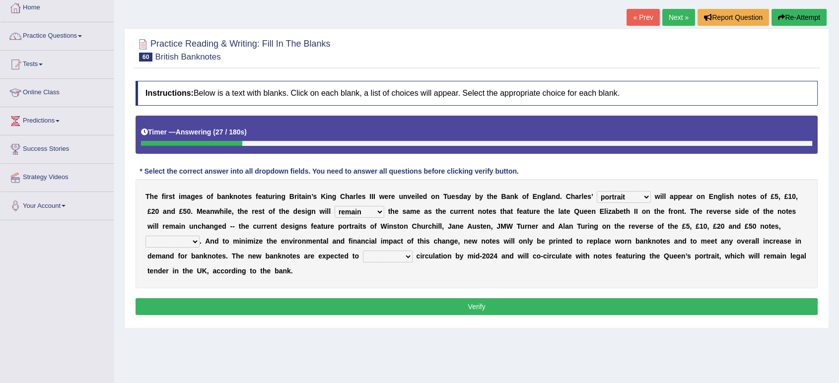
click at [193, 237] on select "pervasively variously audaciously respectively" at bounding box center [172, 242] width 54 height 12
select select "respectively"
click at [145, 236] on select "pervasively variously audaciously respectively" at bounding box center [172, 242] width 54 height 12
click at [407, 255] on select "hinge divert enter inoculate" at bounding box center [388, 257] width 50 height 12
select select "enter"
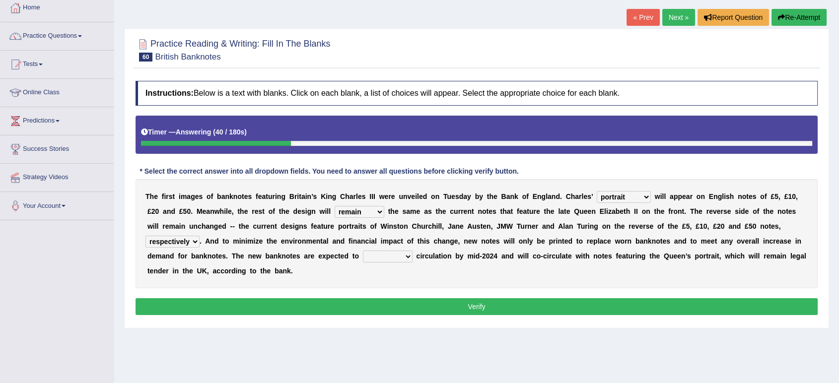
click at [363, 251] on select "hinge divert enter inoculate" at bounding box center [388, 257] width 50 height 12
click at [369, 304] on button "Verify" at bounding box center [477, 306] width 682 height 17
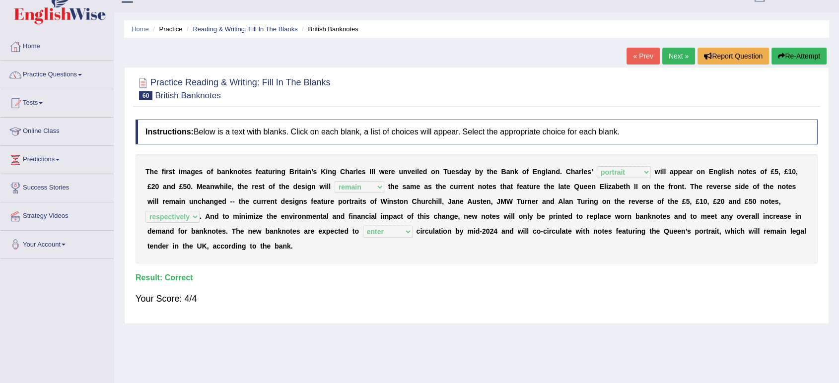
scroll to position [0, 0]
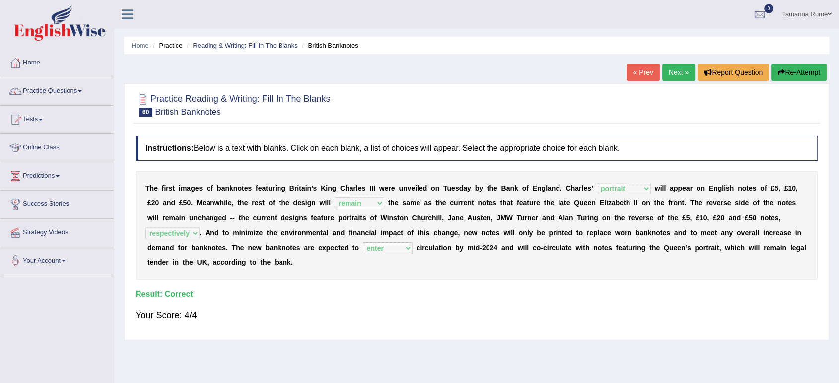
click at [28, 63] on link "Home" at bounding box center [56, 61] width 113 height 25
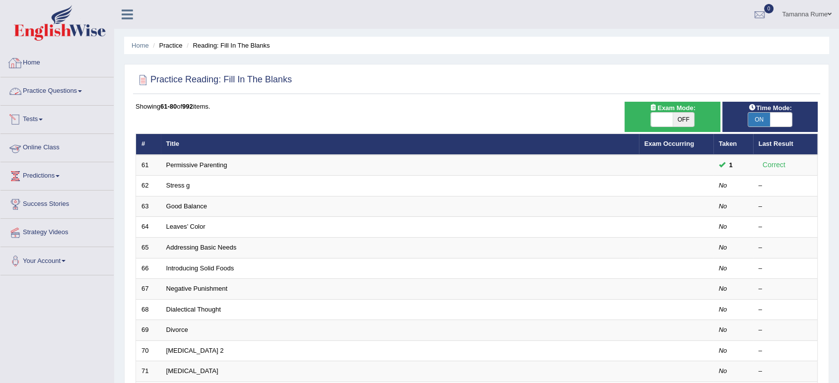
click at [36, 63] on link "Home" at bounding box center [56, 61] width 113 height 25
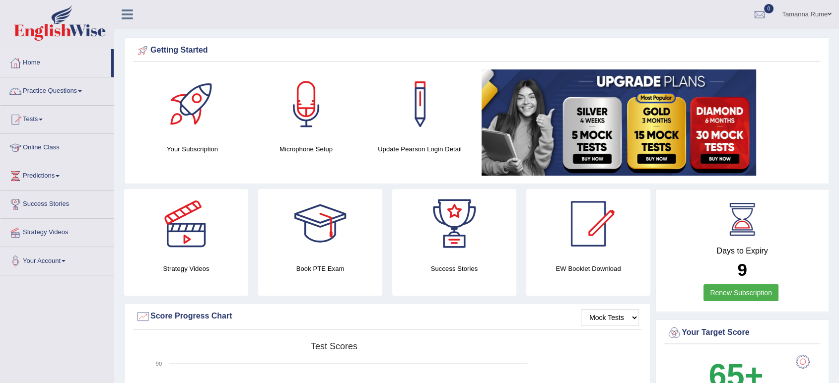
click at [52, 149] on link "Online Class" at bounding box center [56, 146] width 113 height 25
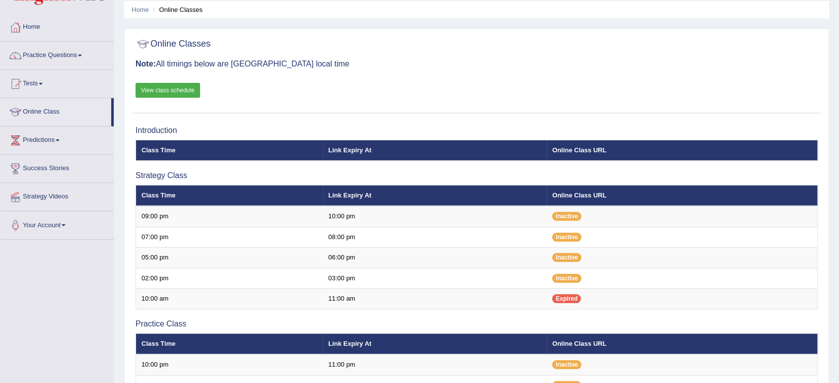
scroll to position [55, 0]
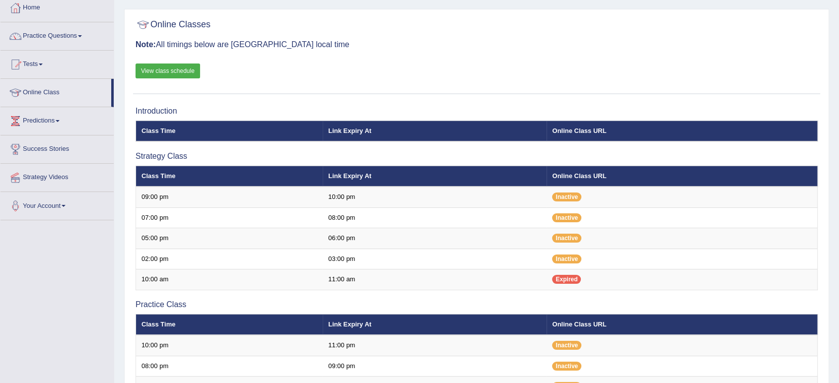
click at [159, 72] on link "View class schedule" at bounding box center [168, 71] width 65 height 15
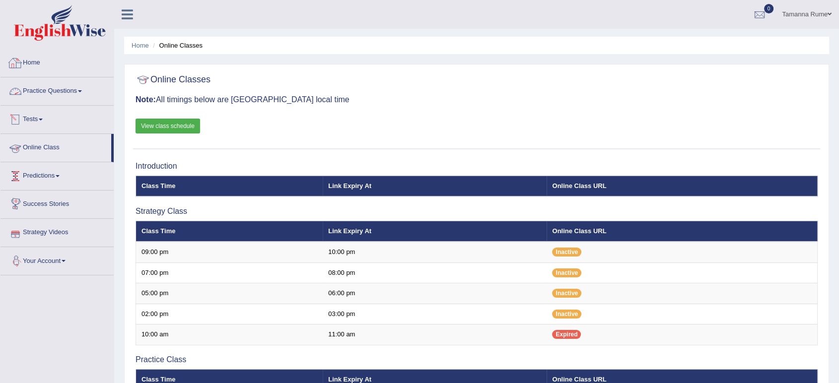
click at [33, 60] on link "Home" at bounding box center [56, 61] width 113 height 25
